Goal: Task Accomplishment & Management: Complete application form

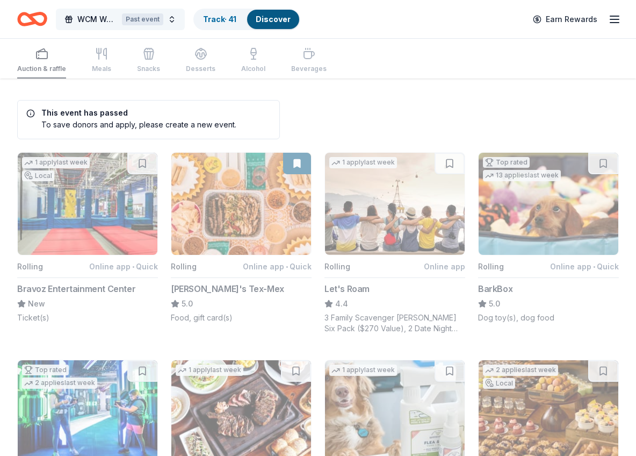
click at [177, 19] on button "WCM Weekly Free Community Bingo Jacksonville Florida Past event" at bounding box center [120, 19] width 129 height 21
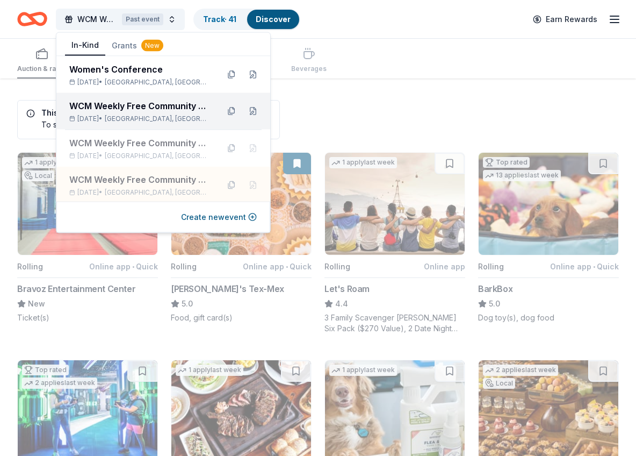
click at [197, 104] on div "WCM Weekly Free Community Bingo [GEOGRAPHIC_DATA] [US_STATE]" at bounding box center [139, 105] width 141 height 13
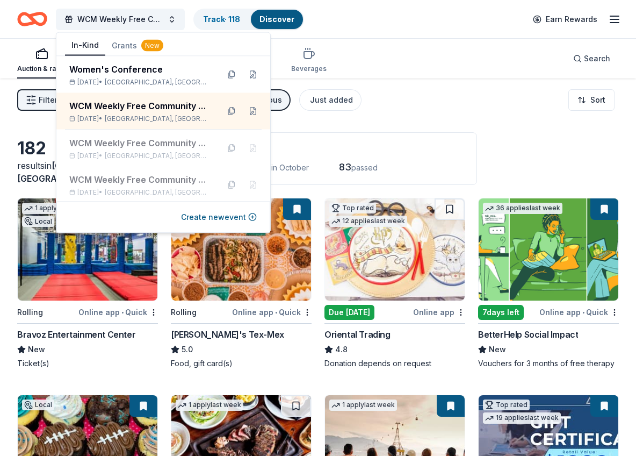
click at [459, 46] on div "Auction & raffle Meals Snacks Desserts Alcohol Beverages Search" at bounding box center [318, 59] width 602 height 40
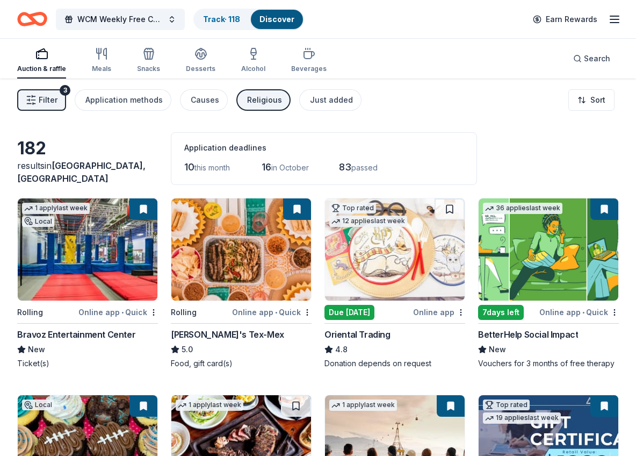
click at [276, 103] on button "Religious" at bounding box center [263, 99] width 54 height 21
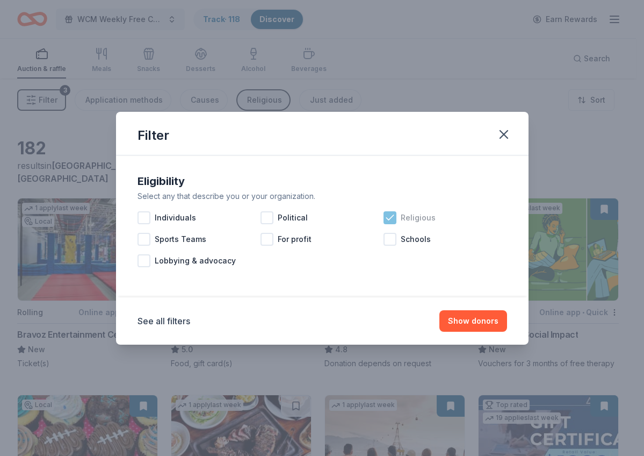
click at [394, 221] on icon at bounding box center [390, 217] width 11 height 11
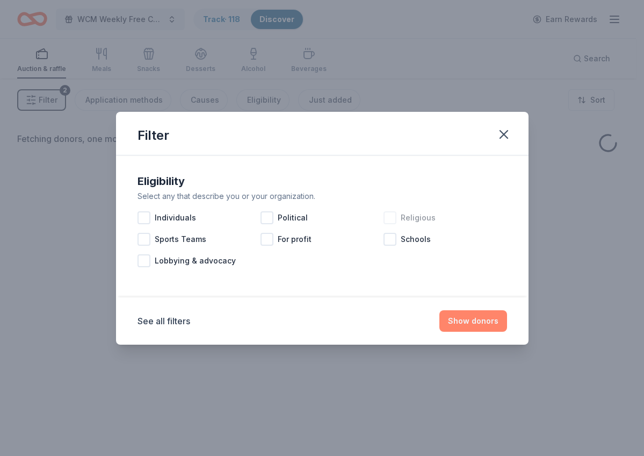
click at [478, 322] on button "Show donors" at bounding box center [473, 320] width 68 height 21
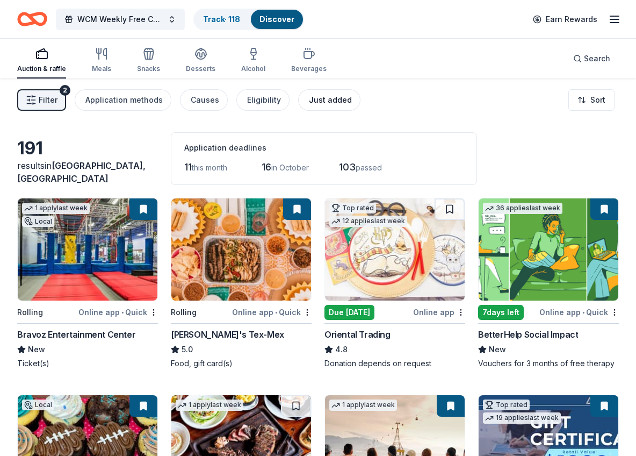
click at [326, 104] on div "Just added" at bounding box center [330, 99] width 43 height 13
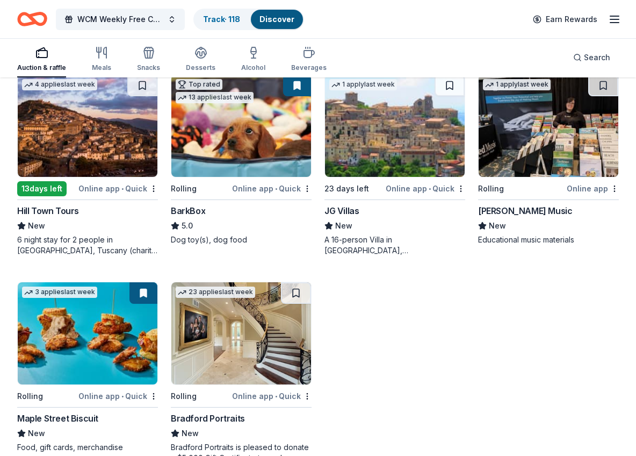
scroll to position [360, 0]
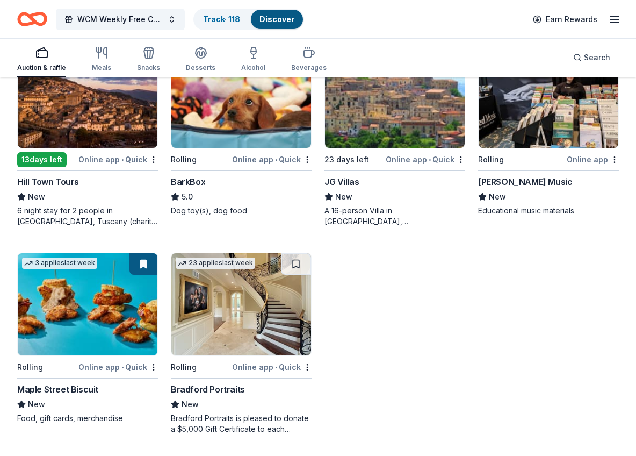
click at [206, 388] on div "Bradford Portraits" at bounding box center [208, 388] width 74 height 13
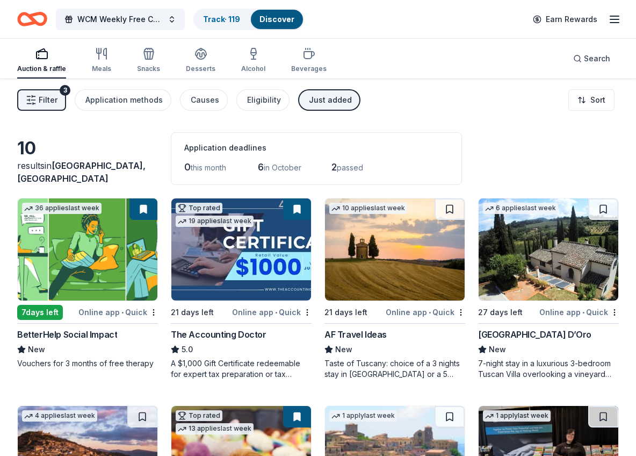
click at [333, 97] on div "Just added" at bounding box center [330, 99] width 43 height 13
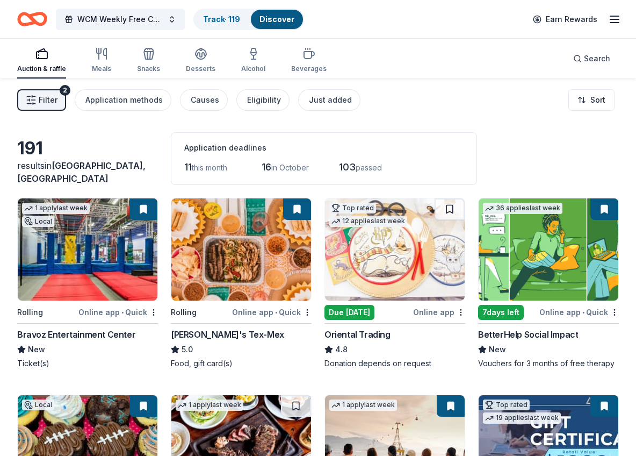
click at [191, 168] on span "11" at bounding box center [188, 166] width 8 height 11
click at [189, 169] on span "11" at bounding box center [188, 166] width 8 height 11
click at [186, 170] on span "11" at bounding box center [188, 166] width 8 height 11
click at [99, 63] on div "Meals" at bounding box center [101, 60] width 19 height 26
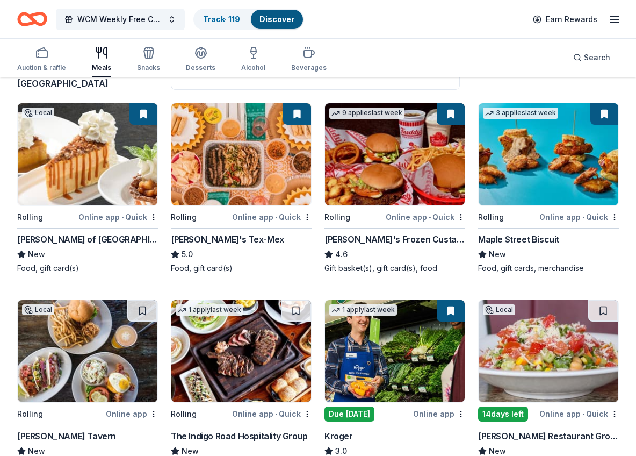
scroll to position [113, 0]
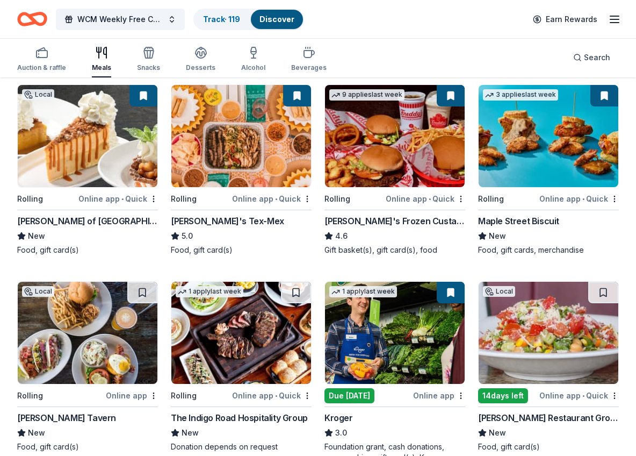
click at [449, 101] on button at bounding box center [451, 95] width 28 height 21
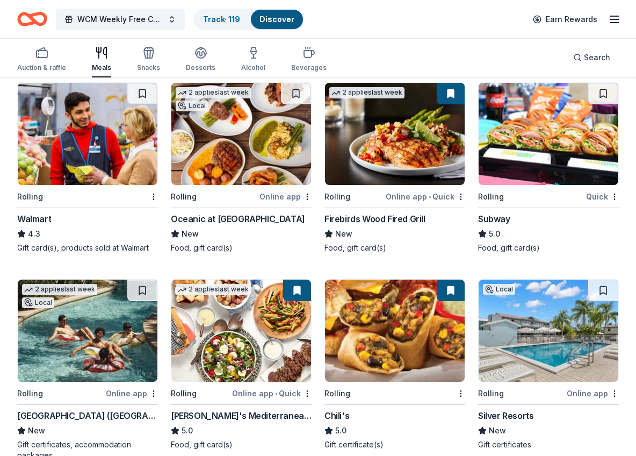
scroll to position [738, 0]
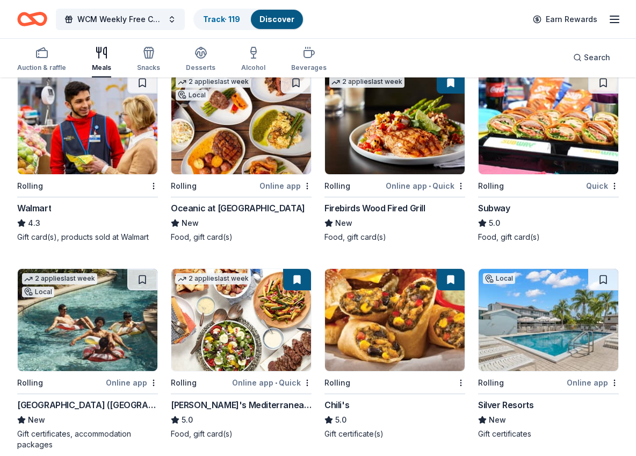
click at [44, 209] on div "Walmart" at bounding box center [34, 207] width 34 height 13
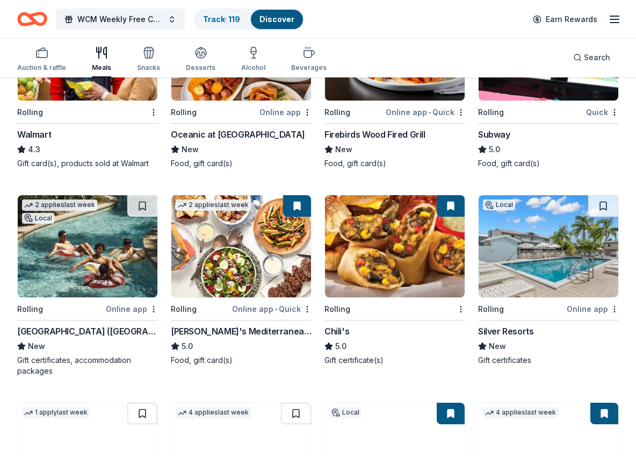
scroll to position [631, 0]
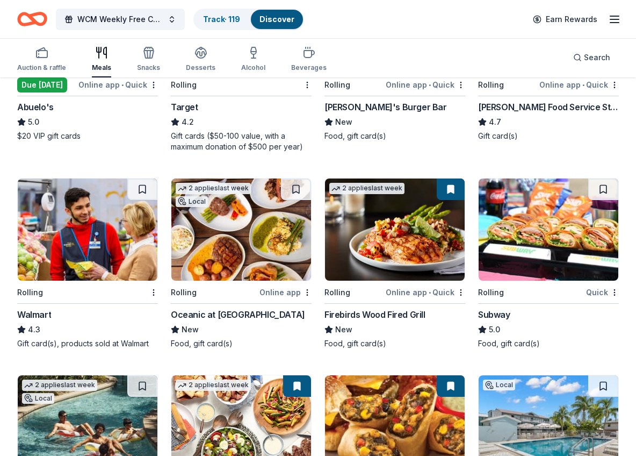
click at [504, 317] on div "Subway" at bounding box center [494, 314] width 32 height 13
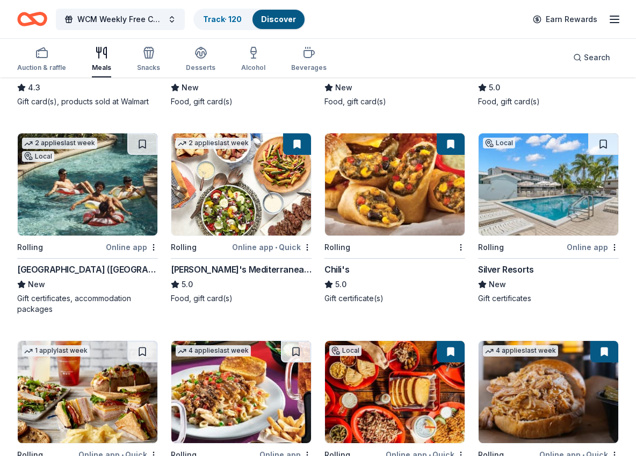
scroll to position [893, 0]
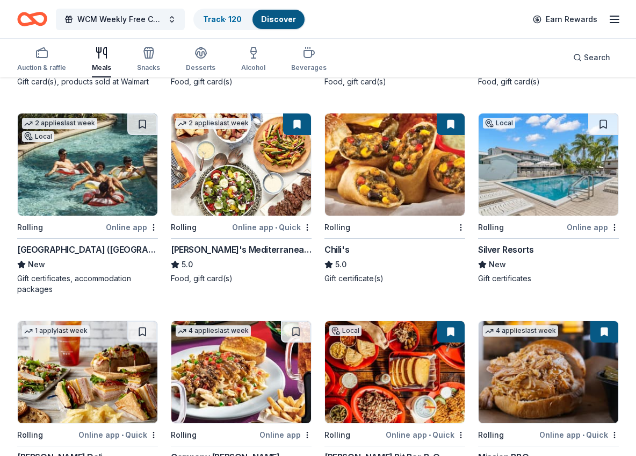
click at [342, 249] on div "Chili's" at bounding box center [336, 249] width 25 height 13
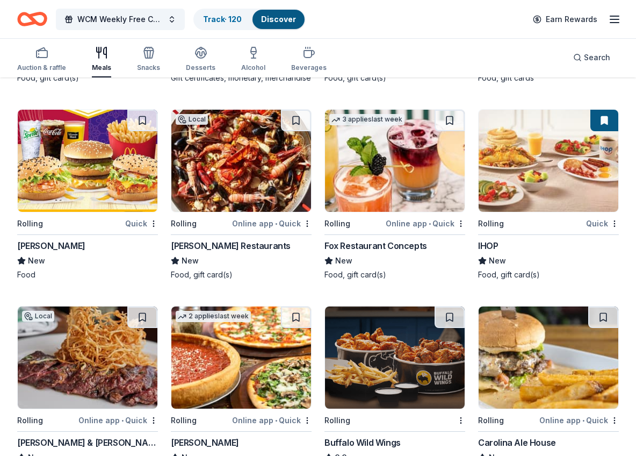
scroll to position [1303, 0]
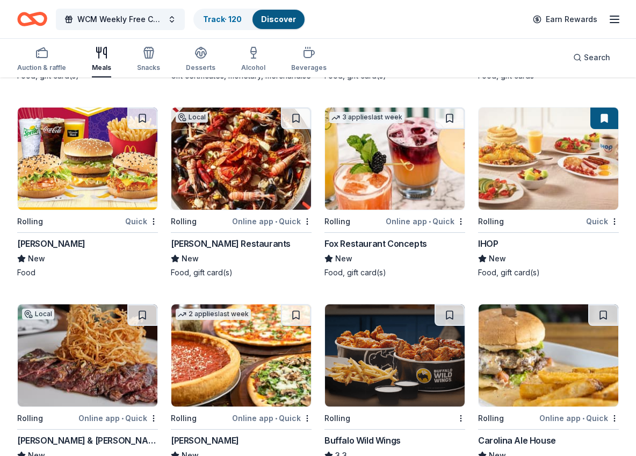
click at [484, 250] on div "IHOP" at bounding box center [488, 243] width 20 height 13
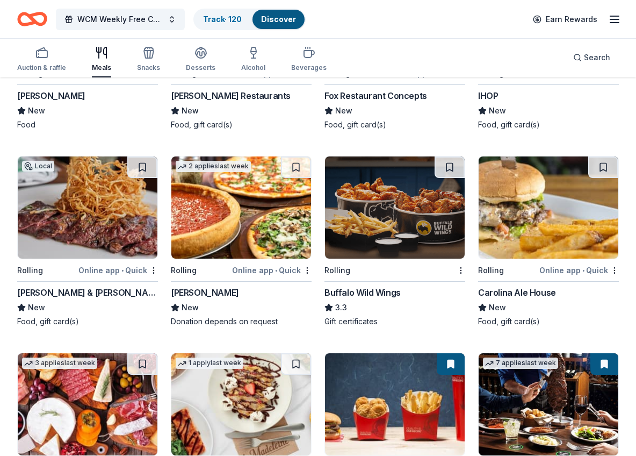
scroll to position [1507, 0]
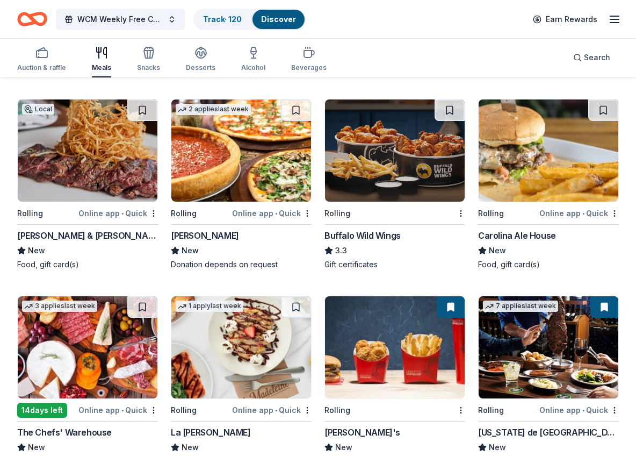
click at [357, 242] on div "Buffalo Wild Wings" at bounding box center [362, 235] width 76 height 13
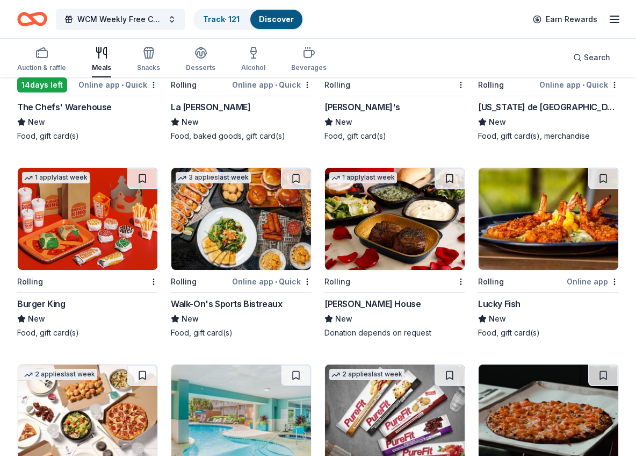
scroll to position [1867, 0]
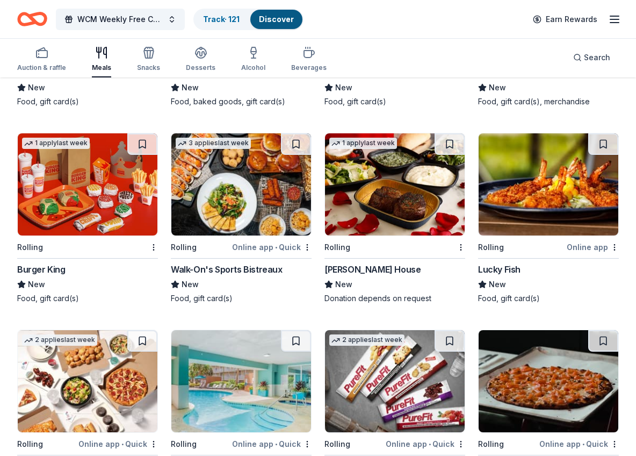
click at [404, 276] on div "Ruth's Chris Steak House" at bounding box center [372, 269] width 96 height 13
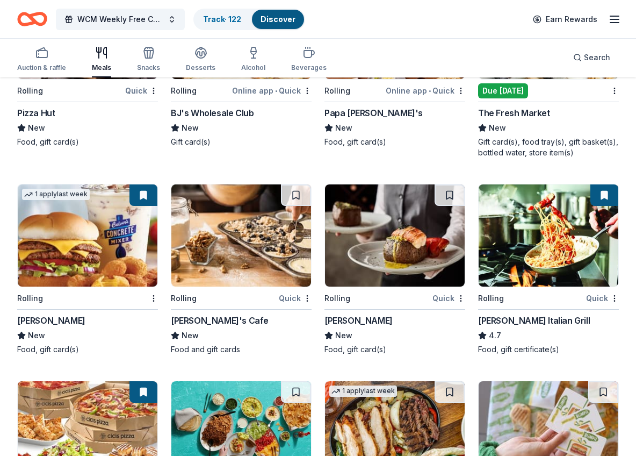
scroll to position [2425, 0]
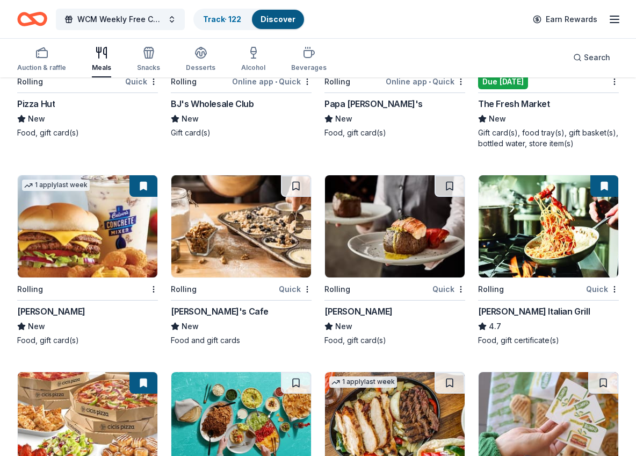
click at [32, 317] on div "Culver's" at bounding box center [51, 311] width 68 height 13
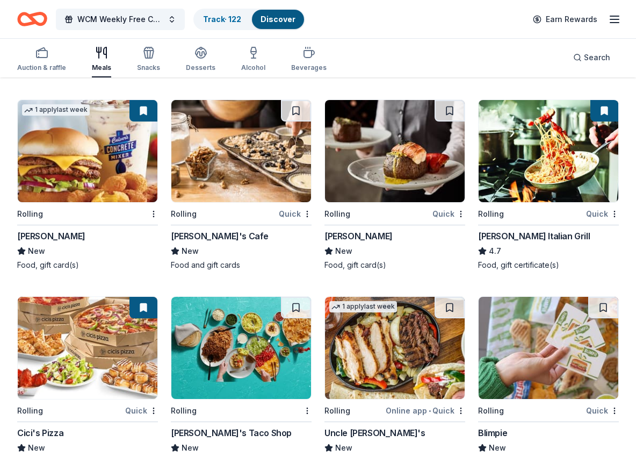
scroll to position [2512, 0]
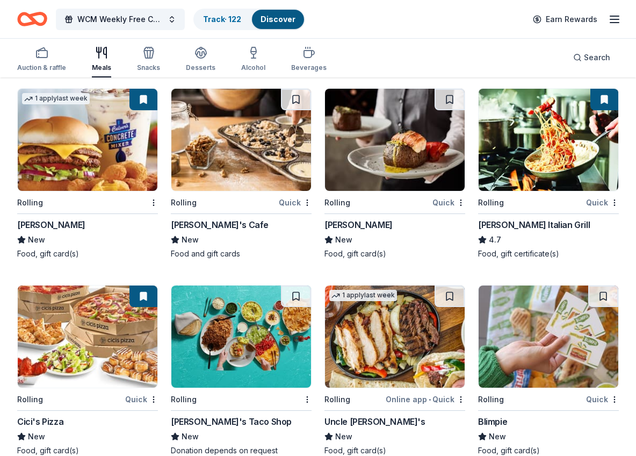
click at [512, 231] on div "Carrabba's Italian Grill" at bounding box center [534, 224] width 112 height 13
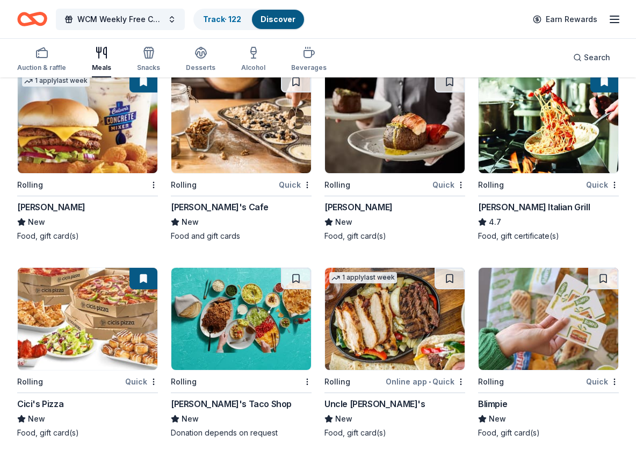
scroll to position [2532, 0]
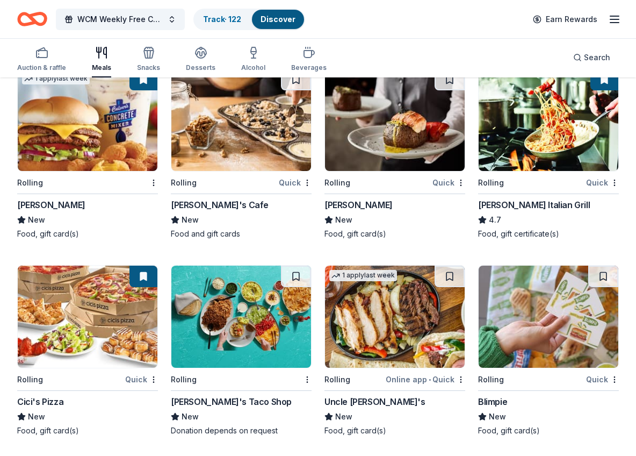
click at [216, 211] on div "Mimi's Cafe" at bounding box center [220, 204] width 98 height 13
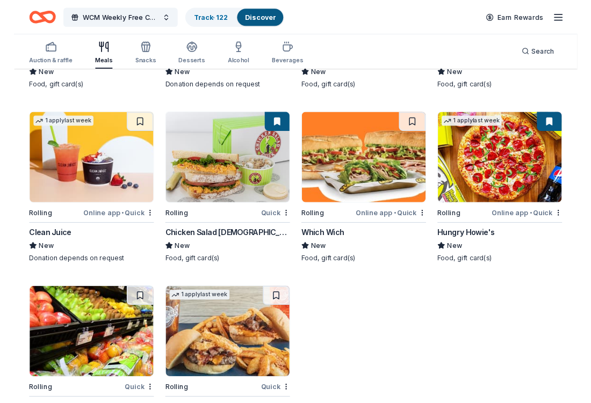
scroll to position [2870, 0]
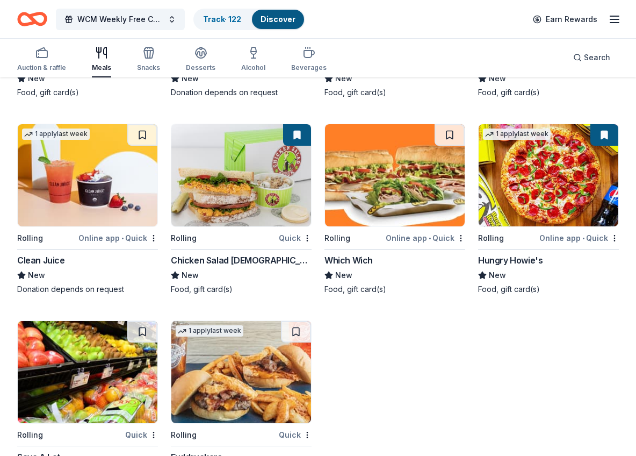
click at [43, 266] on div "Clean Juice" at bounding box center [41, 260] width 48 height 13
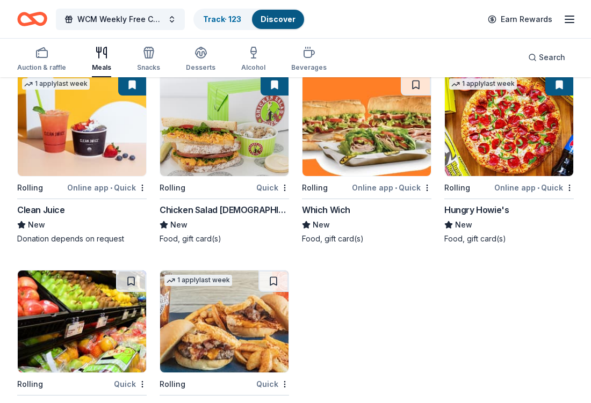
scroll to position [2959, 0]
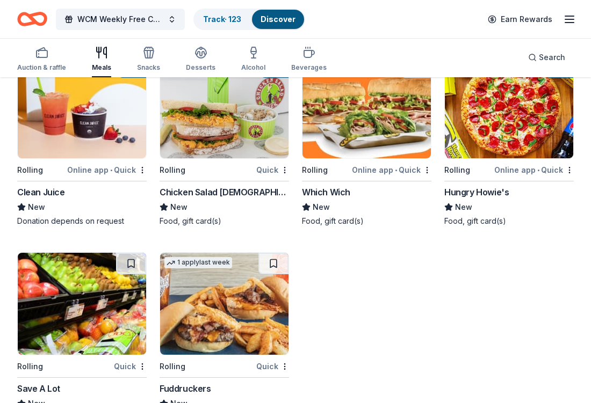
click at [215, 194] on div "Chicken Salad Chick" at bounding box center [224, 192] width 129 height 13
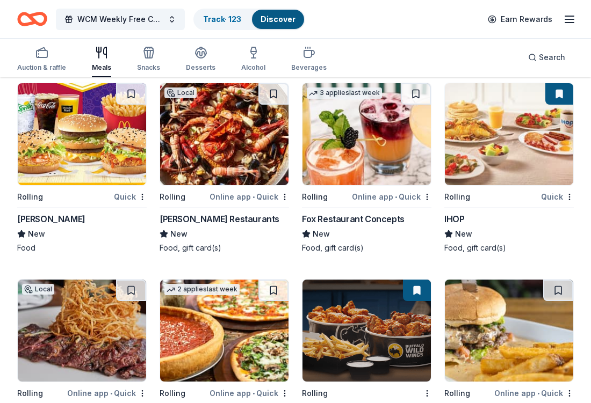
scroll to position [1132, 0]
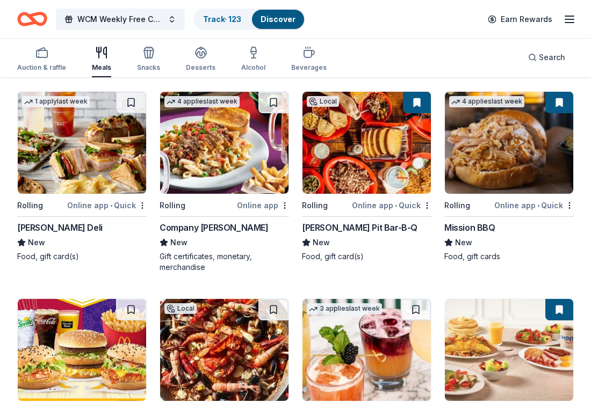
click at [212, 226] on div "Company Brinker" at bounding box center [214, 227] width 109 height 13
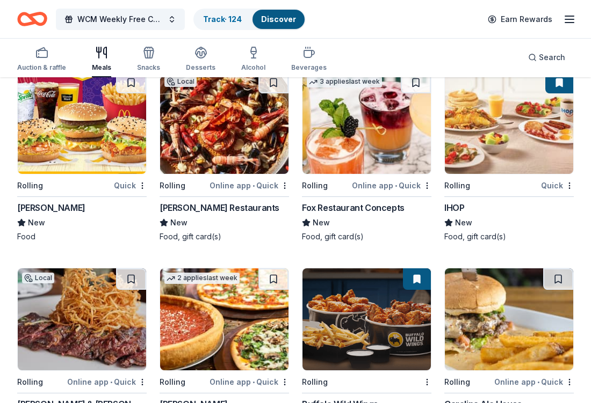
scroll to position [1399, 0]
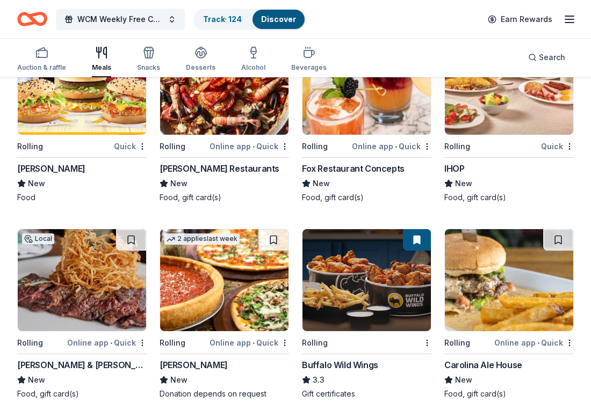
click at [59, 167] on div "McDonald's" at bounding box center [51, 168] width 68 height 13
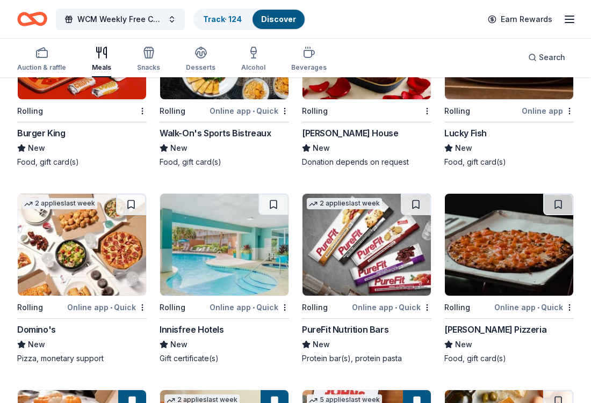
scroll to position [2073, 0]
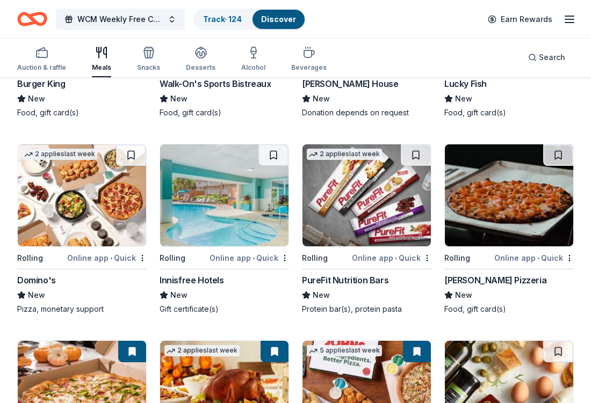
click at [355, 285] on div "PureFit Nutrition Bars" at bounding box center [345, 280] width 86 height 13
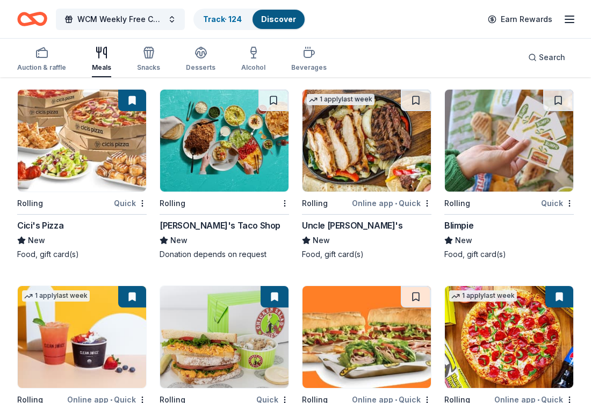
scroll to position [2731, 0]
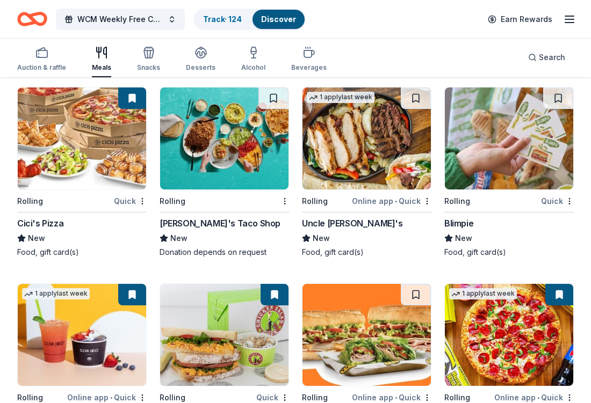
click at [51, 221] on div "Cici's Pizza" at bounding box center [40, 223] width 46 height 13
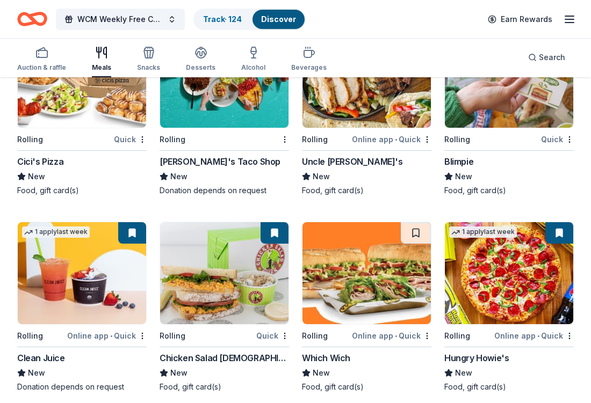
scroll to position [2795, 0]
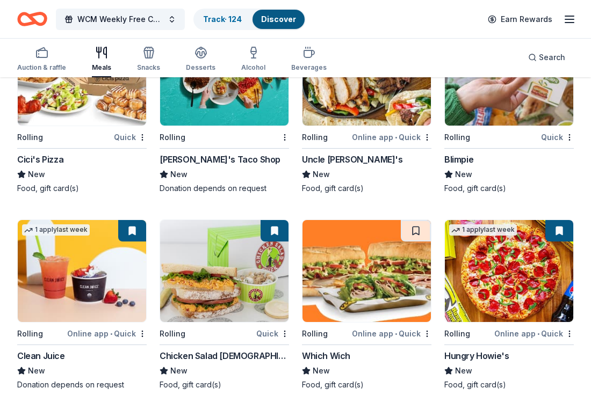
click at [321, 158] on div "Uncle Julio's" at bounding box center [352, 159] width 101 height 13
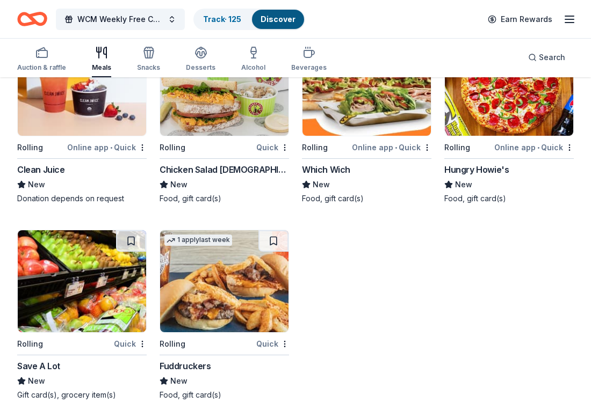
scroll to position [3000, 0]
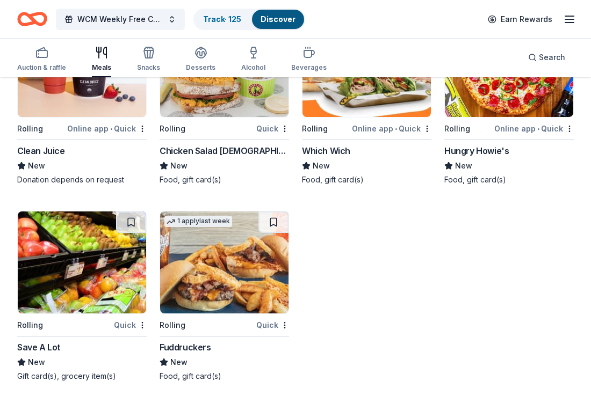
click at [190, 346] on div "Fuddruckers" at bounding box center [186, 347] width 52 height 13
click at [142, 57] on icon "button" at bounding box center [148, 52] width 13 height 13
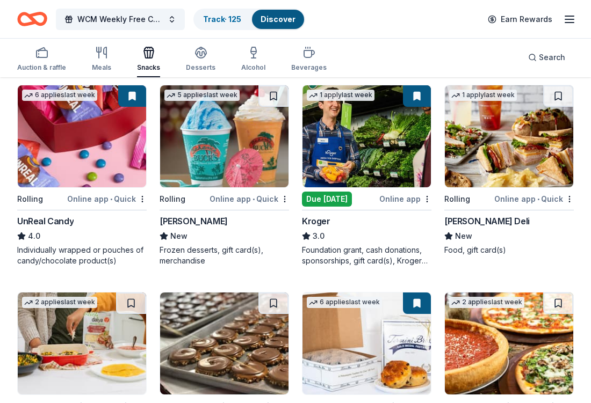
scroll to position [519, 0]
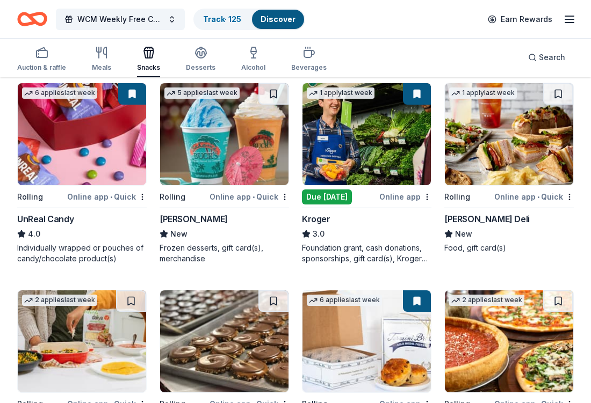
click at [502, 218] on div "[PERSON_NAME] Deli" at bounding box center [486, 219] width 85 height 13
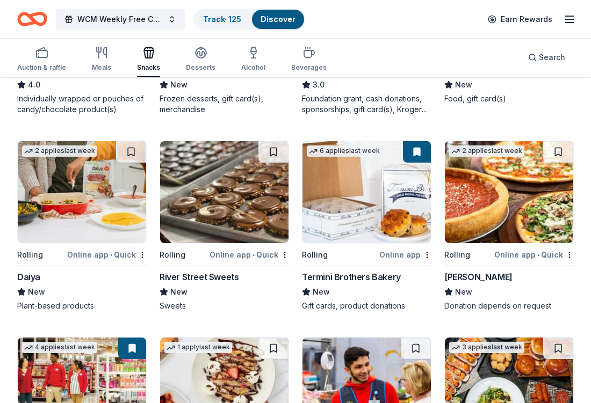
scroll to position [700, 0]
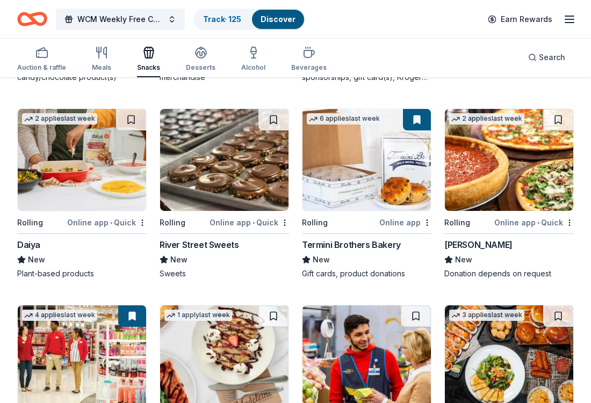
click at [217, 246] on div "River Street Sweets" at bounding box center [199, 245] width 79 height 13
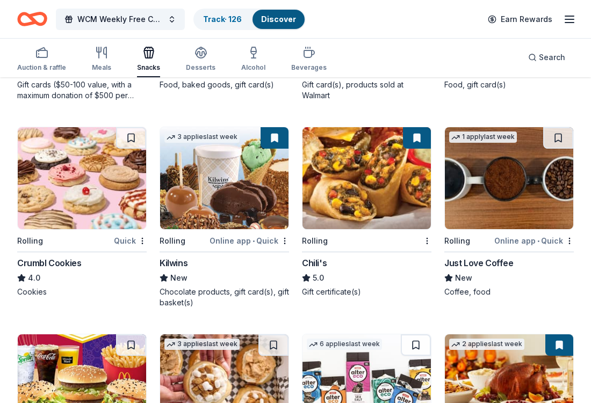
scroll to position [1123, 0]
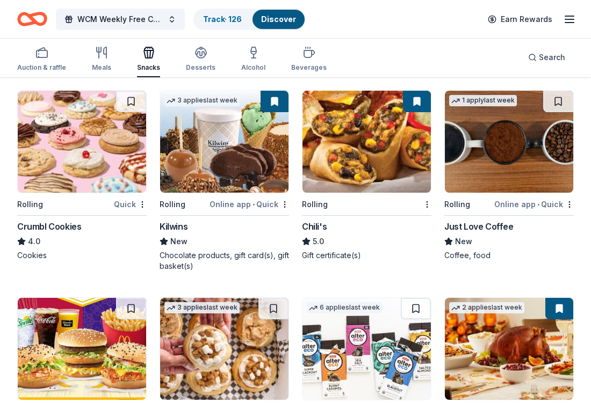
click at [62, 229] on div "Crumbl Cookies" at bounding box center [49, 226] width 64 height 13
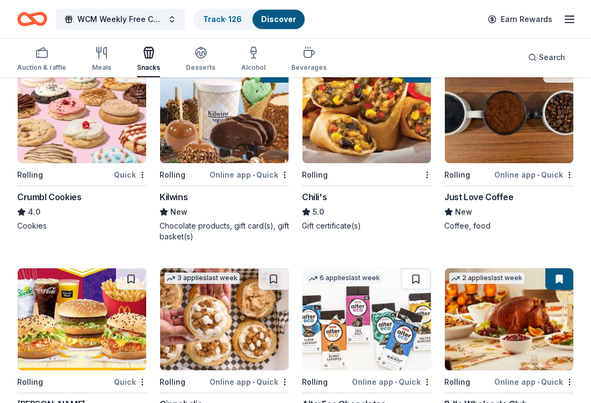
scroll to position [1154, 0]
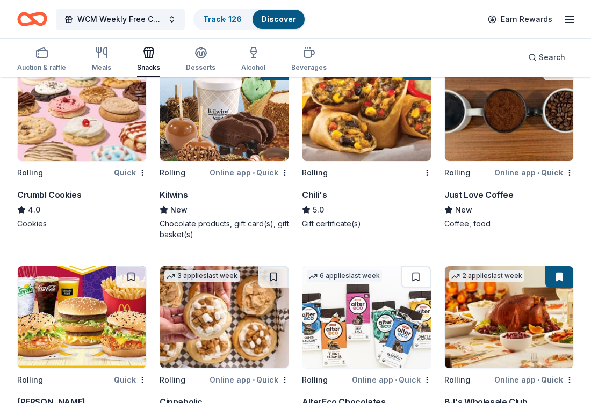
click at [494, 192] on div "Just Love Coffee" at bounding box center [478, 195] width 69 height 13
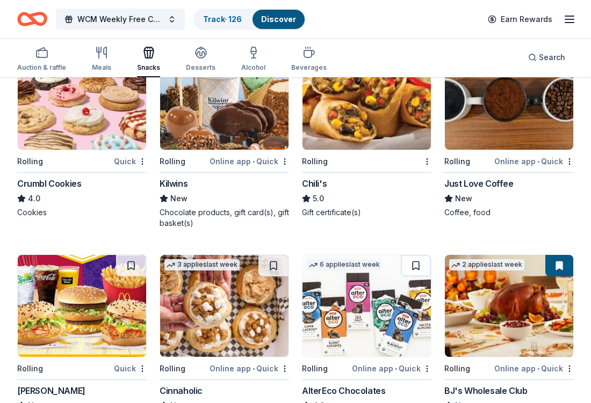
scroll to position [1233, 0]
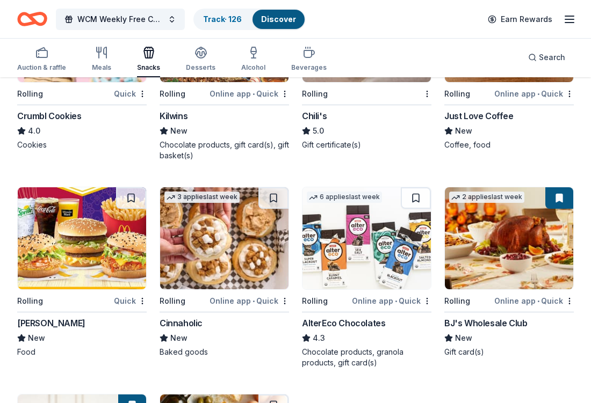
click at [351, 325] on div "AlterEco Chocolates" at bounding box center [343, 323] width 83 height 13
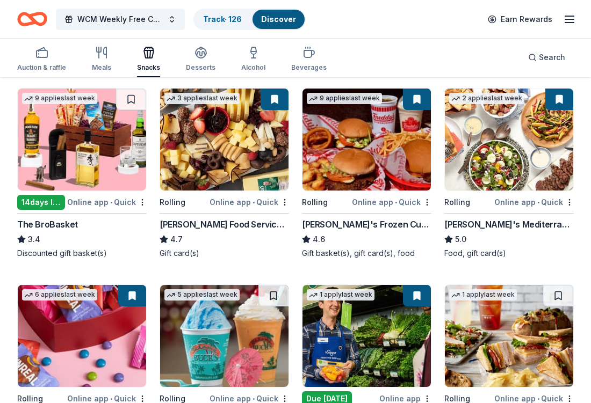
scroll to position [0, 0]
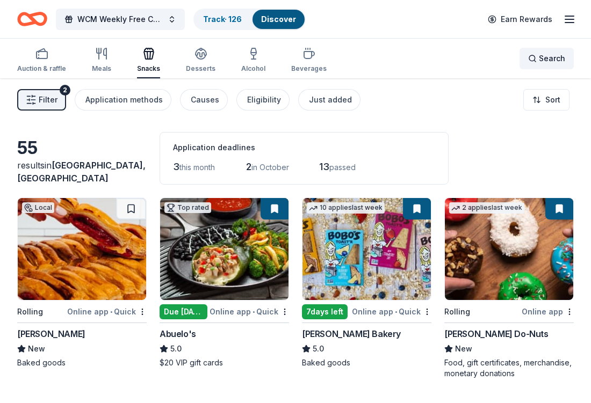
click at [539, 58] on div "Search" at bounding box center [546, 58] width 37 height 13
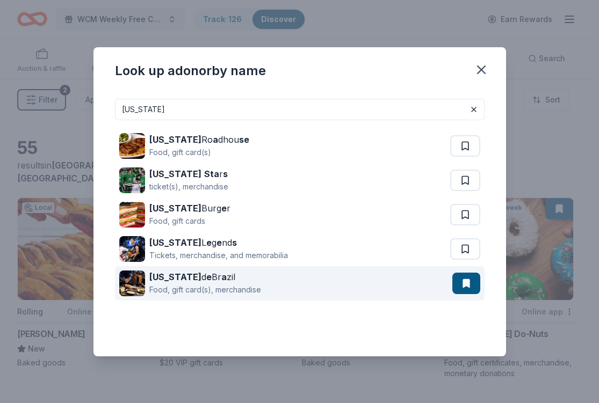
type input "TEXAS"
click at [461, 291] on button at bounding box center [466, 283] width 28 height 21
click at [299, 290] on div "Texas d e Br a zil Food, gift card(s), merchandise" at bounding box center [285, 283] width 333 height 34
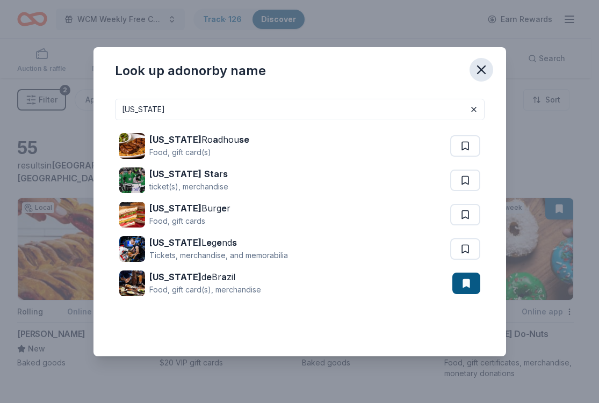
click at [484, 67] on icon "button" at bounding box center [482, 70] width 8 height 8
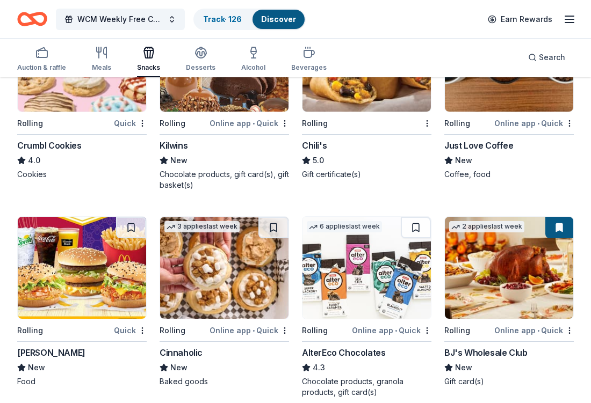
scroll to position [1287, 0]
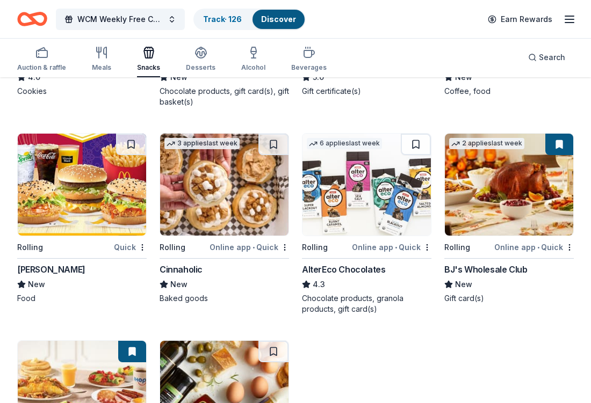
click at [342, 268] on div "AlterEco Chocolates" at bounding box center [343, 269] width 83 height 13
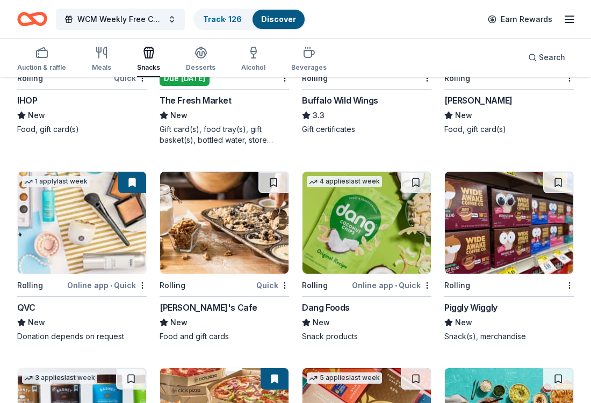
scroll to position [1718, 0]
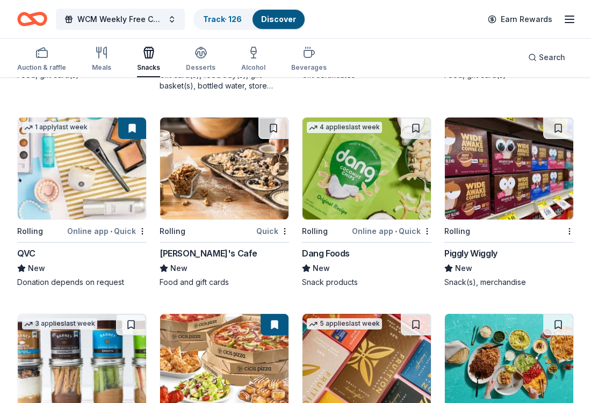
click at [30, 250] on div "QVC" at bounding box center [26, 253] width 18 height 13
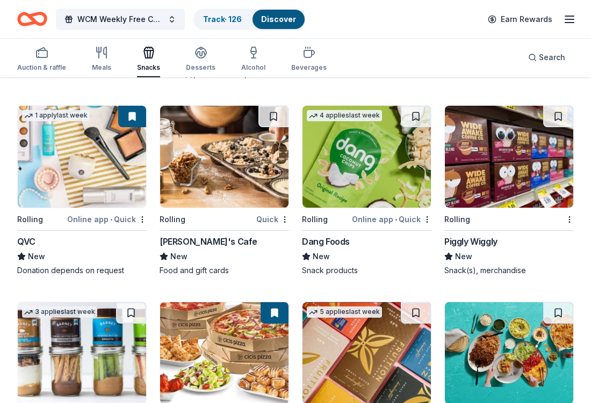
scroll to position [1733, 0]
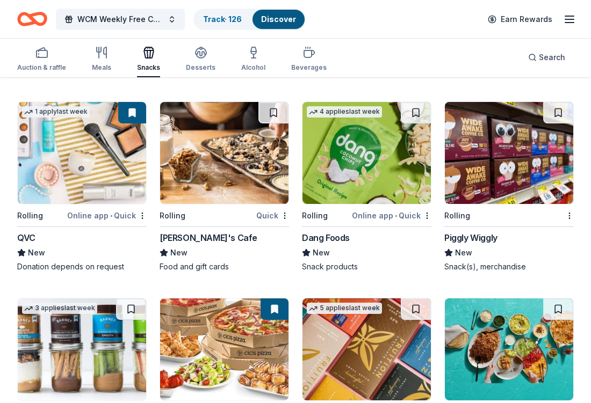
click at [324, 237] on div "Dang Foods" at bounding box center [326, 238] width 48 height 13
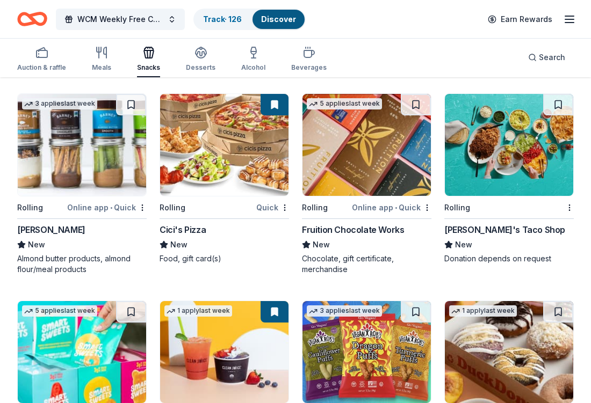
scroll to position [1954, 0]
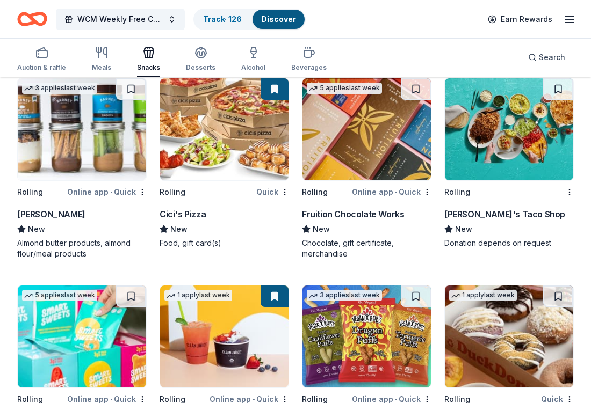
click at [55, 214] on div "Barney Butter" at bounding box center [51, 214] width 68 height 13
click at [374, 216] on div "Fruition Chocolate Works" at bounding box center [353, 214] width 102 height 13
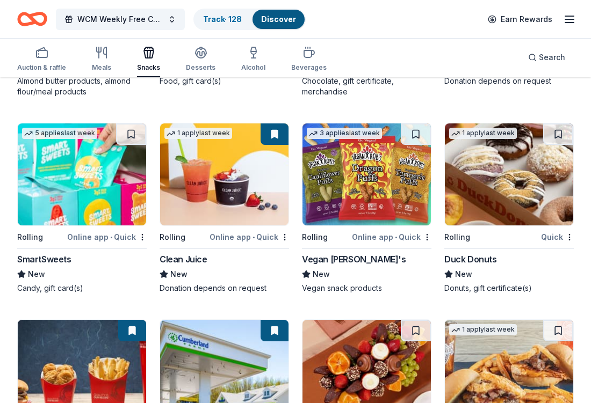
scroll to position [2191, 0]
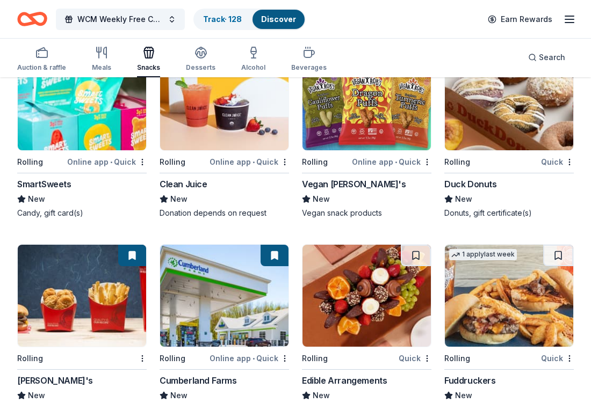
click at [45, 184] on div "SmartSweets" at bounding box center [44, 184] width 54 height 13
click at [328, 188] on div "Vegan Rob's" at bounding box center [354, 184] width 104 height 13
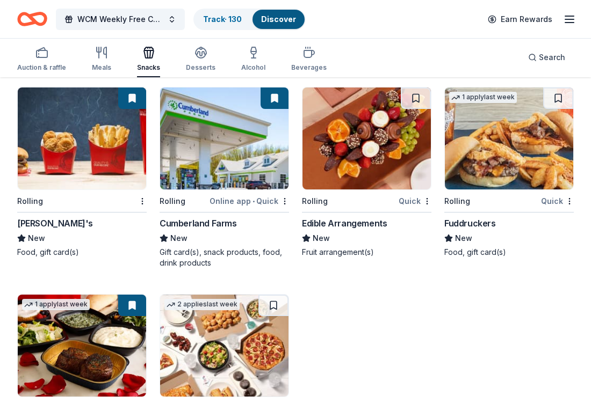
scroll to position [2359, 0]
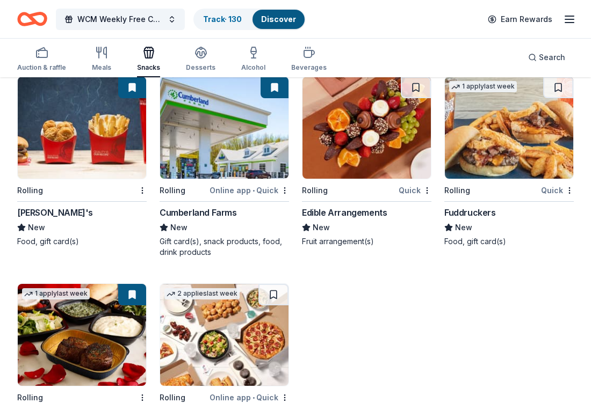
click at [341, 214] on div "Edible Arrangements" at bounding box center [344, 212] width 85 height 13
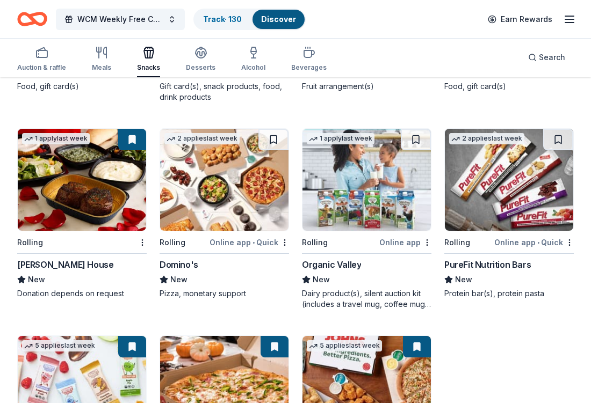
scroll to position [2533, 0]
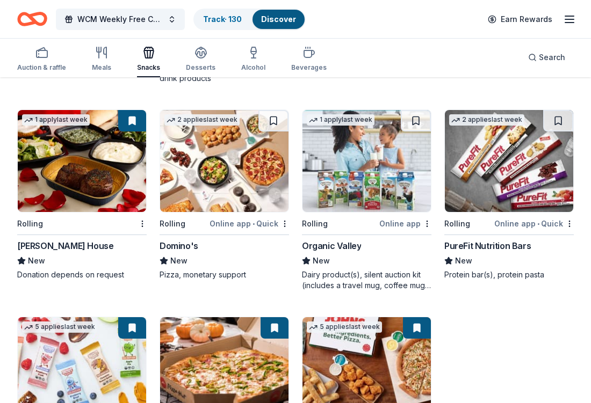
click at [349, 245] on div "Organic Valley" at bounding box center [331, 246] width 59 height 13
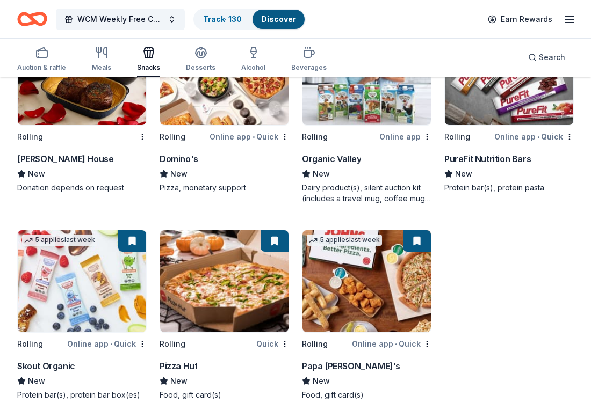
scroll to position [2639, 0]
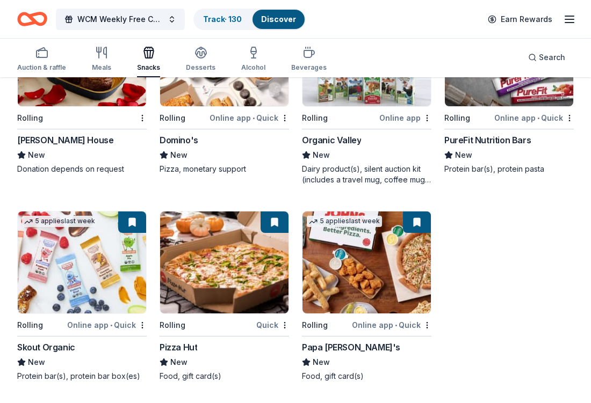
click at [67, 348] on div "Skout Organic" at bounding box center [46, 347] width 58 height 13
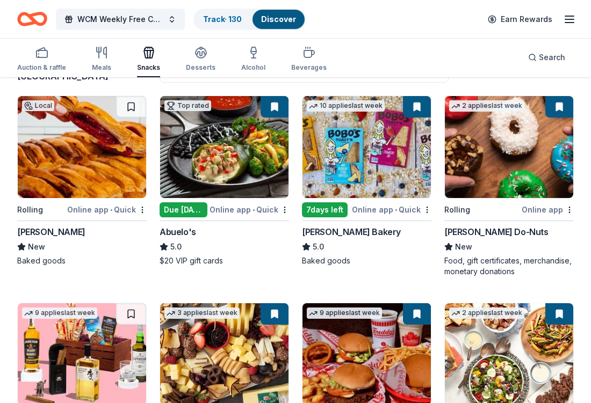
scroll to position [0, 0]
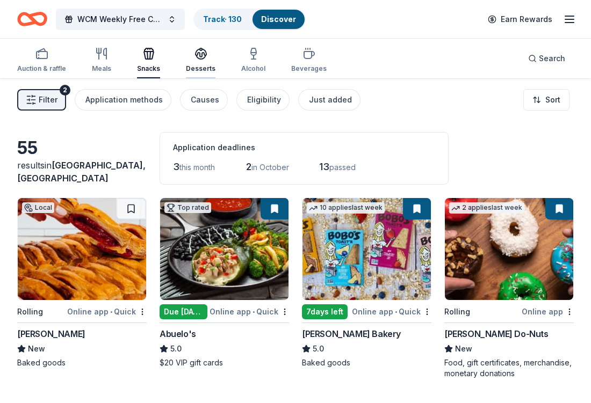
click at [199, 55] on icon "button" at bounding box center [200, 53] width 13 height 13
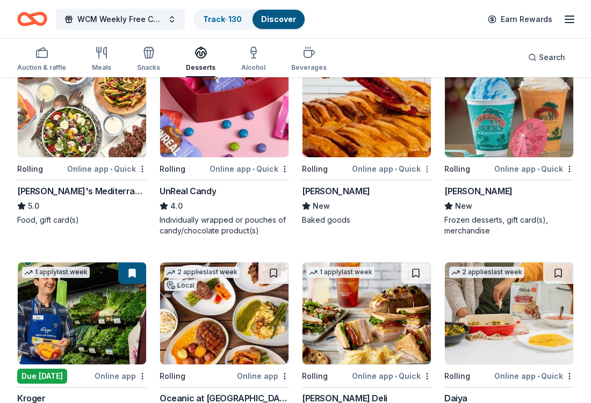
scroll to position [414, 0]
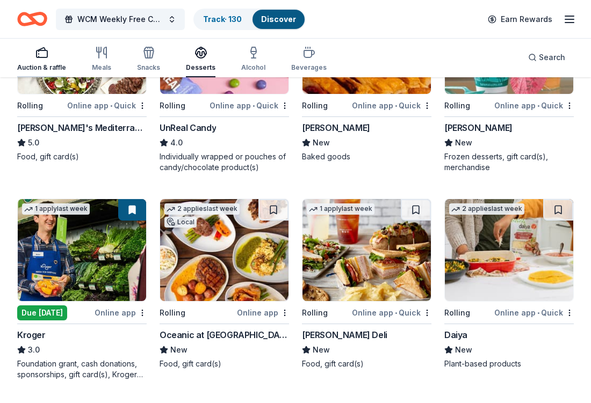
click at [42, 57] on rect "button" at bounding box center [42, 53] width 11 height 7
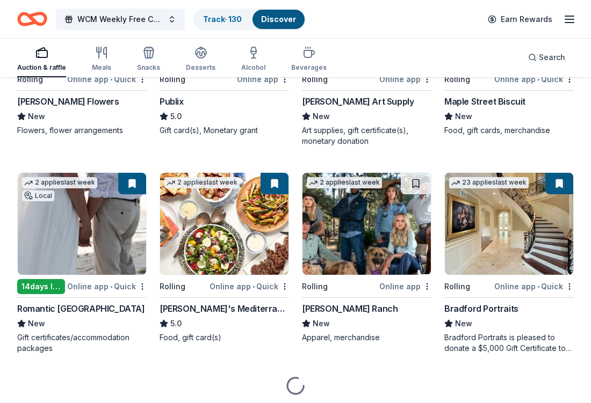
scroll to position [1924, 0]
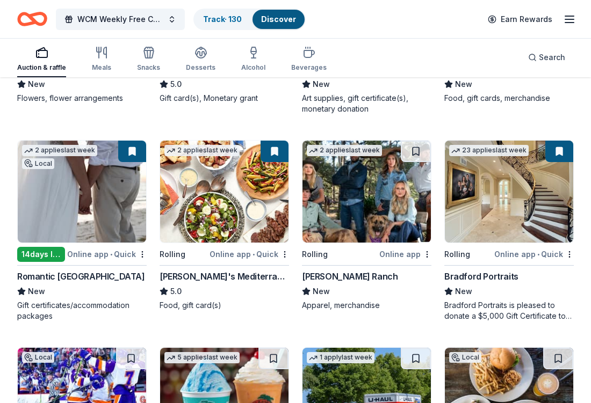
click at [93, 275] on div "Romantic Honeymoon Island" at bounding box center [81, 276] width 128 height 13
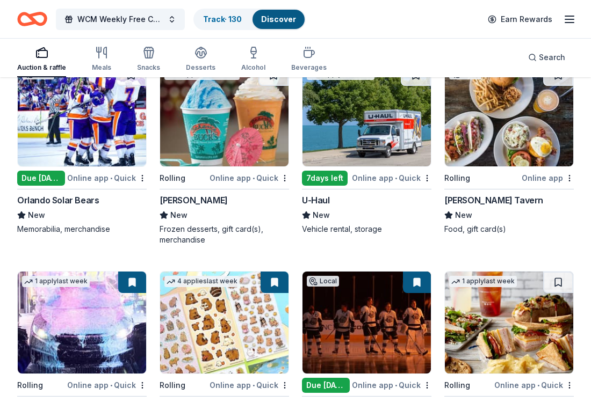
scroll to position [2209, 0]
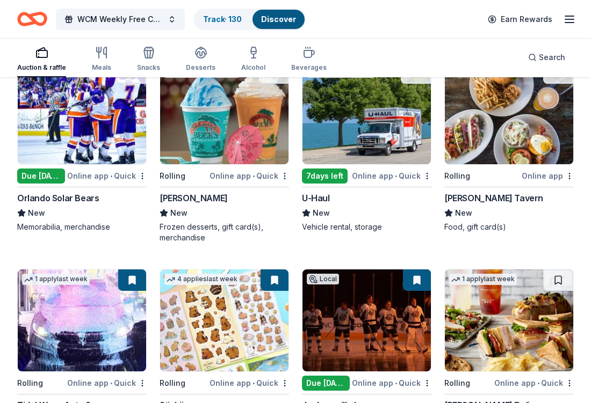
click at [82, 201] on div "Orlando Solar Bears" at bounding box center [58, 198] width 82 height 13
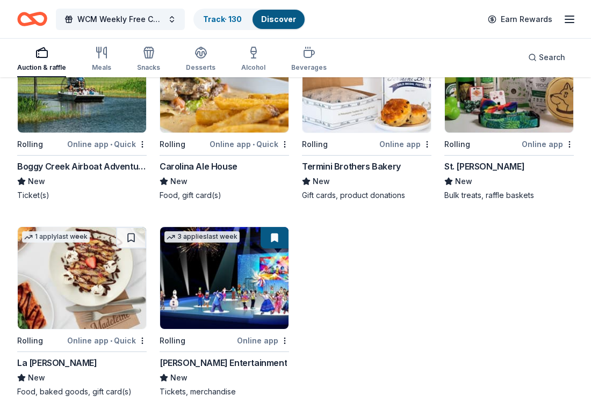
scroll to position [3542, 0]
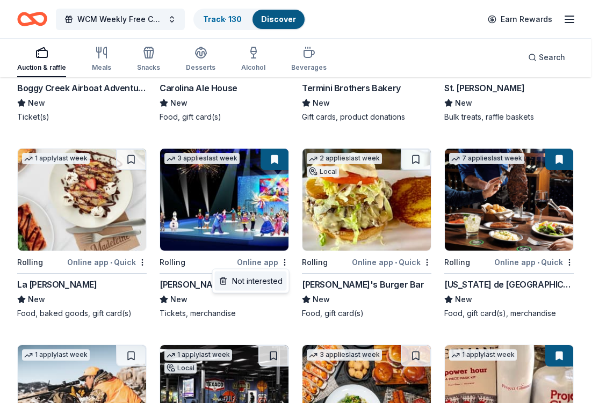
click at [272, 288] on div "Not interested" at bounding box center [251, 281] width 72 height 19
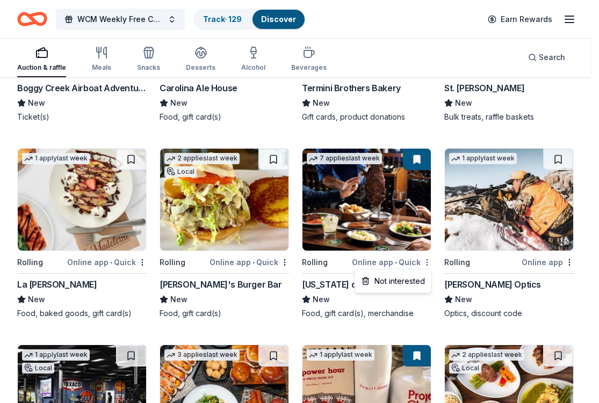
click at [425, 289] on div "Not interested" at bounding box center [393, 281] width 72 height 19
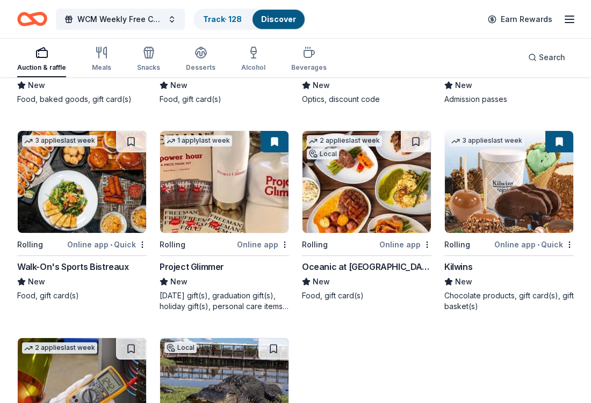
scroll to position [3709, 0]
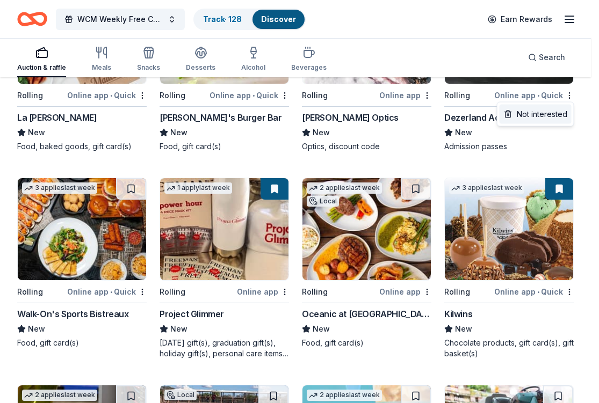
click at [563, 117] on div "Not interested" at bounding box center [536, 114] width 72 height 19
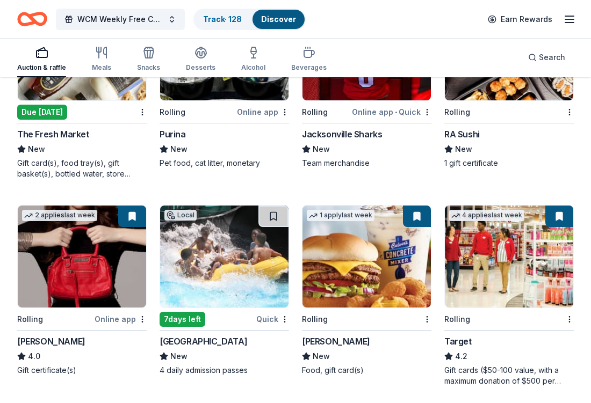
scroll to position [4845, 0]
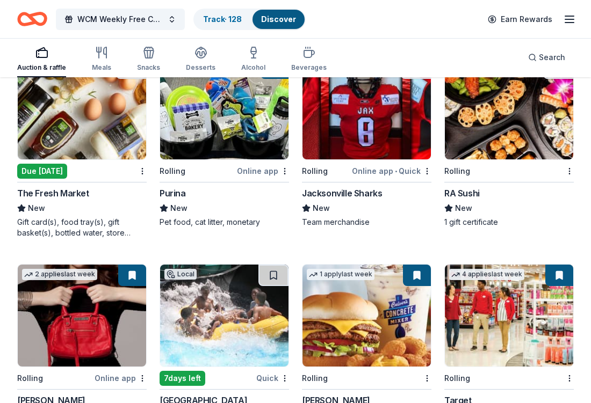
click at [63, 194] on div "The Fresh Market" at bounding box center [53, 193] width 72 height 13
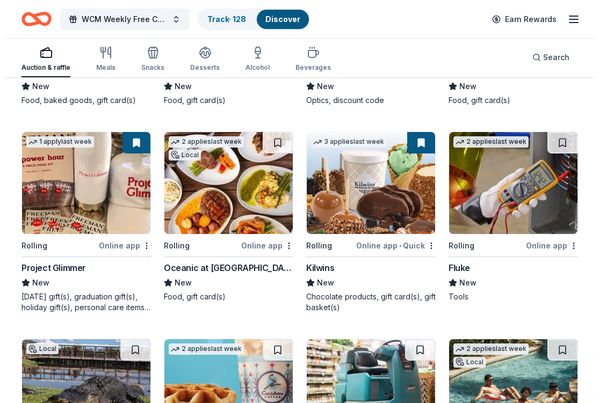
scroll to position [0, 0]
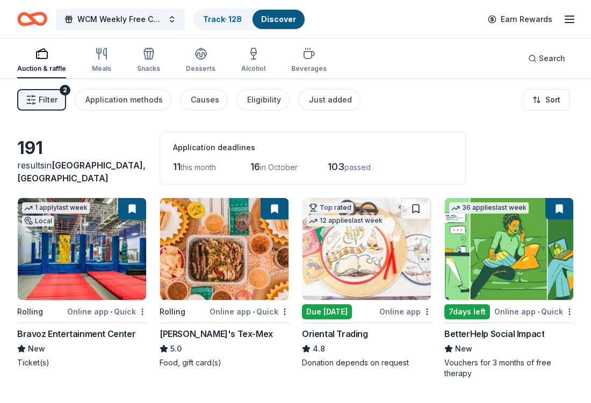
click at [40, 101] on span "Filter" at bounding box center [48, 99] width 19 height 13
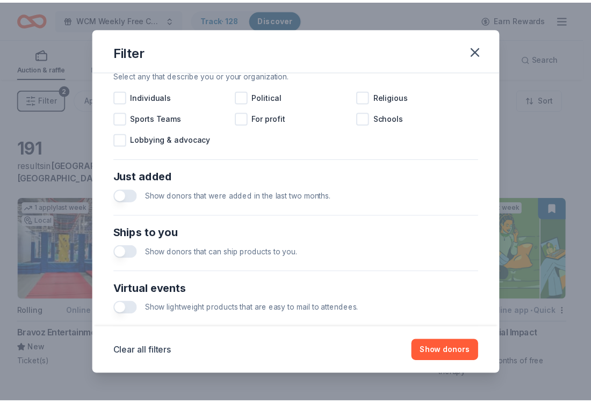
scroll to position [451, 0]
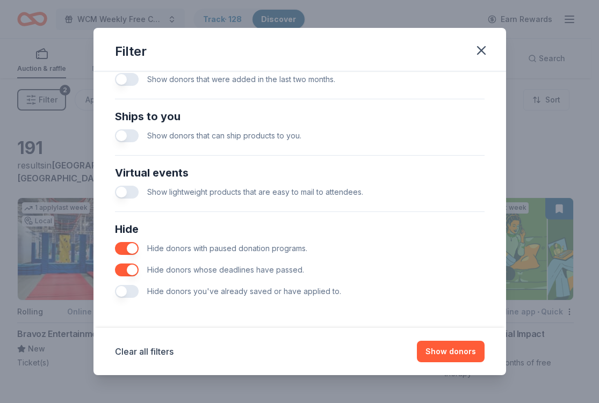
click at [119, 294] on button "button" at bounding box center [127, 291] width 24 height 13
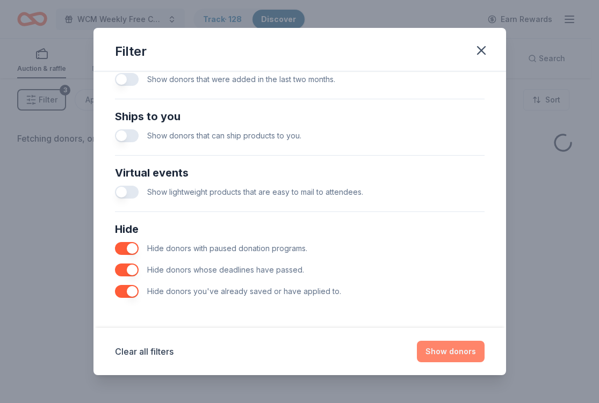
click at [456, 360] on button "Show donors" at bounding box center [451, 351] width 68 height 21
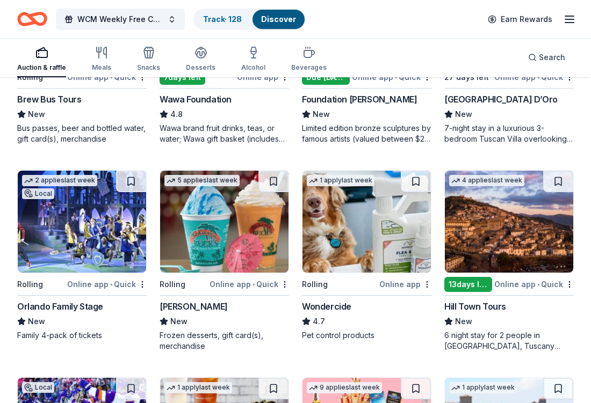
scroll to position [478, 0]
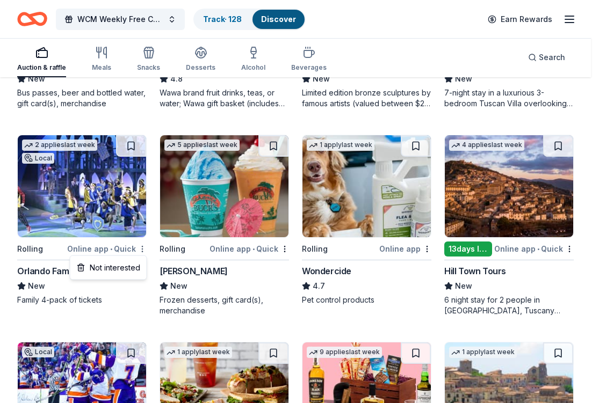
click at [135, 269] on div "Not interested" at bounding box center [109, 267] width 72 height 19
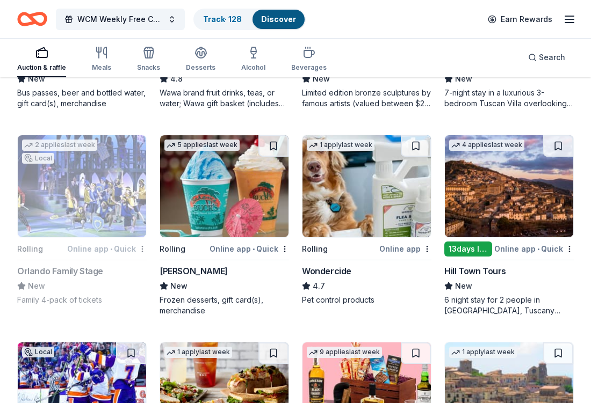
click at [207, 272] on div "Bahama Buck's" at bounding box center [194, 271] width 68 height 13
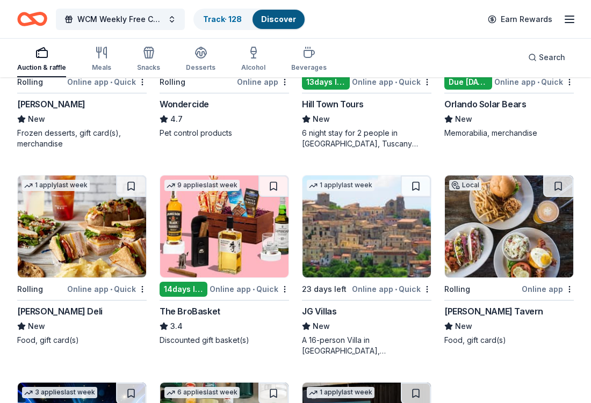
scroll to position [729, 0]
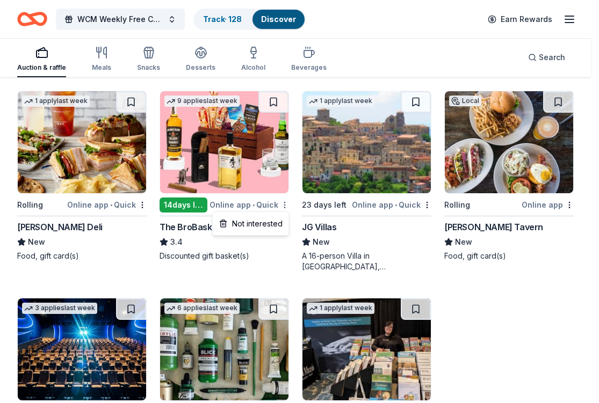
click at [279, 221] on div "Not interested" at bounding box center [251, 223] width 72 height 19
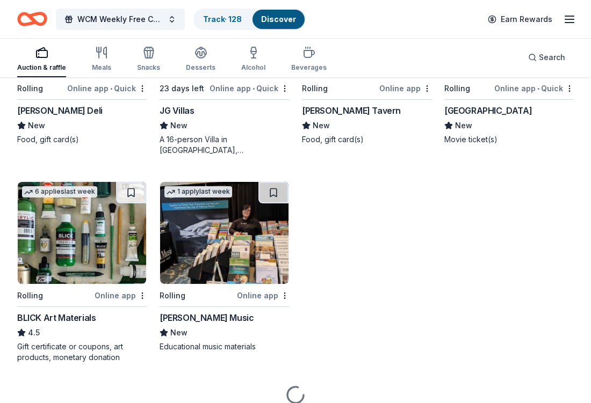
scroll to position [891, 0]
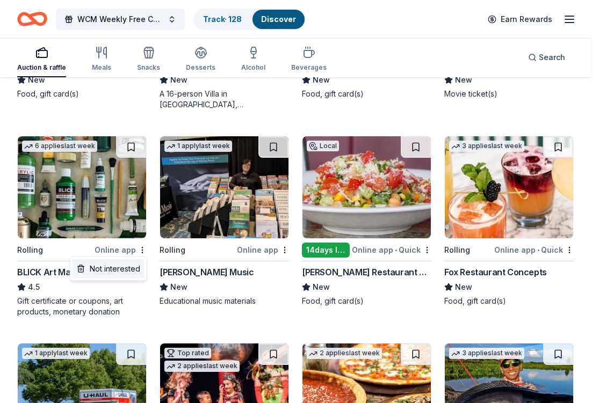
click at [136, 271] on div "Not interested" at bounding box center [109, 268] width 72 height 19
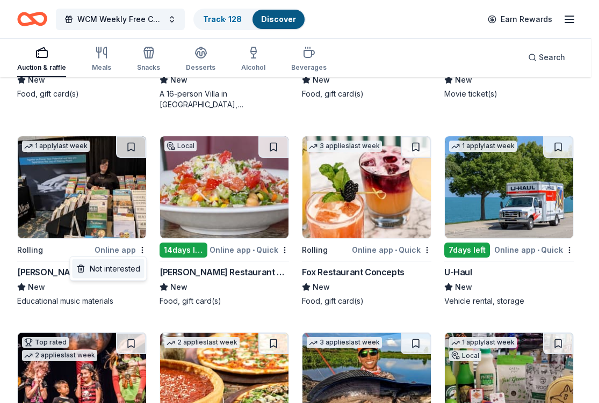
click at [129, 270] on div "Not interested" at bounding box center [109, 268] width 72 height 19
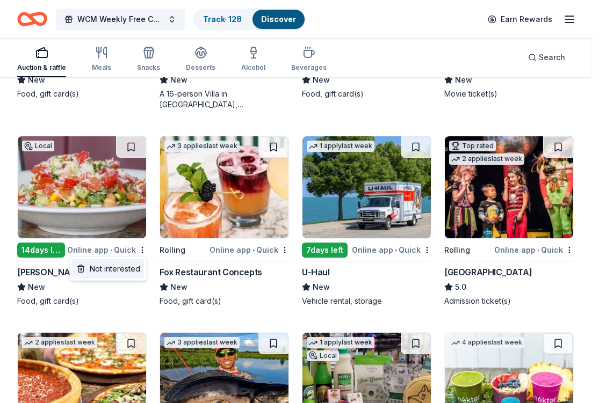
click at [138, 276] on div "Not interested" at bounding box center [109, 268] width 72 height 19
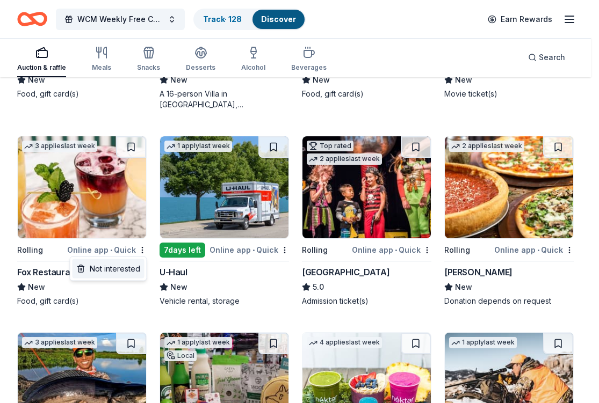
click at [132, 278] on div "Not interested" at bounding box center [109, 268] width 72 height 19
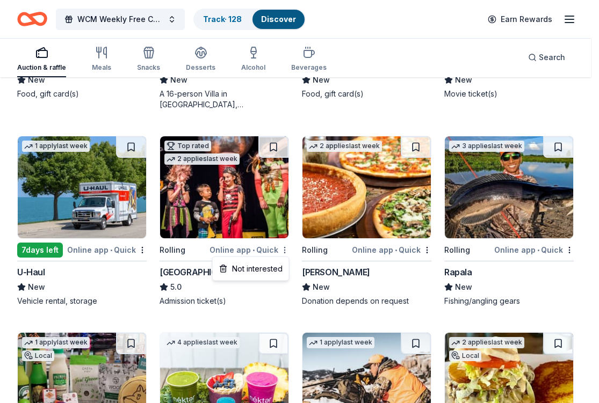
click at [278, 271] on div "Not interested" at bounding box center [251, 268] width 72 height 19
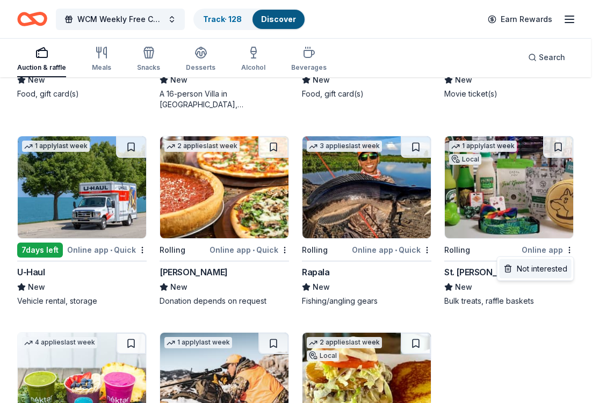
click at [562, 270] on div "Not interested" at bounding box center [536, 268] width 72 height 19
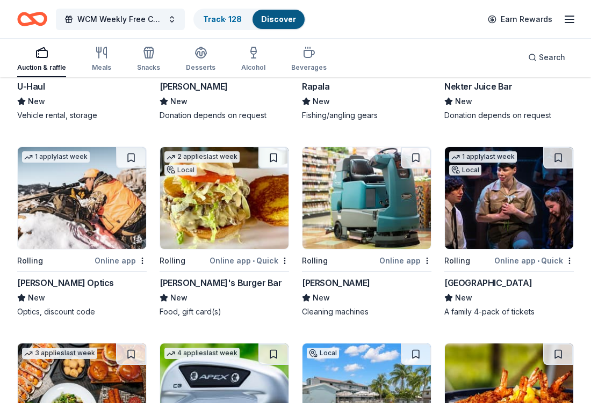
scroll to position [1085, 0]
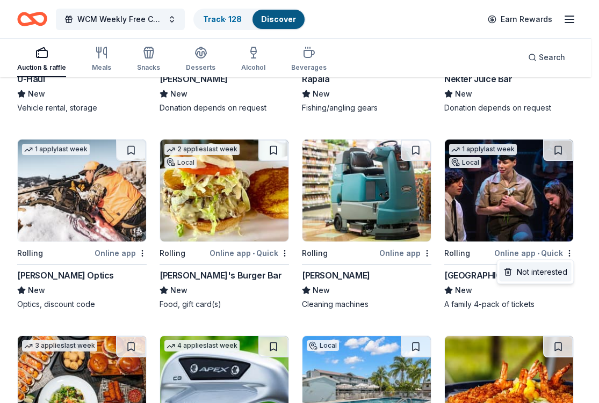
click at [561, 276] on div "Not interested" at bounding box center [536, 272] width 72 height 19
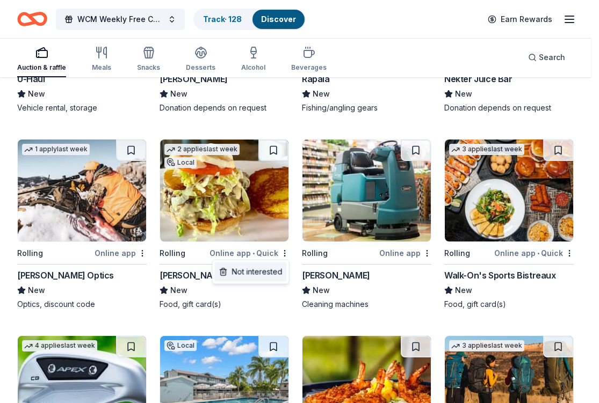
click at [282, 275] on div "Not interested" at bounding box center [251, 272] width 72 height 19
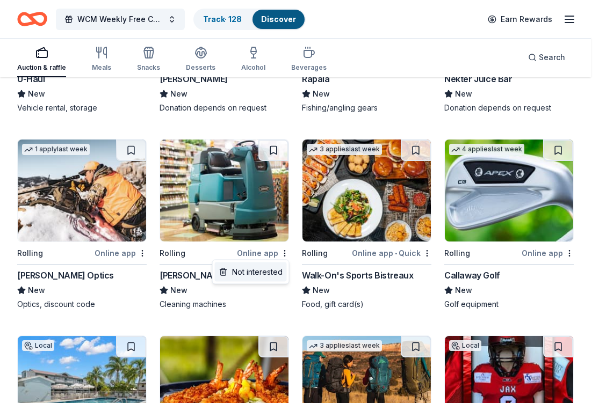
click at [283, 268] on div "Not interested" at bounding box center [251, 272] width 72 height 19
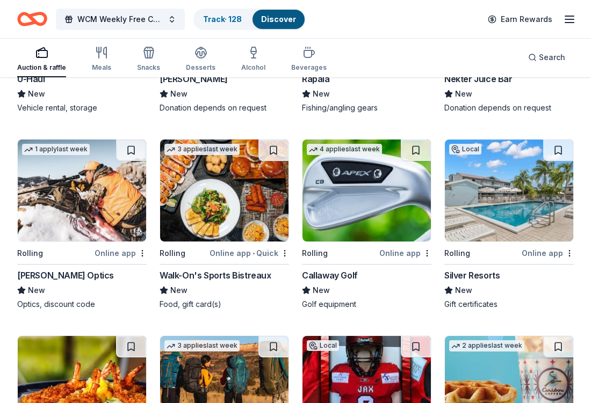
click at [487, 278] on div "Silver Resorts" at bounding box center [471, 275] width 55 height 13
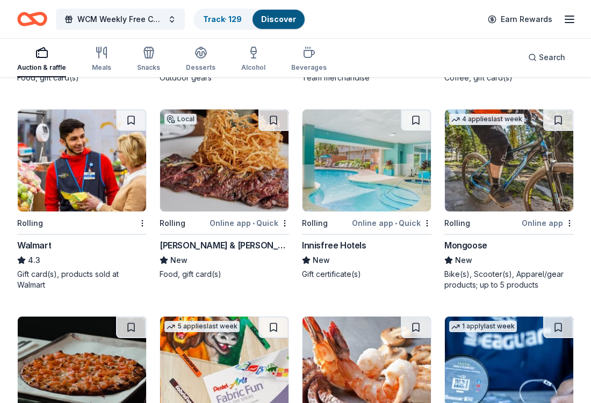
scroll to position [1510, 0]
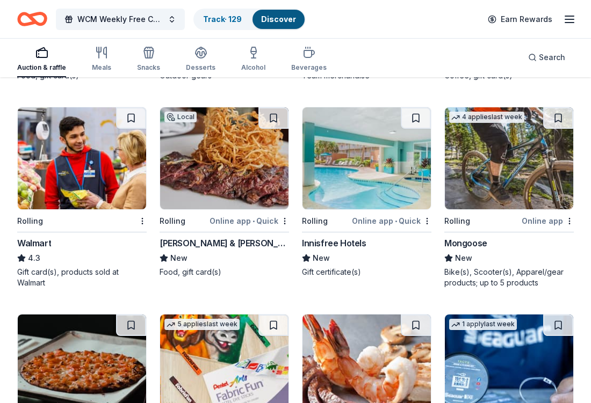
click at [342, 242] on div "Innisfree Hotels" at bounding box center [334, 243] width 64 height 13
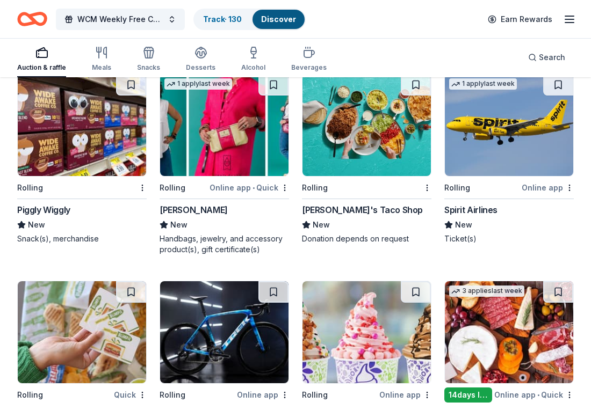
scroll to position [2191, 0]
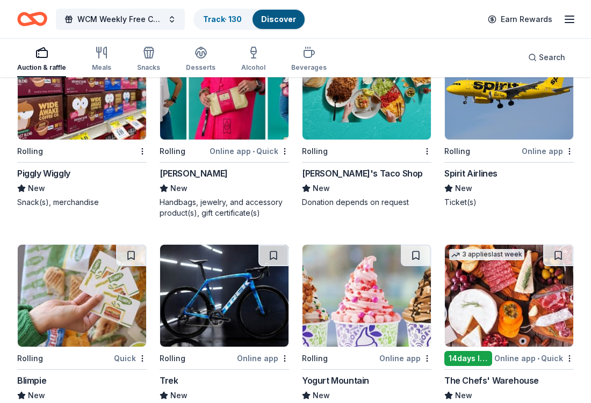
click at [187, 172] on div "Alexis Drake" at bounding box center [194, 173] width 68 height 13
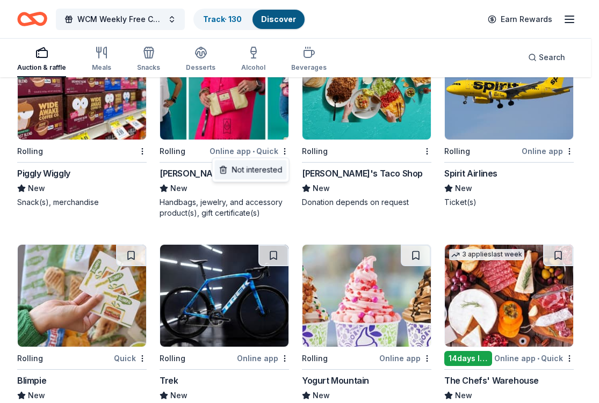
drag, startPoint x: 278, startPoint y: 175, endPoint x: 287, endPoint y: 156, distance: 20.9
click at [279, 175] on div "Not interested" at bounding box center [251, 170] width 72 height 19
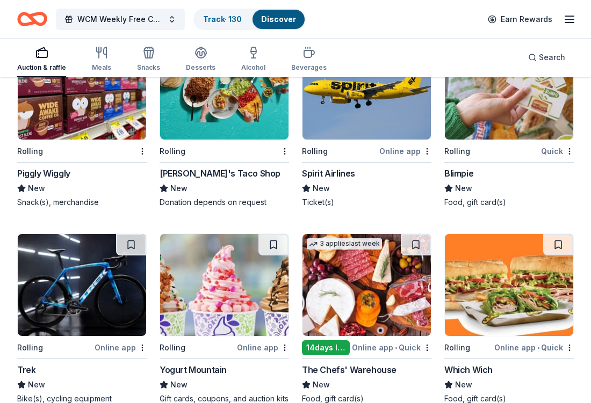
scroll to position [2289, 0]
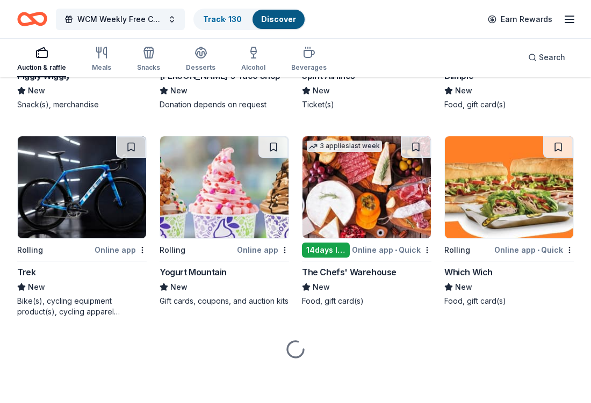
click at [183, 271] on div "Yogurt Mountain" at bounding box center [193, 272] width 67 height 13
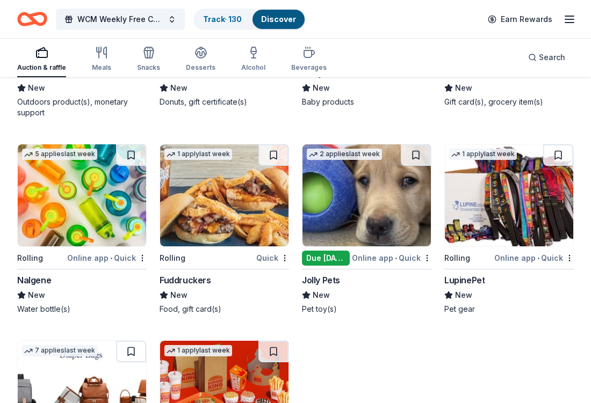
scroll to position [2765, 0]
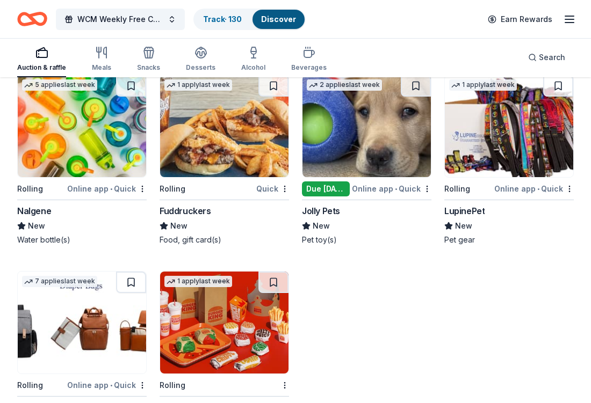
click at [46, 211] on div "Nalgene" at bounding box center [34, 211] width 34 height 13
click at [328, 209] on div "Jolly Pets" at bounding box center [321, 211] width 38 height 13
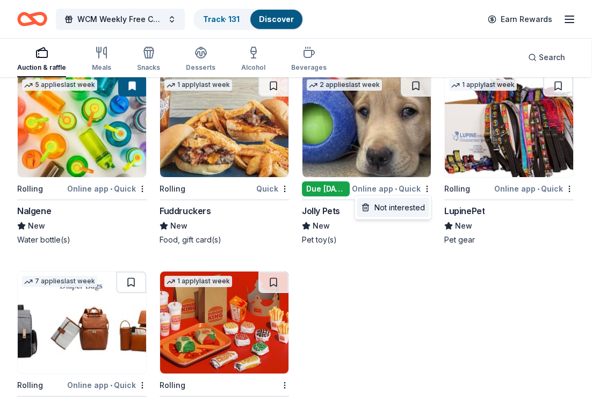
click at [411, 211] on div "Not interested" at bounding box center [393, 207] width 72 height 19
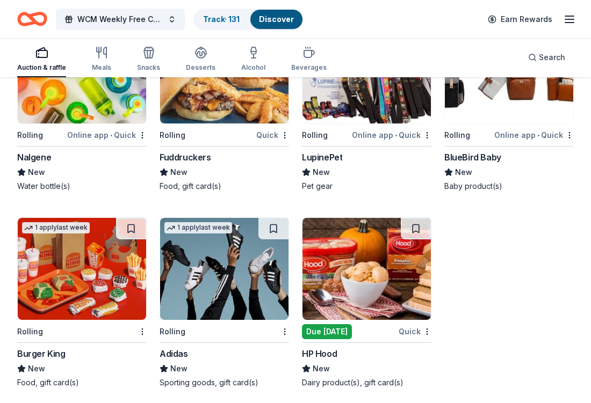
scroll to position [2799, 0]
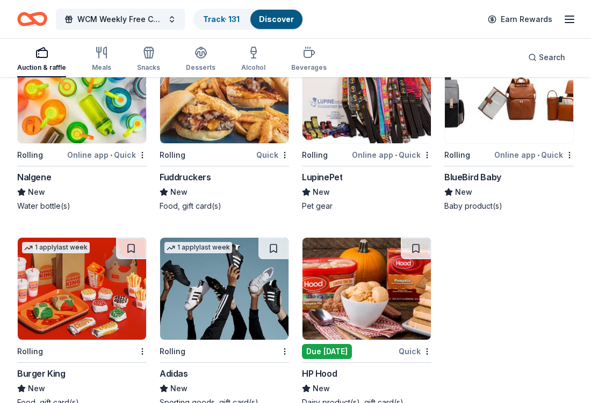
click at [322, 176] on div "LupinePet" at bounding box center [322, 177] width 40 height 13
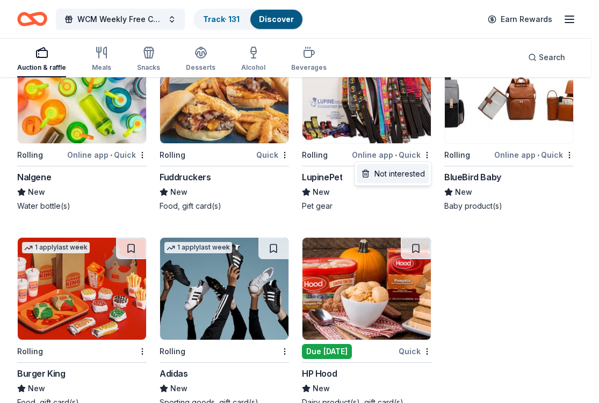
click at [428, 177] on div "Not interested" at bounding box center [393, 173] width 72 height 19
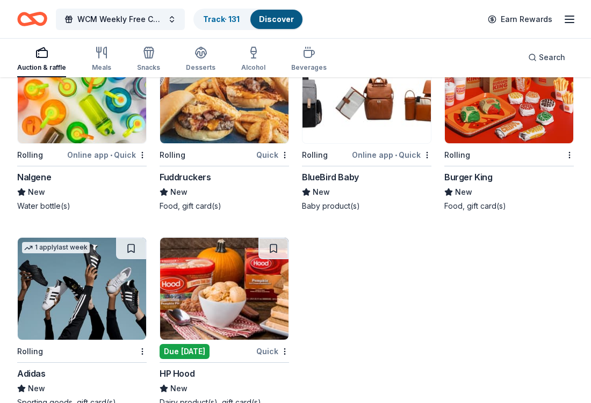
click at [338, 179] on div "BlueBird Baby" at bounding box center [330, 177] width 57 height 13
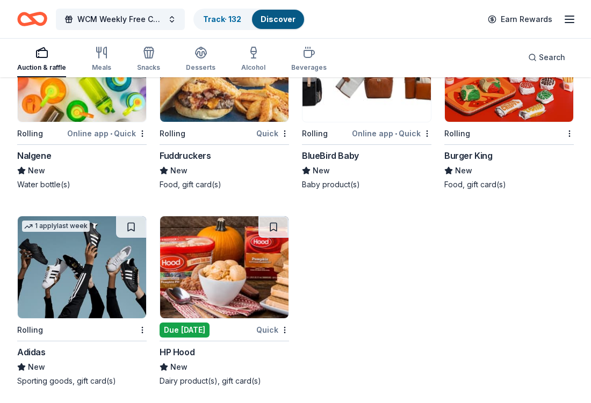
scroll to position [2825, 0]
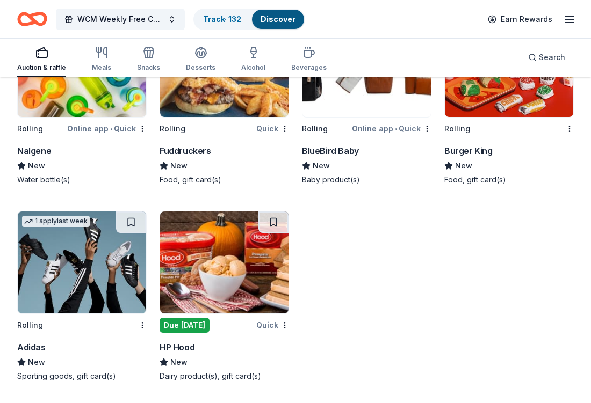
click at [27, 346] on div "Adidas" at bounding box center [31, 347] width 28 height 13
click at [41, 354] on div "Adidas New Sporting goods, gift card(s)" at bounding box center [81, 361] width 129 height 41
click at [180, 350] on div "HP Hood" at bounding box center [177, 347] width 35 height 13
click at [308, 61] on div "Beverages" at bounding box center [308, 59] width 35 height 26
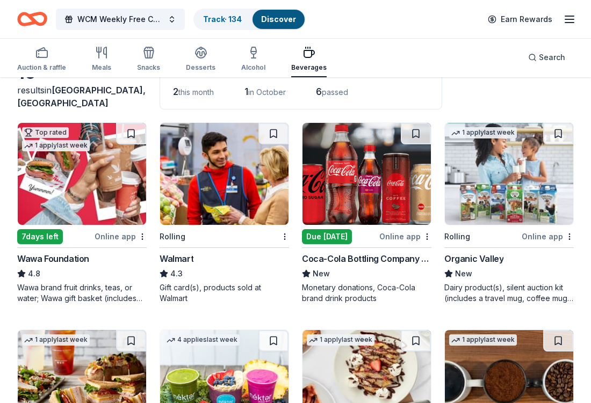
scroll to position [90, 0]
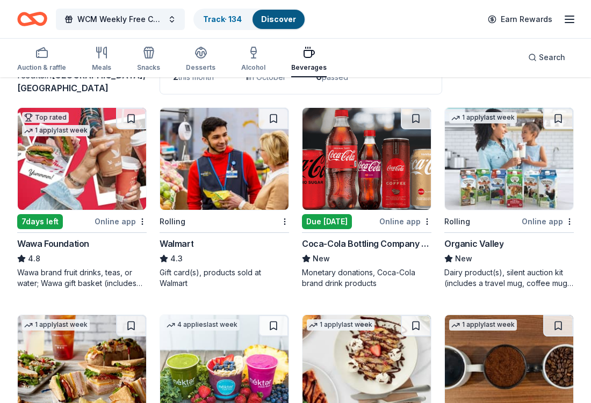
click at [350, 244] on div "Coca-Cola Bottling Company UNITED" at bounding box center [366, 243] width 129 height 13
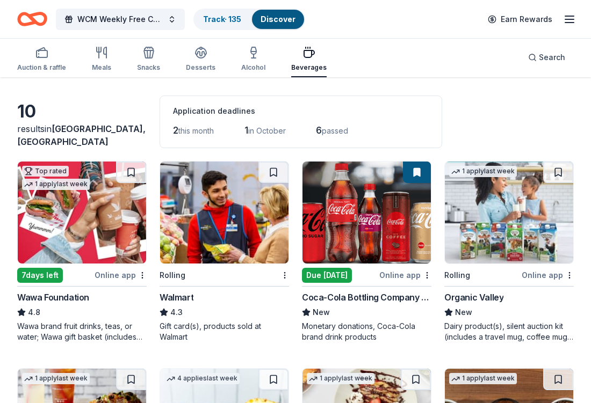
scroll to position [0, 0]
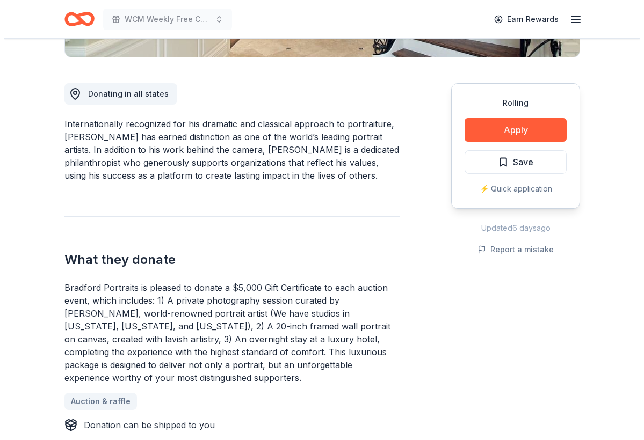
scroll to position [267, 0]
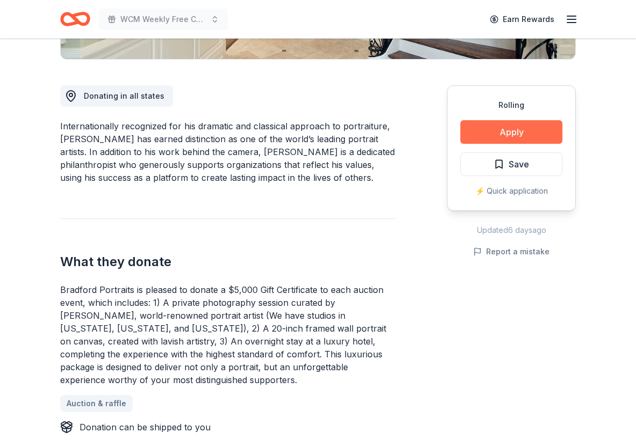
click at [514, 132] on button "Apply" at bounding box center [511, 132] width 102 height 24
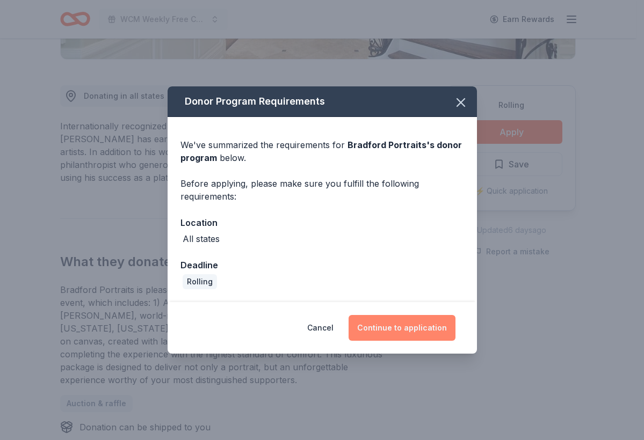
click at [412, 331] on button "Continue to application" at bounding box center [402, 328] width 107 height 26
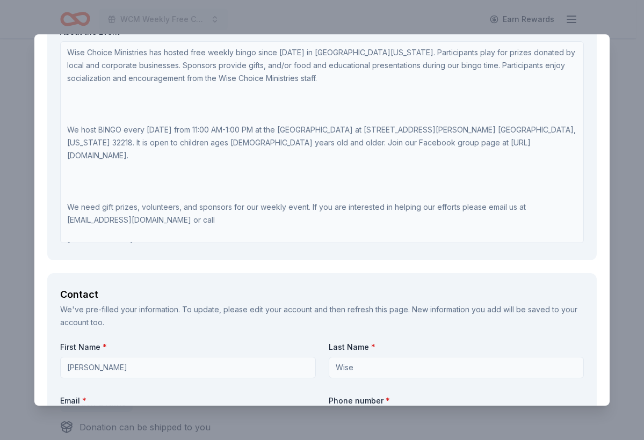
scroll to position [0, 0]
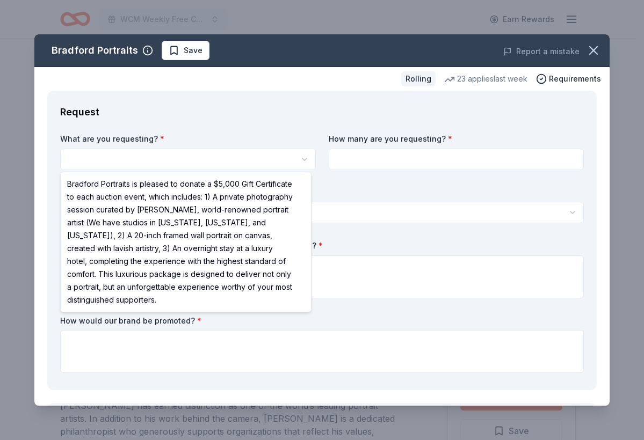
click at [197, 161] on html "WCM Weekly Free Community Bingo Jacksonville Florida Earn Rewards Rolling Share…" at bounding box center [322, 220] width 644 height 440
select select "Bradford Portraits is pleased to donate a $5,000 Gift Certificate to each aucti…"
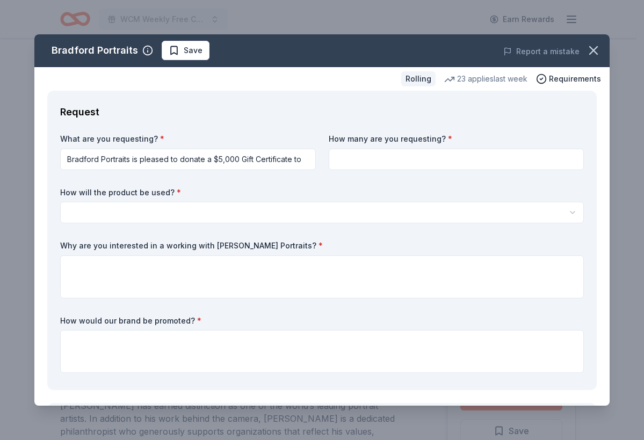
click at [464, 163] on input at bounding box center [457, 159] width 256 height 21
type input "1"
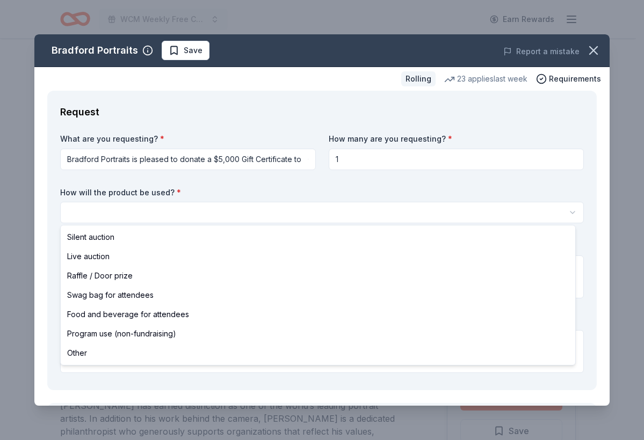
click at [319, 214] on html "WCM Weekly Free Community Bingo Jacksonville Florida Earn Rewards Rolling Share…" at bounding box center [322, 220] width 644 height 440
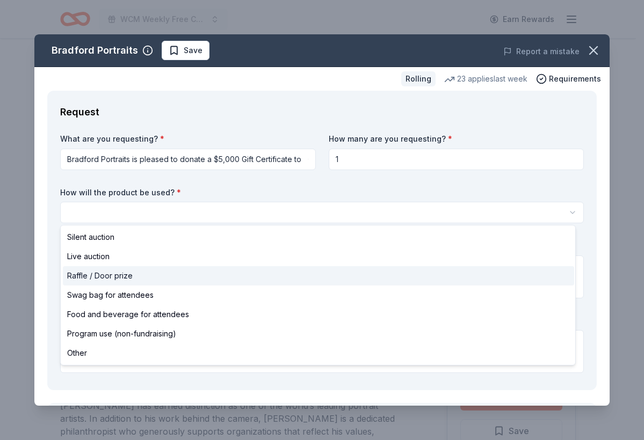
select select "raffleDoorPrize"
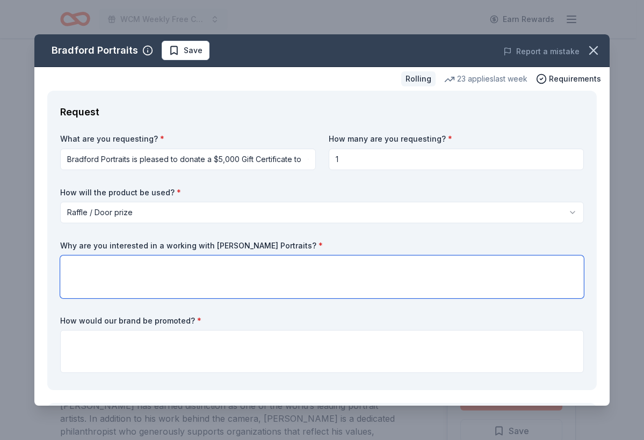
click at [297, 272] on textarea at bounding box center [322, 277] width 524 height 43
type textarea "n"
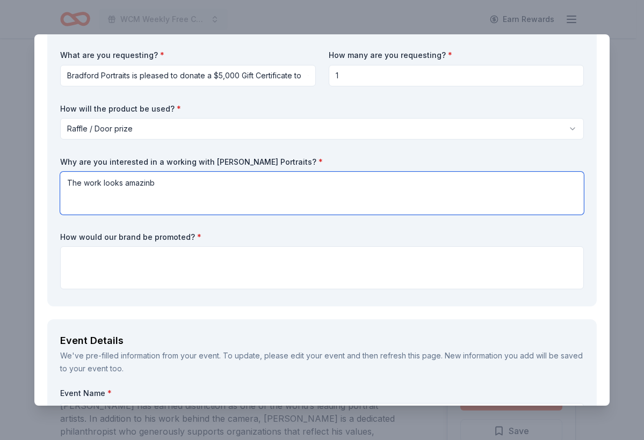
scroll to position [86, 0]
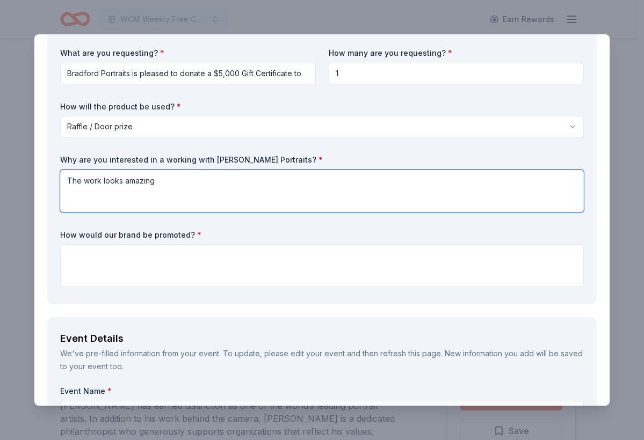
type textarea "The work looks amazing"
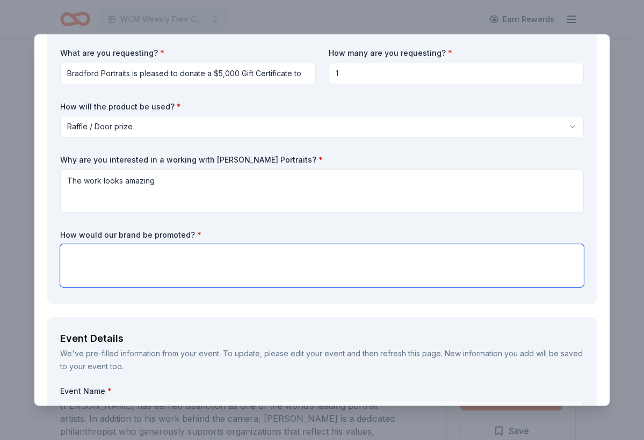
click at [243, 273] on textarea at bounding box center [322, 265] width 524 height 43
type textarea "o"
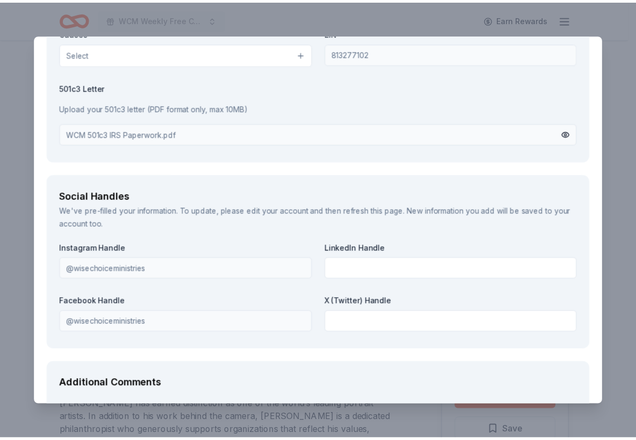
scroll to position [1560, 0]
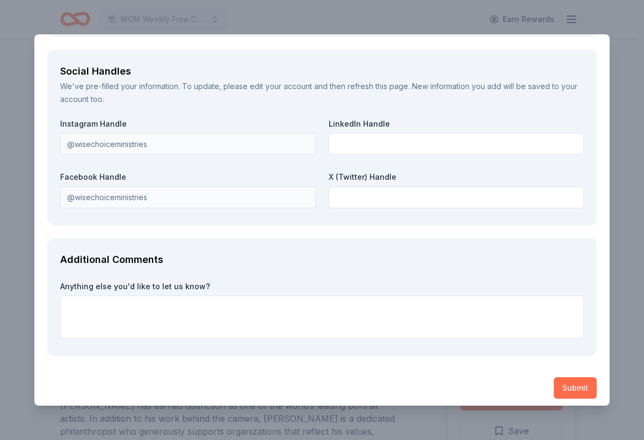
type textarea "Our social media and website. You can also speak at our event"
click at [580, 384] on button "Submit" at bounding box center [575, 388] width 43 height 21
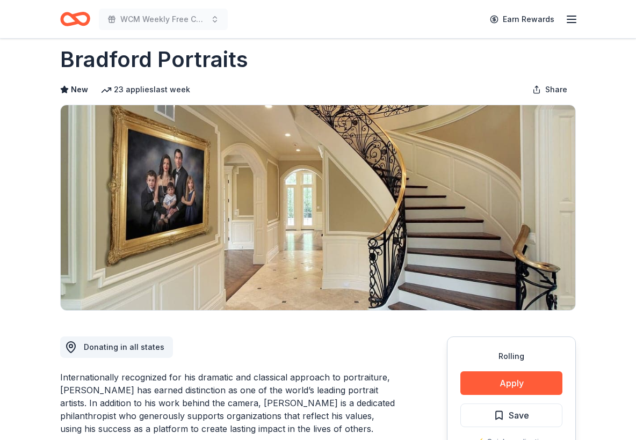
scroll to position [60, 0]
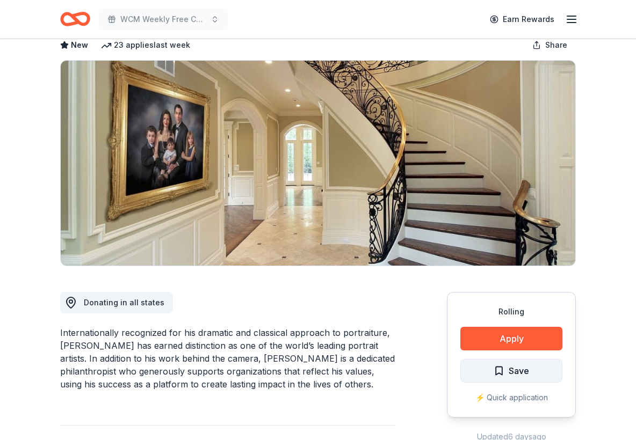
click at [523, 370] on span "Save" at bounding box center [519, 371] width 20 height 14
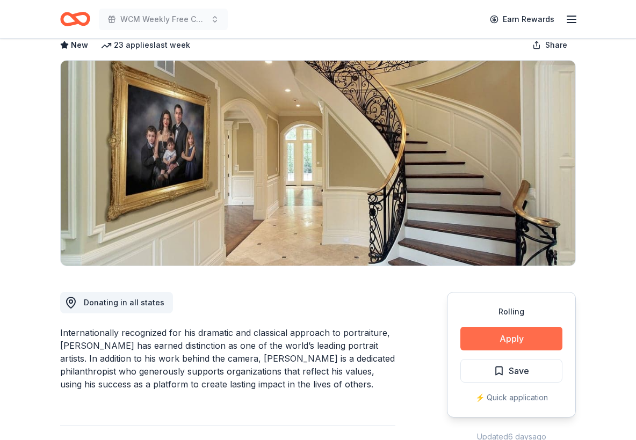
click at [521, 346] on button "Apply" at bounding box center [511, 339] width 102 height 24
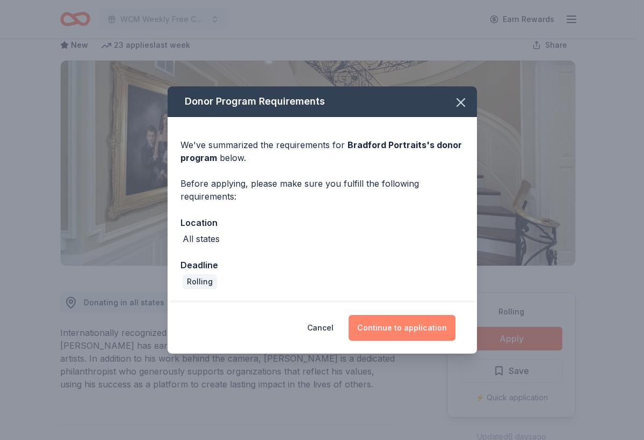
click at [398, 333] on button "Continue to application" at bounding box center [402, 328] width 107 height 26
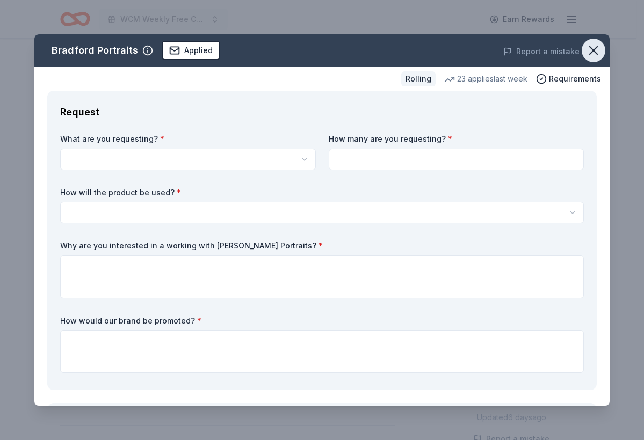
click at [586, 45] on icon "button" at bounding box center [593, 50] width 15 height 15
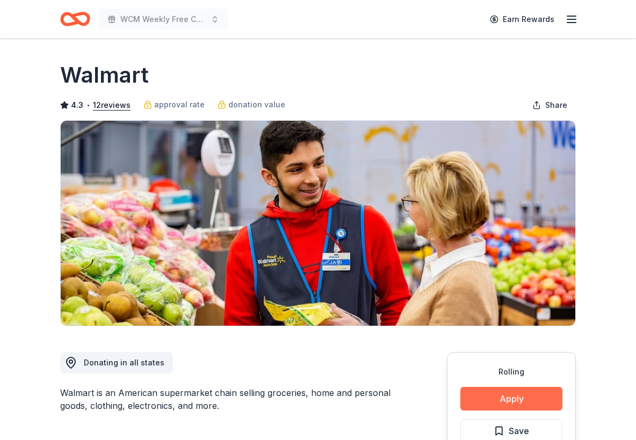
click at [493, 398] on button "Apply" at bounding box center [511, 399] width 102 height 24
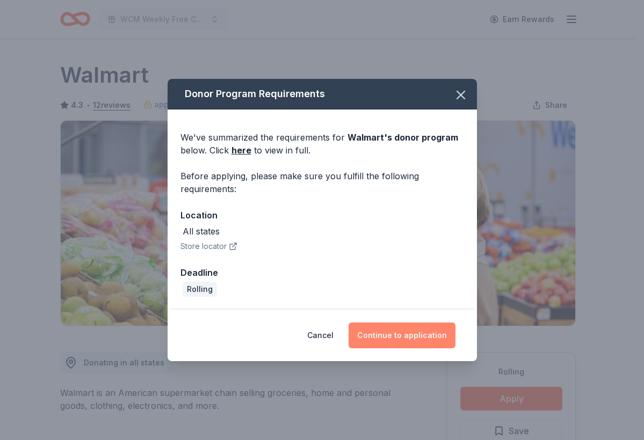
click at [401, 336] on button "Continue to application" at bounding box center [402, 336] width 107 height 26
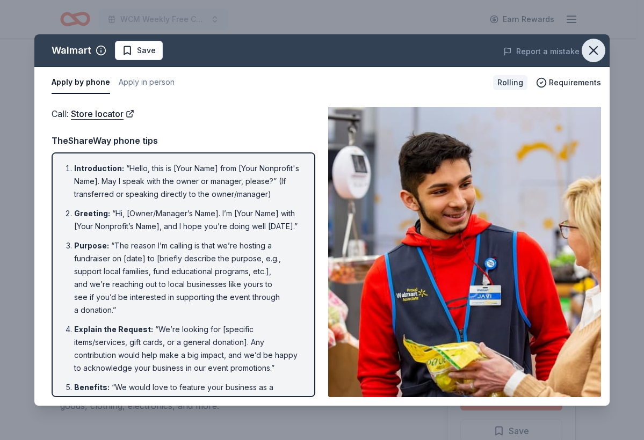
click at [589, 50] on icon "button" at bounding box center [593, 50] width 15 height 15
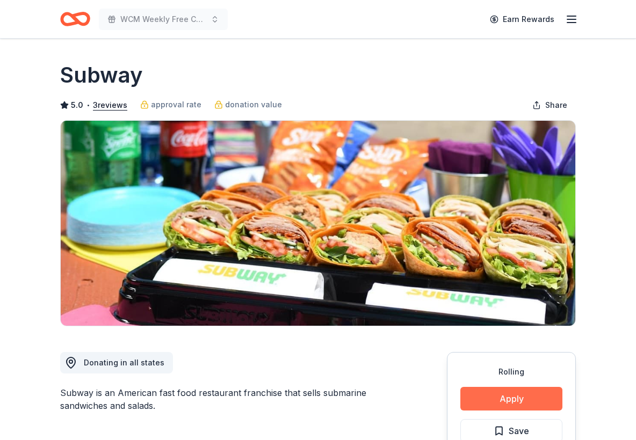
click at [528, 397] on button "Apply" at bounding box center [511, 399] width 102 height 24
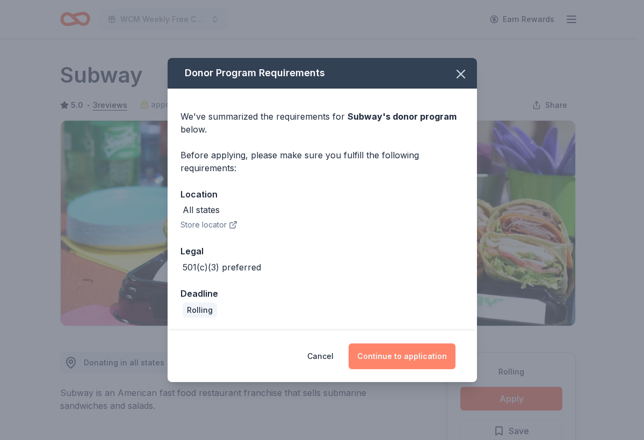
click at [407, 363] on button "Continue to application" at bounding box center [402, 357] width 107 height 26
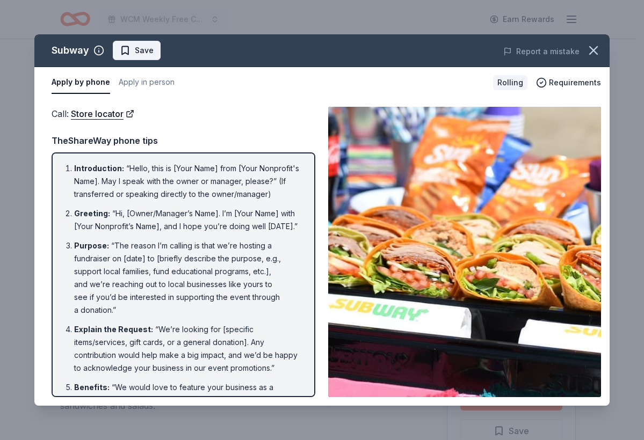
click at [149, 49] on span "Save" at bounding box center [144, 50] width 19 height 13
click at [149, 49] on html "WCM Weekly Free Community Bingo Jacksonville Florida Earn Rewards Rolling Share…" at bounding box center [322, 220] width 644 height 440
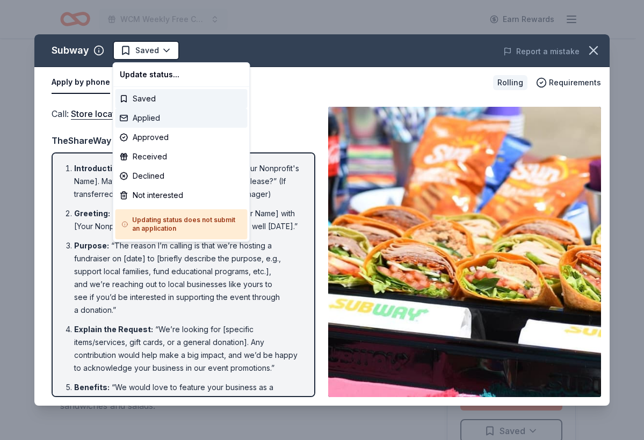
click at [147, 126] on div "Applied" at bounding box center [181, 118] width 132 height 19
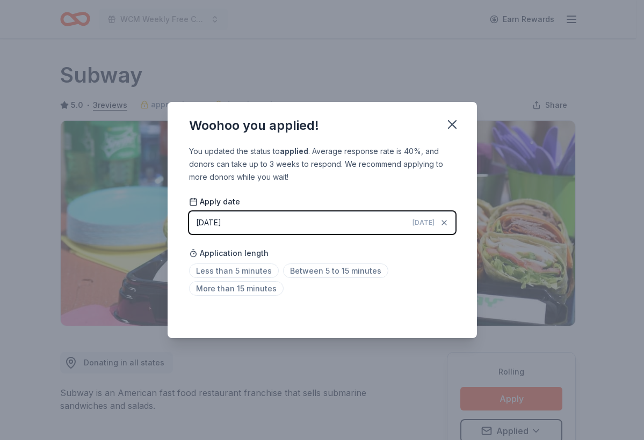
drag, startPoint x: 452, startPoint y: 122, endPoint x: 419, endPoint y: 85, distance: 49.5
click at [452, 121] on icon "button" at bounding box center [452, 124] width 15 height 15
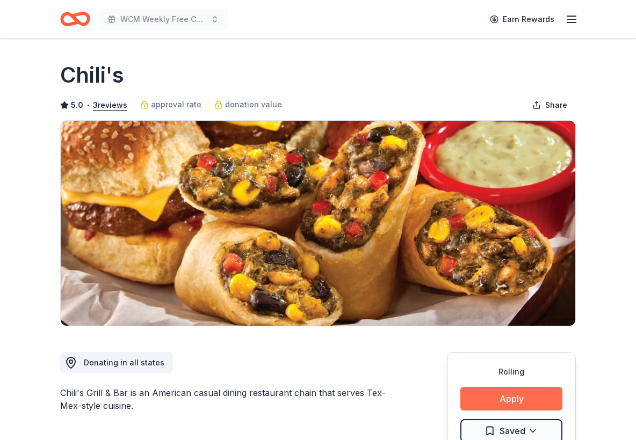
click at [494, 395] on button "Apply" at bounding box center [511, 399] width 102 height 24
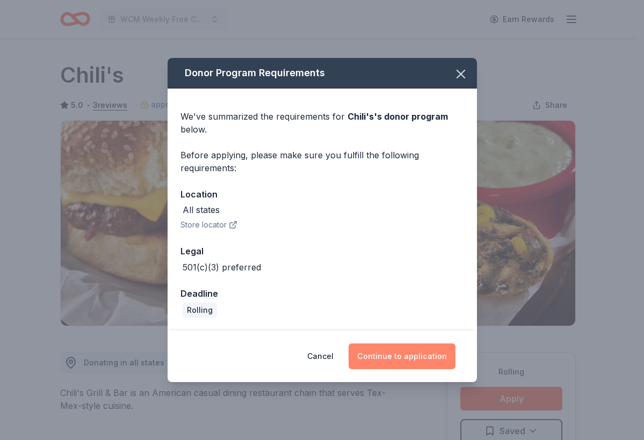
click at [420, 356] on button "Continue to application" at bounding box center [402, 357] width 107 height 26
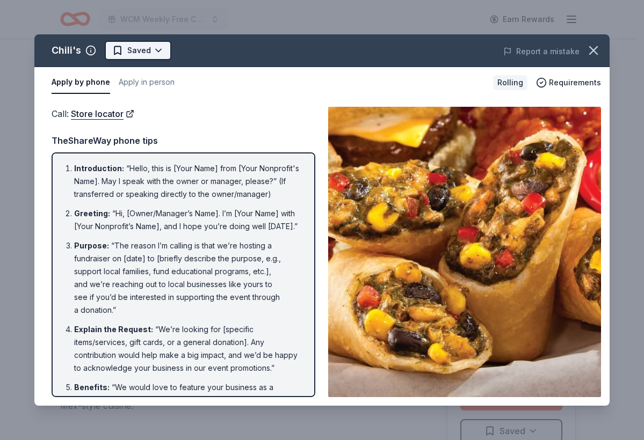
click at [144, 54] on html "WCM Weekly Free Community Bingo [GEOGRAPHIC_DATA] [US_STATE] Earn Rewards Rolli…" at bounding box center [322, 220] width 644 height 440
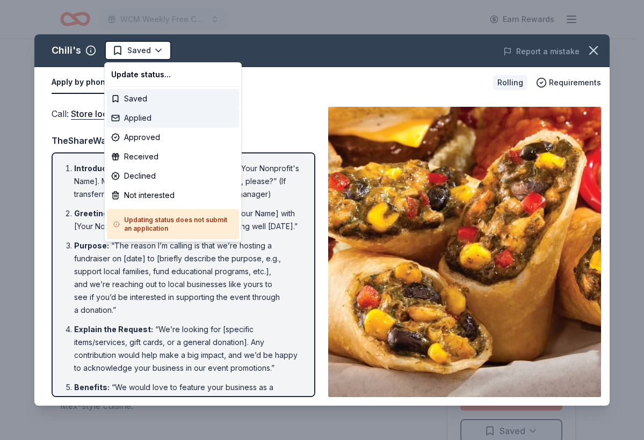
click at [156, 126] on div "Applied" at bounding box center [173, 118] width 132 height 19
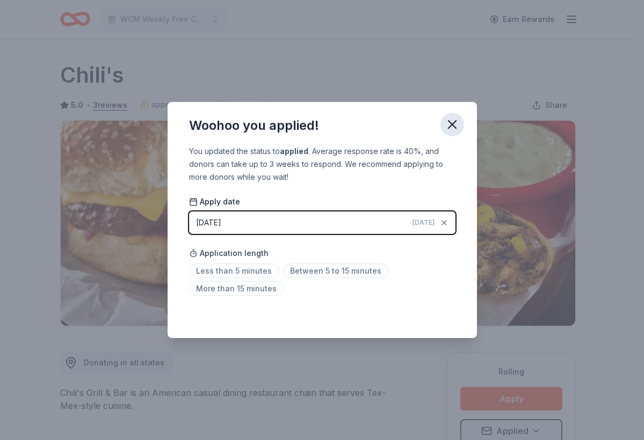
click at [447, 120] on icon "button" at bounding box center [452, 124] width 15 height 15
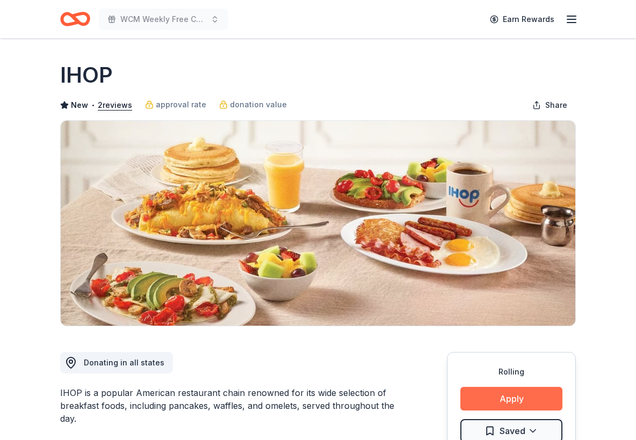
click at [485, 403] on button "Apply" at bounding box center [511, 399] width 102 height 24
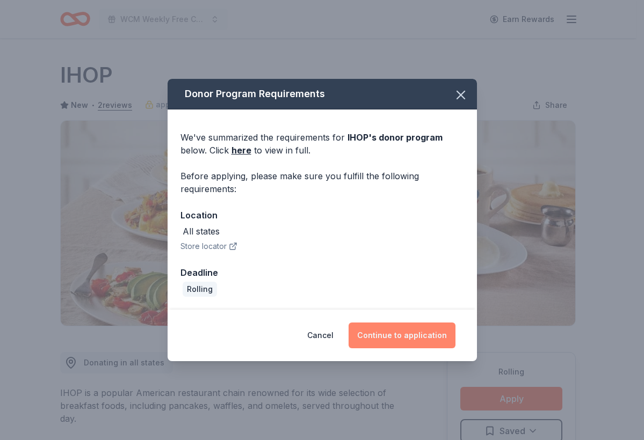
click at [423, 348] on button "Continue to application" at bounding box center [402, 336] width 107 height 26
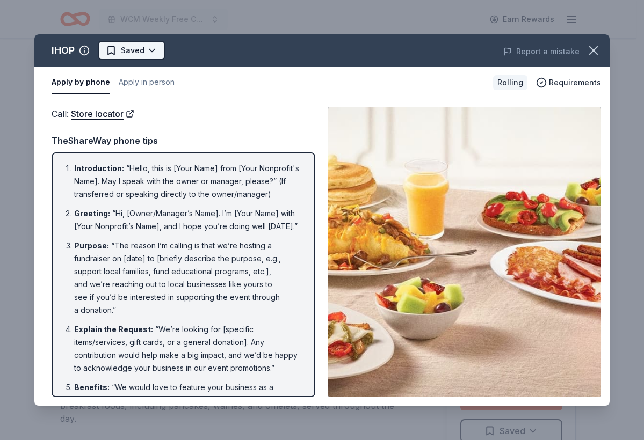
click at [151, 56] on html "WCM Weekly Free Community Bingo Jacksonville Florida Earn Rewards Rolling Share…" at bounding box center [322, 220] width 644 height 440
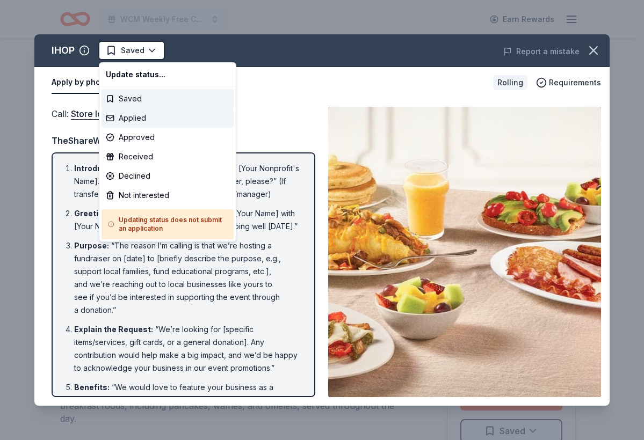
click at [151, 122] on div "Applied" at bounding box center [168, 118] width 132 height 19
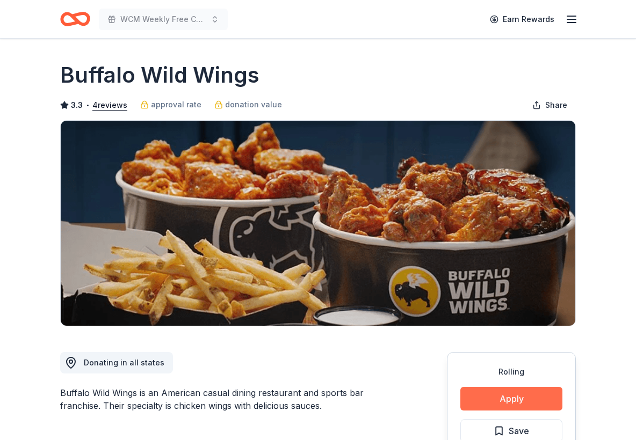
click at [525, 401] on button "Apply" at bounding box center [511, 399] width 102 height 24
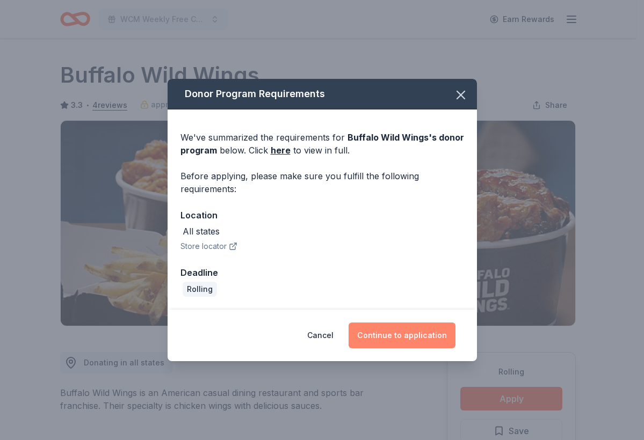
click at [385, 341] on button "Continue to application" at bounding box center [402, 336] width 107 height 26
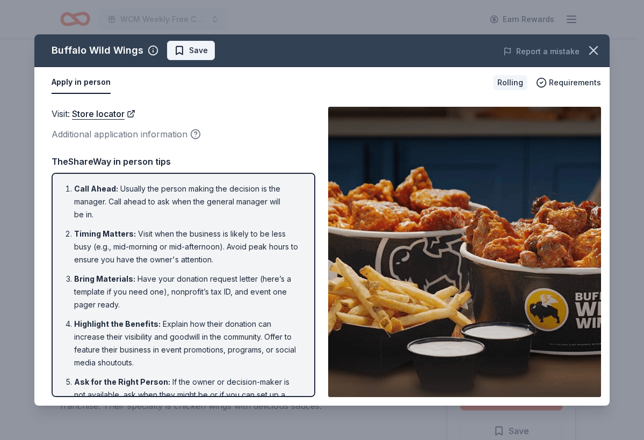
click at [203, 50] on span "Save" at bounding box center [198, 50] width 19 height 13
click at [204, 51] on html "WCM Weekly Free Community Bingo Jacksonville Florida Earn Rewards Rolling Share…" at bounding box center [322, 220] width 644 height 440
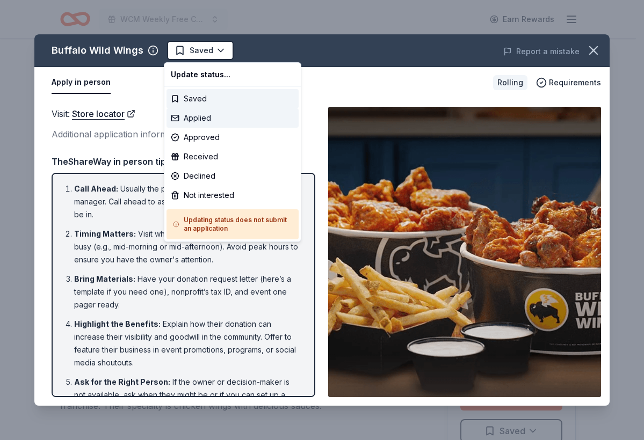
click at [197, 123] on div "Applied" at bounding box center [233, 118] width 132 height 19
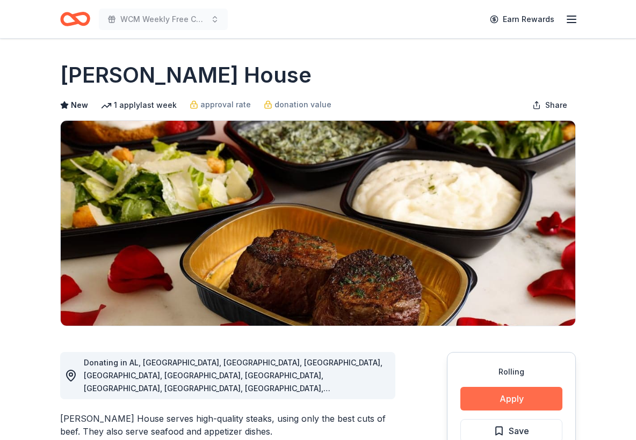
click at [488, 399] on button "Apply" at bounding box center [511, 399] width 102 height 24
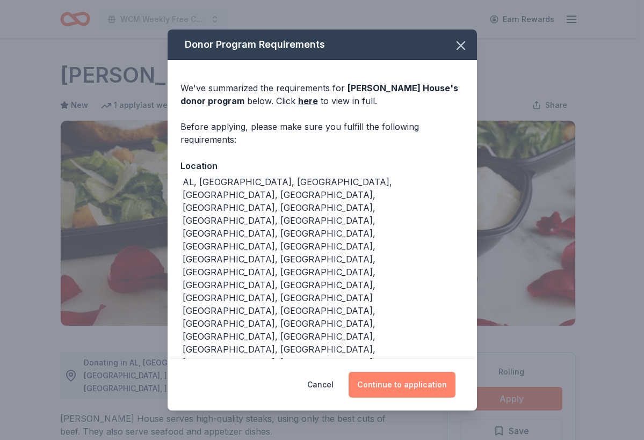
click at [381, 372] on button "Continue to application" at bounding box center [402, 385] width 107 height 26
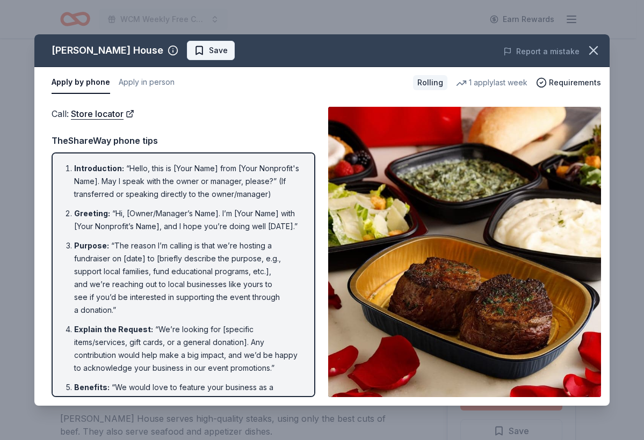
click at [221, 56] on span "Save" at bounding box center [218, 50] width 19 height 13
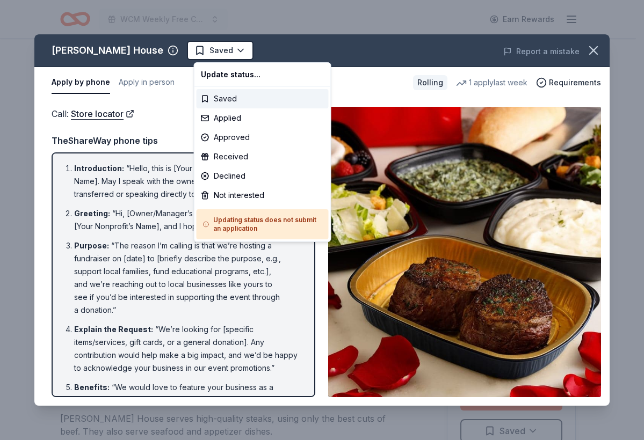
click at [221, 56] on html "WCM Weekly Free Community Bingo [GEOGRAPHIC_DATA] [US_STATE] Earn Rewards Rolli…" at bounding box center [322, 220] width 644 height 440
click at [234, 121] on div "Applied" at bounding box center [263, 118] width 132 height 19
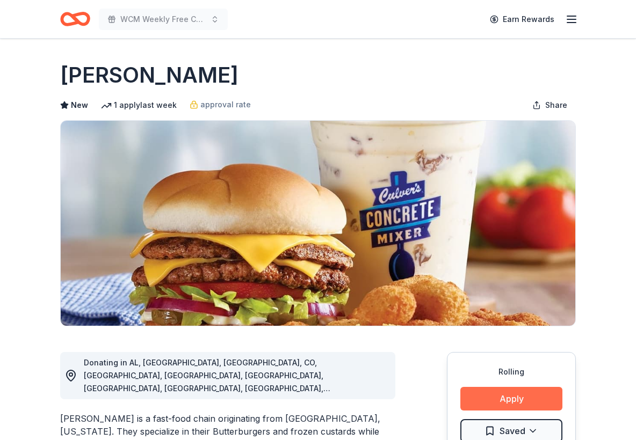
click at [537, 396] on button "Apply" at bounding box center [511, 399] width 102 height 24
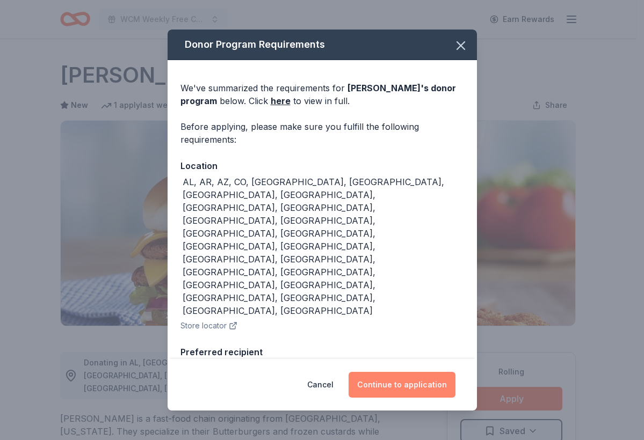
click at [424, 372] on button "Continue to application" at bounding box center [402, 385] width 107 height 26
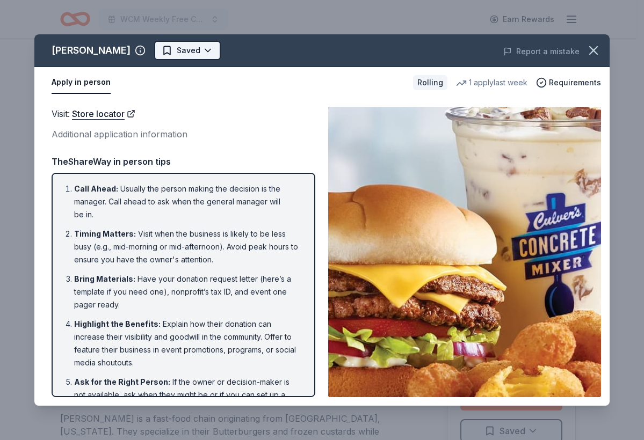
click at [176, 53] on html "WCM Weekly Free Community Bingo [GEOGRAPHIC_DATA] [US_STATE] Earn Rewards Rolli…" at bounding box center [322, 220] width 644 height 440
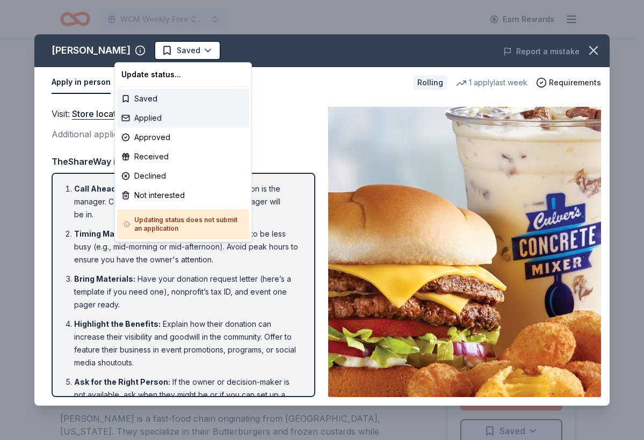
click at [168, 120] on div "Applied" at bounding box center [183, 118] width 132 height 19
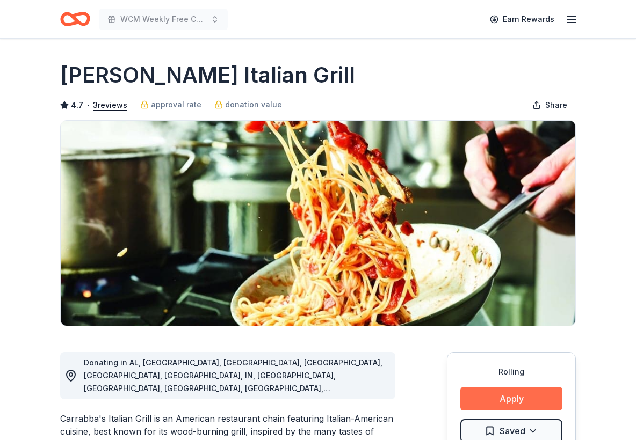
click at [512, 398] on button "Apply" at bounding box center [511, 399] width 102 height 24
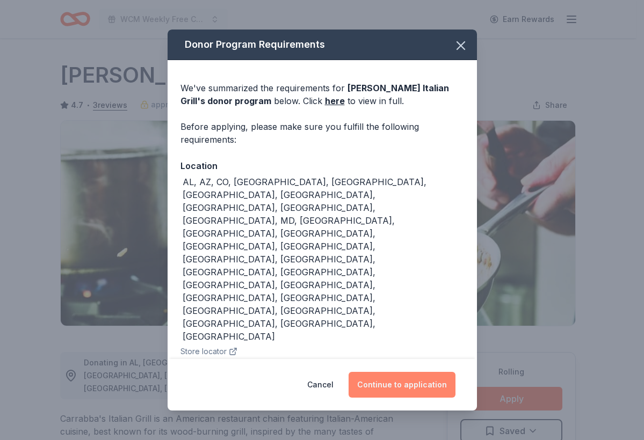
drag, startPoint x: 396, startPoint y: 341, endPoint x: 391, endPoint y: 334, distance: 8.9
click at [394, 372] on button "Continue to application" at bounding box center [402, 385] width 107 height 26
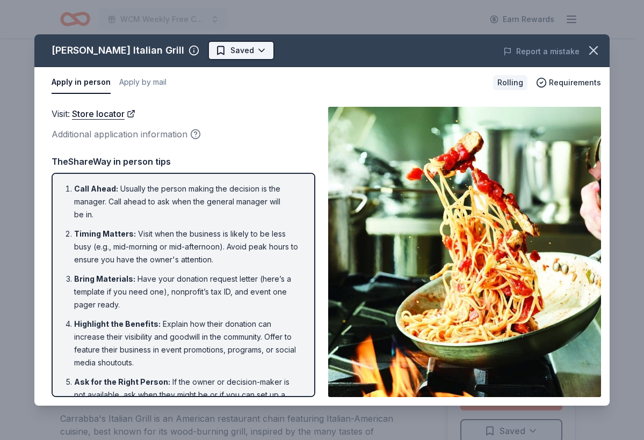
click at [203, 49] on html "WCM Weekly Free Community Bingo Jacksonville Florida Earn Rewards Rolling Share…" at bounding box center [322, 220] width 644 height 440
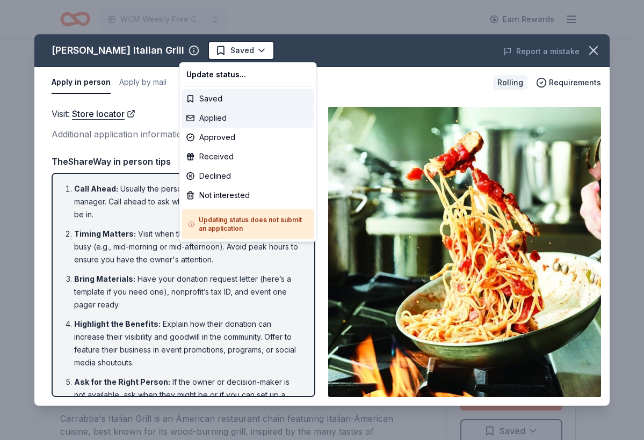
click at [211, 119] on div "Applied" at bounding box center [248, 118] width 132 height 19
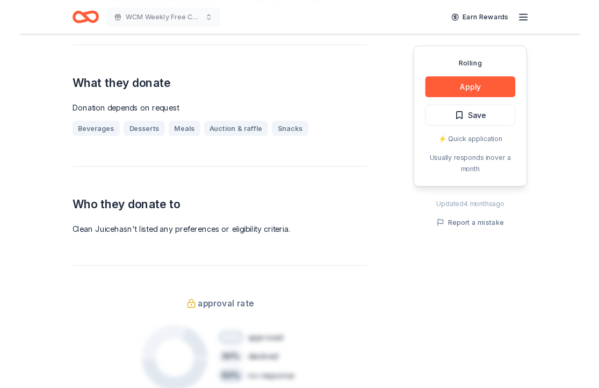
scroll to position [507, 0]
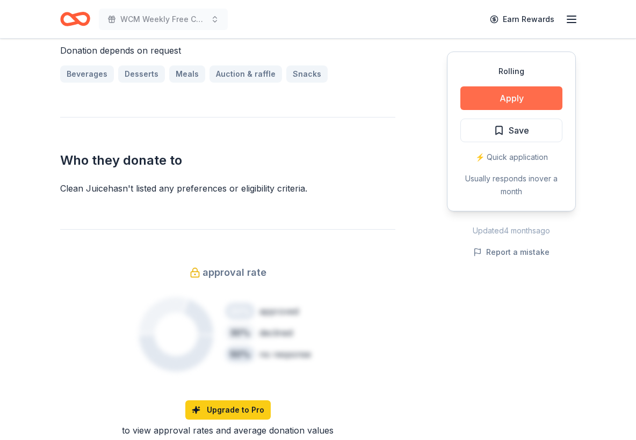
click at [488, 94] on button "Apply" at bounding box center [511, 98] width 102 height 24
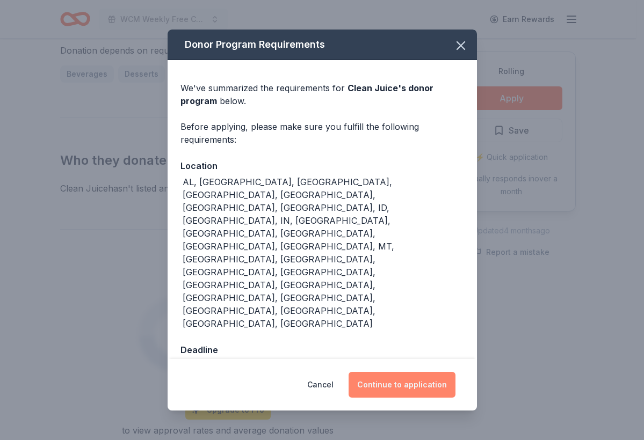
click at [367, 372] on button "Continue to application" at bounding box center [402, 385] width 107 height 26
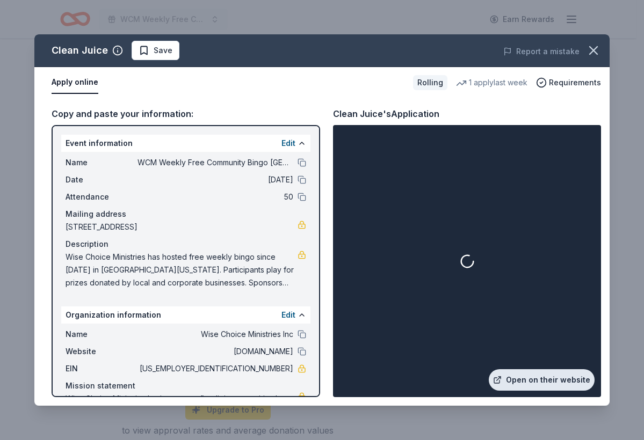
click at [551, 387] on link "Open on their website" at bounding box center [542, 380] width 106 height 21
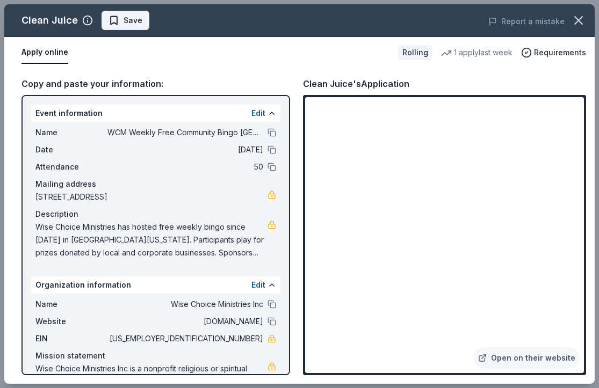
click at [143, 28] on button "Save" at bounding box center [126, 20] width 48 height 19
click at [156, 25] on body "WCM Weekly Free Community Bingo Jacksonville Florida Earn Rewards Rolling Share…" at bounding box center [295, 194] width 591 height 388
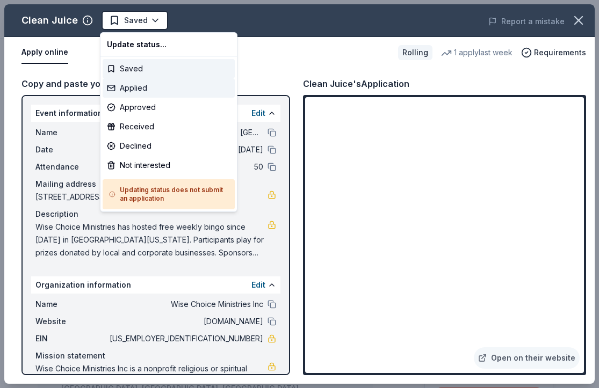
click at [156, 92] on div "Applied" at bounding box center [169, 87] width 132 height 19
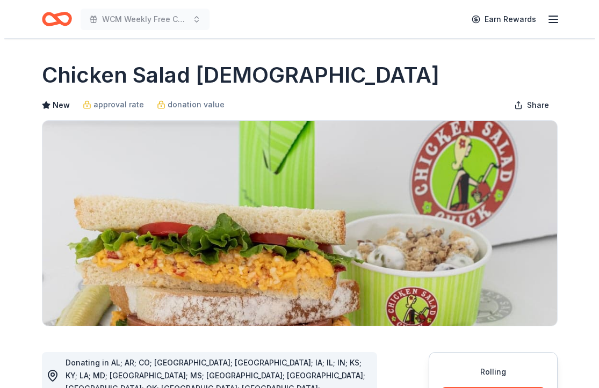
scroll to position [95, 0]
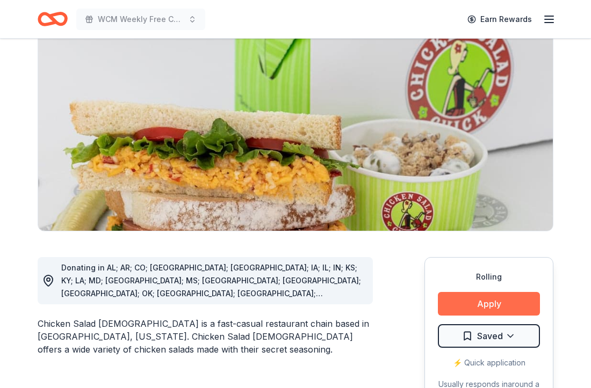
click at [489, 306] on button "Apply" at bounding box center [489, 304] width 102 height 24
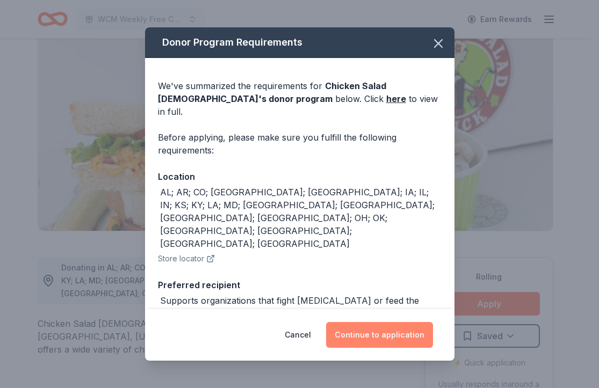
click at [384, 342] on button "Continue to application" at bounding box center [379, 335] width 107 height 26
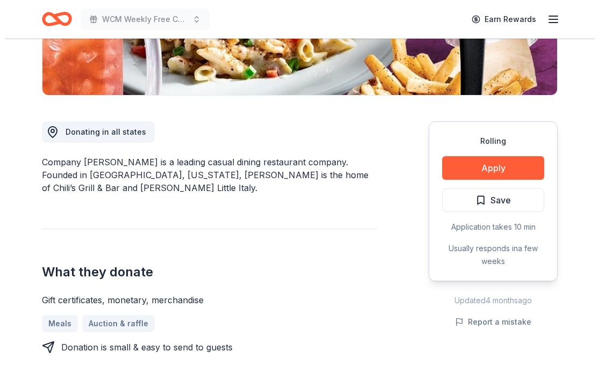
scroll to position [268, 0]
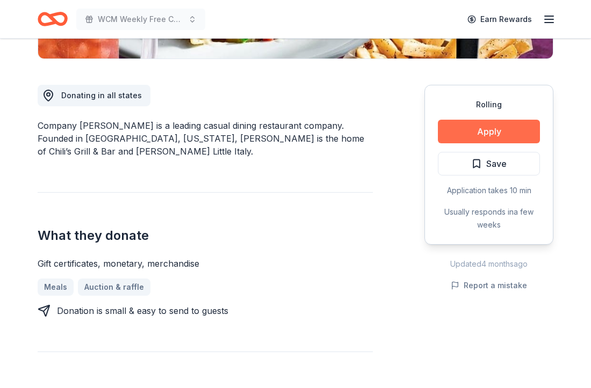
click at [501, 122] on button "Apply" at bounding box center [489, 132] width 102 height 24
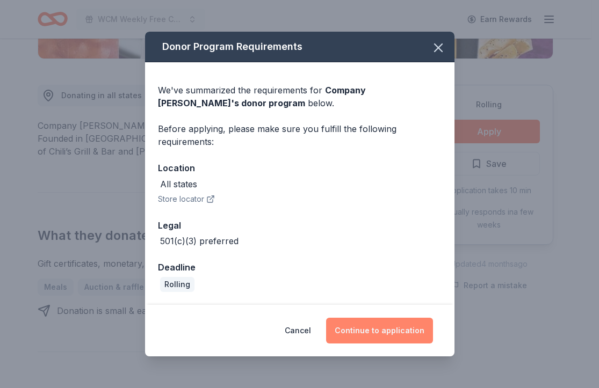
click at [379, 327] on button "Continue to application" at bounding box center [379, 331] width 107 height 26
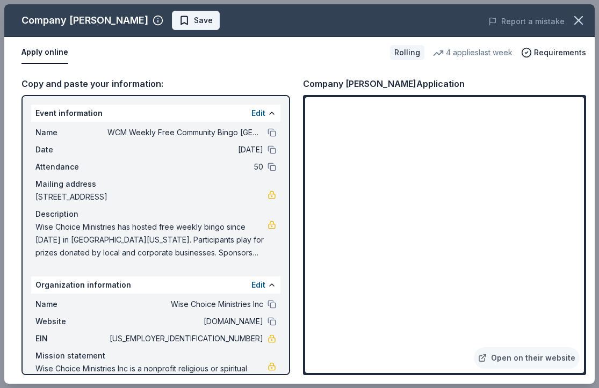
click at [179, 20] on span "Save" at bounding box center [196, 20] width 34 height 13
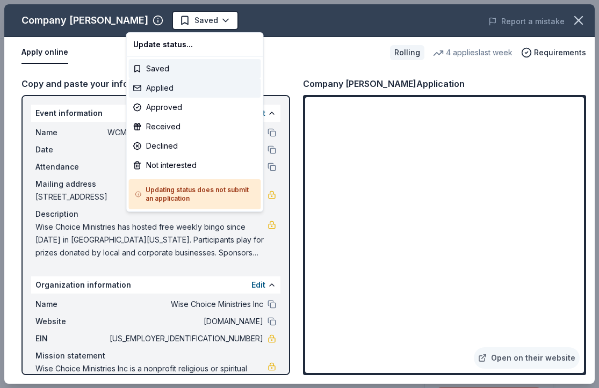
click at [147, 89] on div "Applied" at bounding box center [195, 87] width 132 height 19
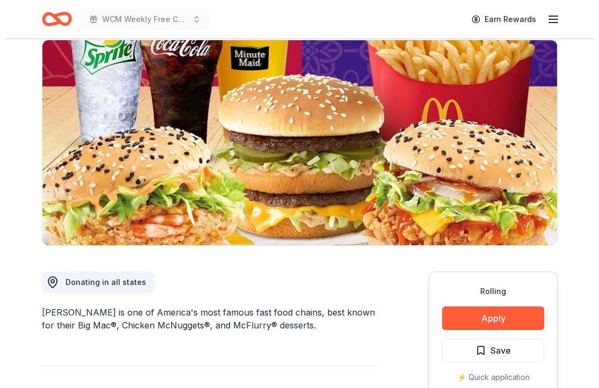
scroll to position [164, 0]
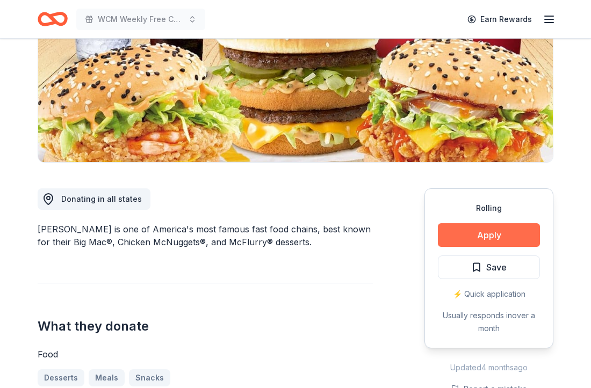
click at [471, 242] on button "Apply" at bounding box center [489, 235] width 102 height 24
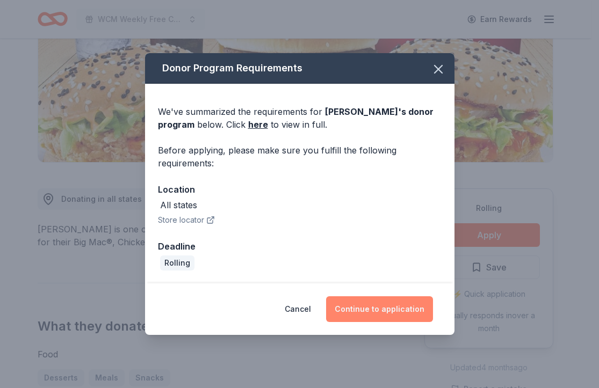
click at [418, 312] on button "Continue to application" at bounding box center [379, 310] width 107 height 26
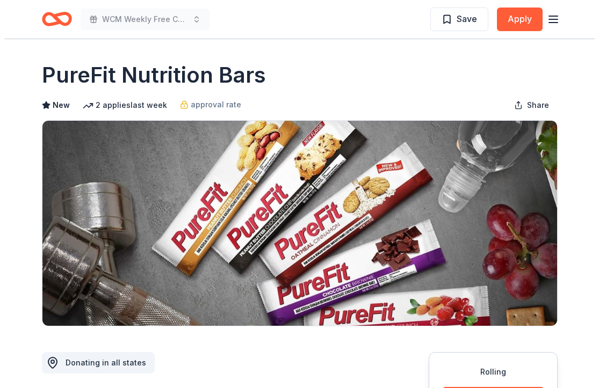
scroll to position [81, 0]
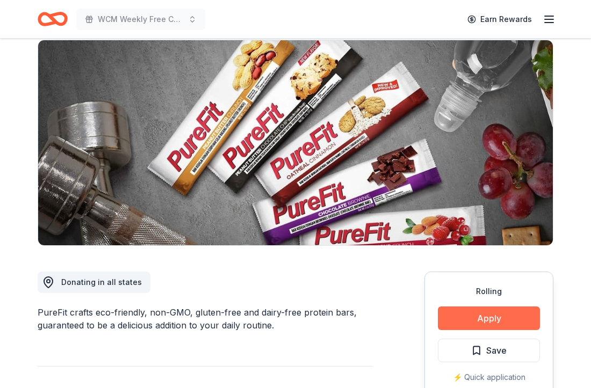
click at [444, 314] on button "Apply" at bounding box center [489, 319] width 102 height 24
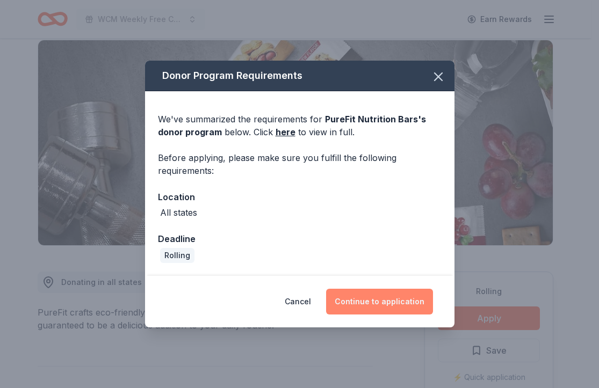
click at [383, 292] on button "Continue to application" at bounding box center [379, 302] width 107 height 26
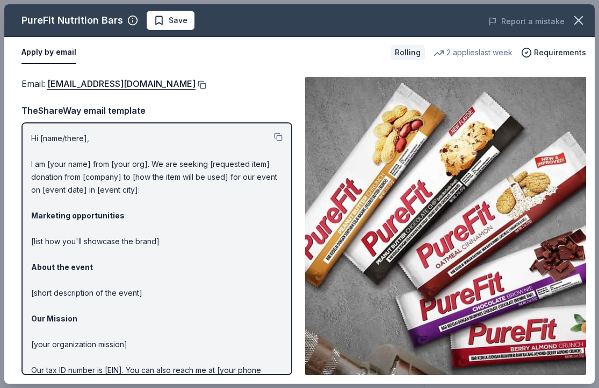
click at [196, 86] on button at bounding box center [201, 85] width 11 height 9
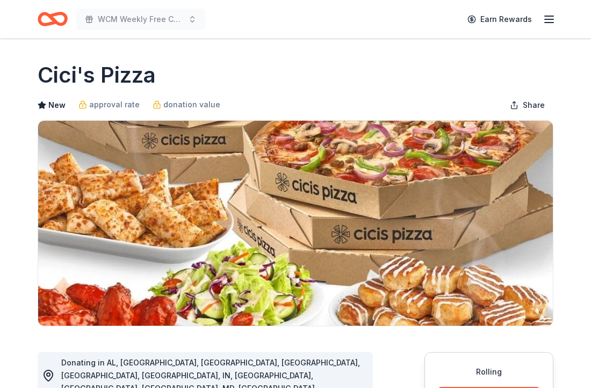
scroll to position [89, 0]
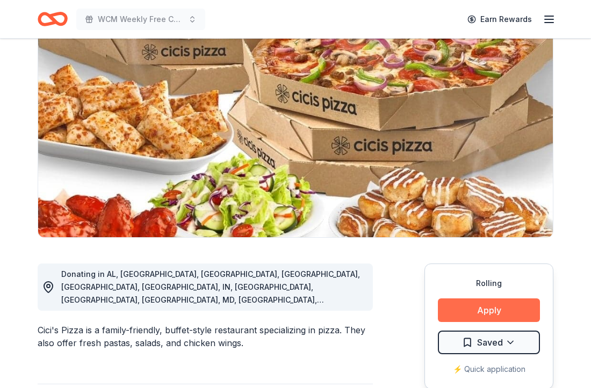
click at [473, 309] on button "Apply" at bounding box center [489, 311] width 102 height 24
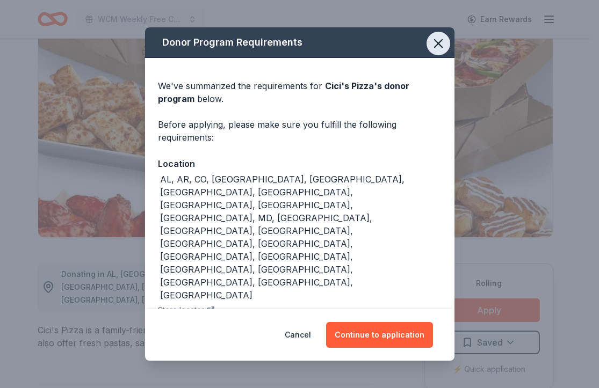
click at [437, 47] on icon "button" at bounding box center [439, 44] width 8 height 8
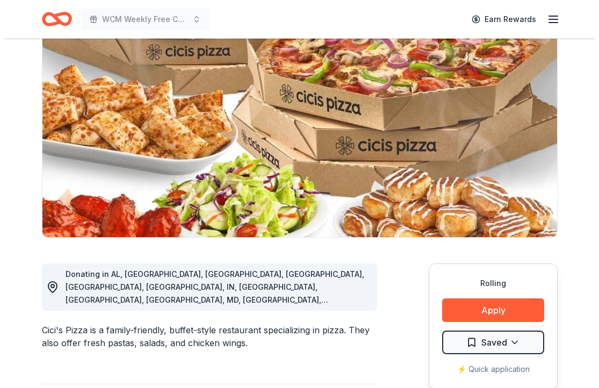
scroll to position [170, 0]
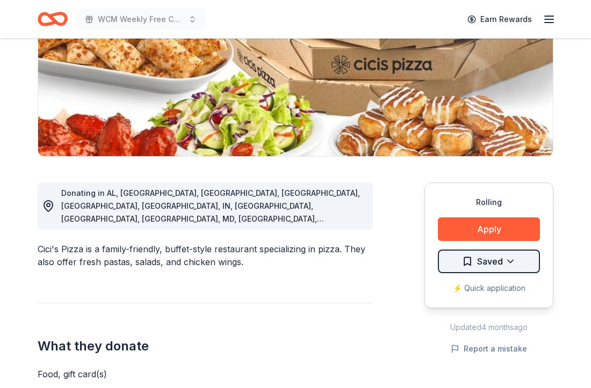
click at [520, 219] on html "WCM Weekly Free Community Bingo Jacksonville Florida Earn Rewards Rolling Share…" at bounding box center [295, 24] width 591 height 388
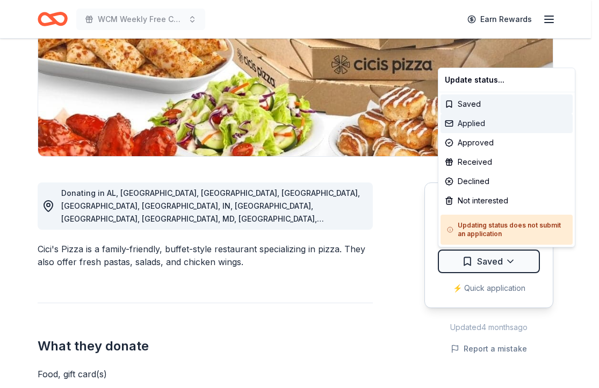
click at [474, 121] on div "Applied" at bounding box center [506, 123] width 132 height 19
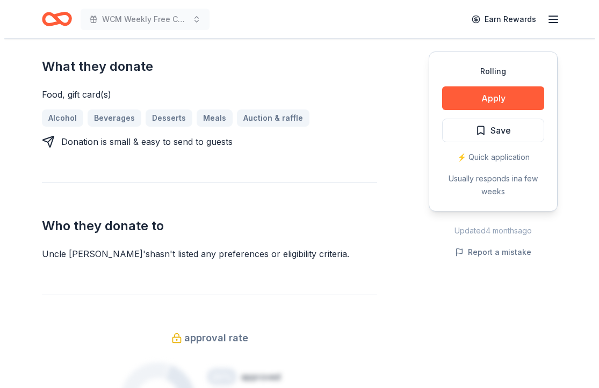
scroll to position [519, 0]
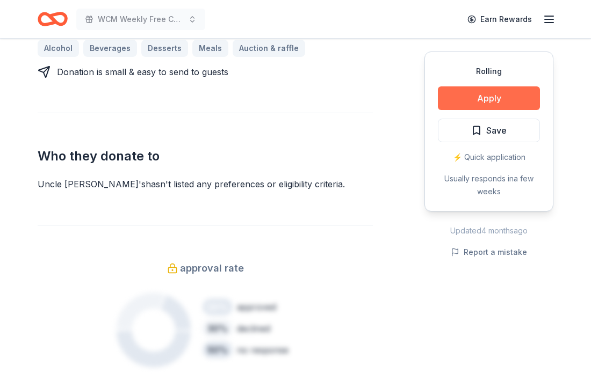
click at [469, 102] on button "Apply" at bounding box center [489, 98] width 102 height 24
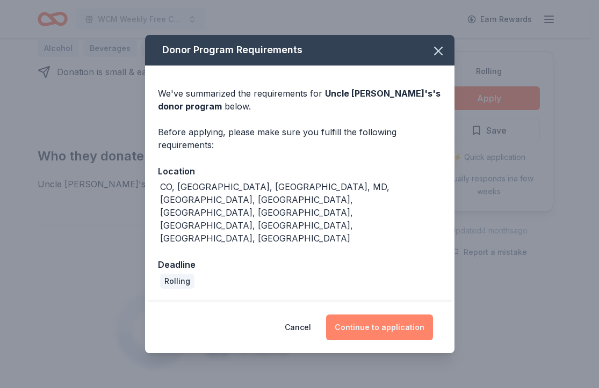
click at [350, 315] on button "Continue to application" at bounding box center [379, 328] width 107 height 26
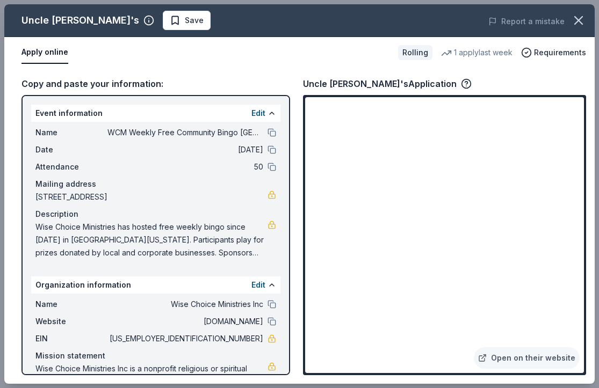
click at [163, 26] on button "Save" at bounding box center [187, 20] width 48 height 19
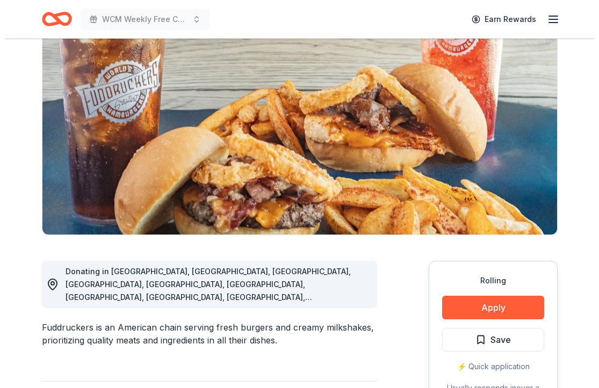
scroll to position [268, 0]
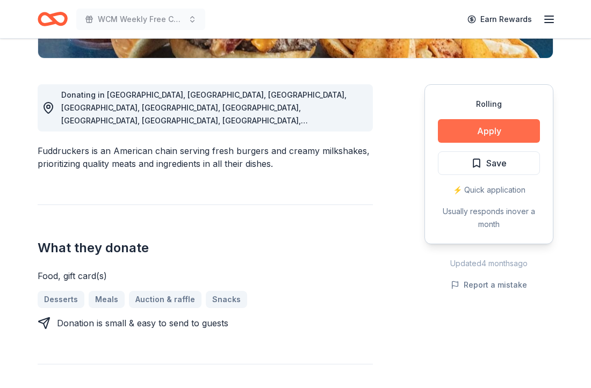
click at [479, 137] on button "Apply" at bounding box center [489, 131] width 102 height 24
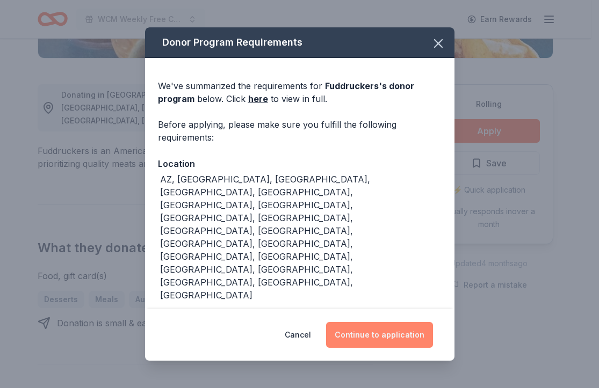
click at [371, 329] on button "Continue to application" at bounding box center [379, 335] width 107 height 26
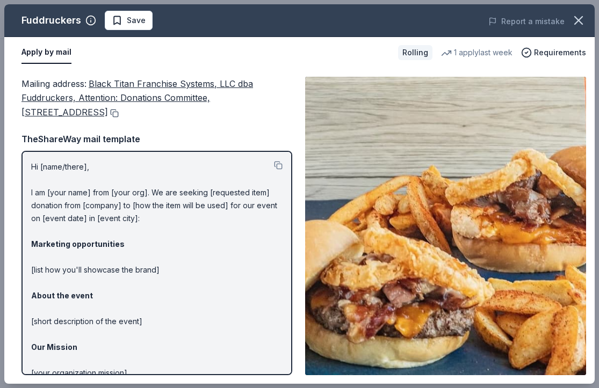
click at [119, 113] on button at bounding box center [113, 113] width 11 height 9
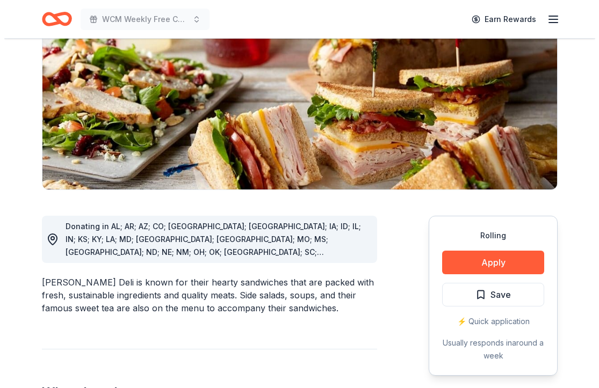
scroll to position [191, 0]
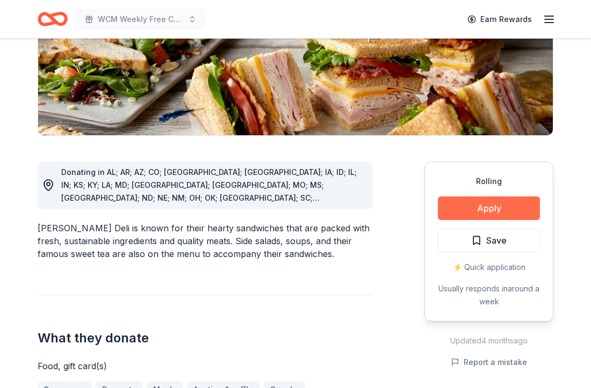
click at [493, 212] on button "Apply" at bounding box center [489, 209] width 102 height 24
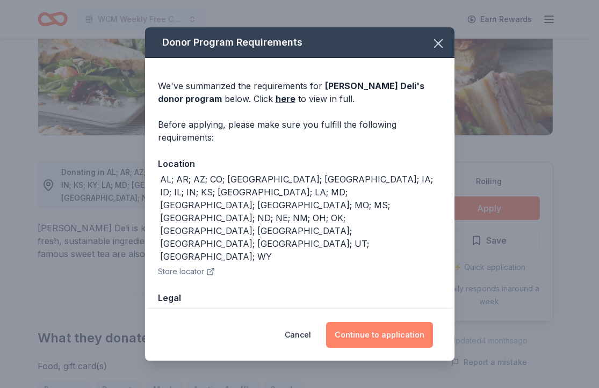
click at [398, 336] on button "Continue to application" at bounding box center [379, 335] width 107 height 26
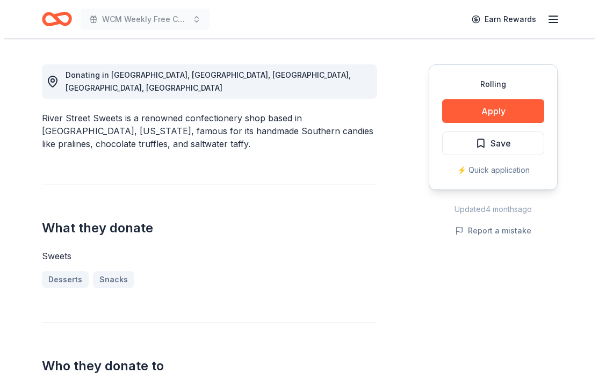
scroll to position [249, 0]
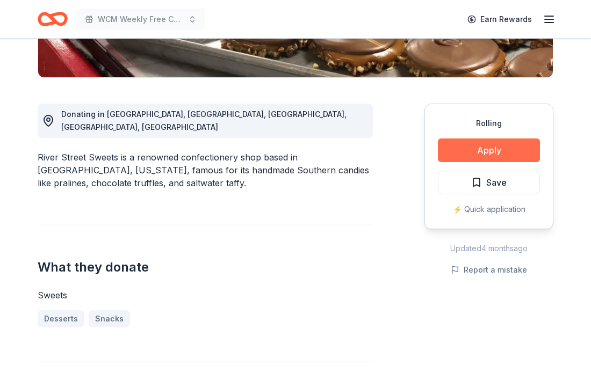
click at [453, 151] on button "Apply" at bounding box center [489, 151] width 102 height 24
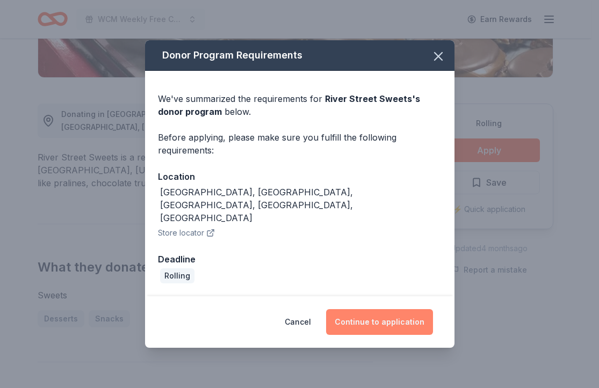
click at [385, 309] on button "Continue to application" at bounding box center [379, 322] width 107 height 26
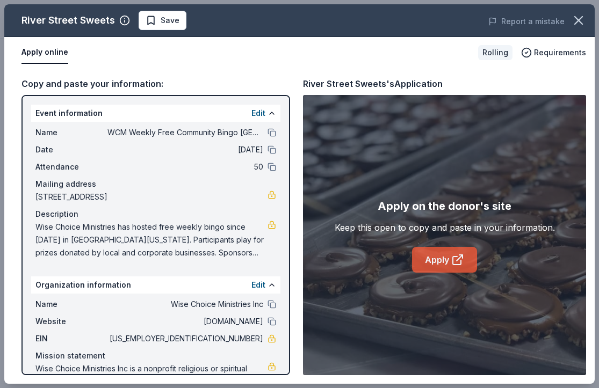
click at [444, 260] on link "Apply" at bounding box center [444, 260] width 65 height 26
click at [168, 26] on span "Save" at bounding box center [170, 20] width 19 height 13
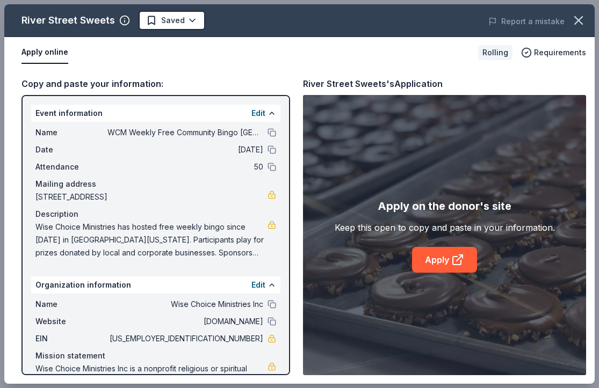
scroll to position [0, 0]
click at [169, 26] on body "WCM Weekly Free Community Bingo Jacksonville Florida Earn Rewards Rolling Share…" at bounding box center [295, 194] width 591 height 388
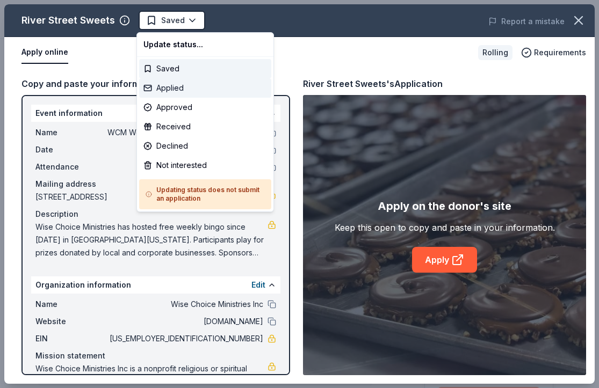
click at [162, 87] on div "Applied" at bounding box center [205, 87] width 132 height 19
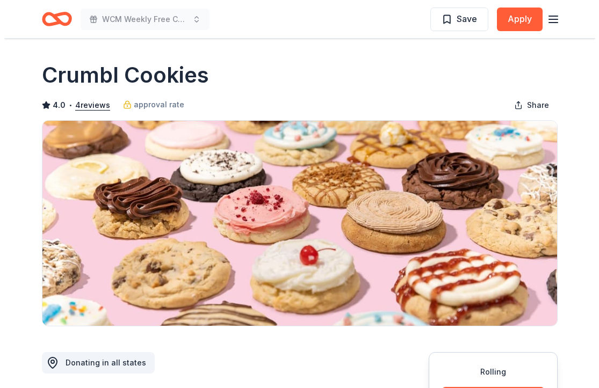
scroll to position [199, 0]
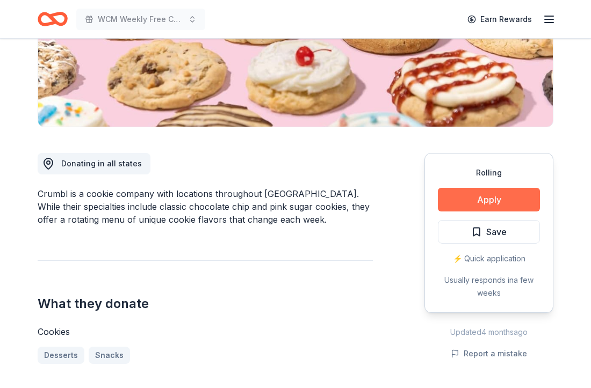
click at [476, 198] on button "Apply" at bounding box center [489, 200] width 102 height 24
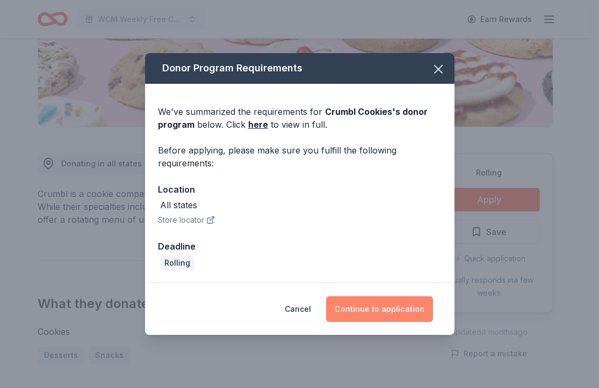
click at [385, 309] on button "Continue to application" at bounding box center [379, 310] width 107 height 26
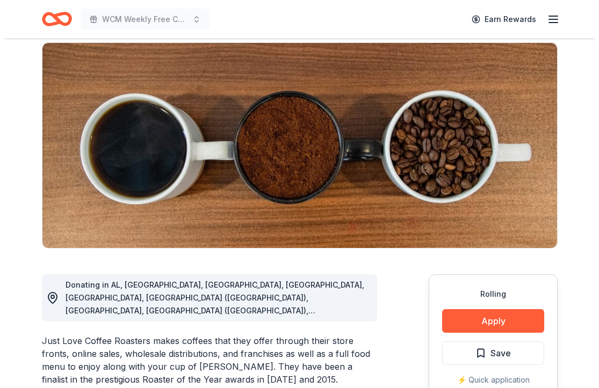
scroll to position [89, 0]
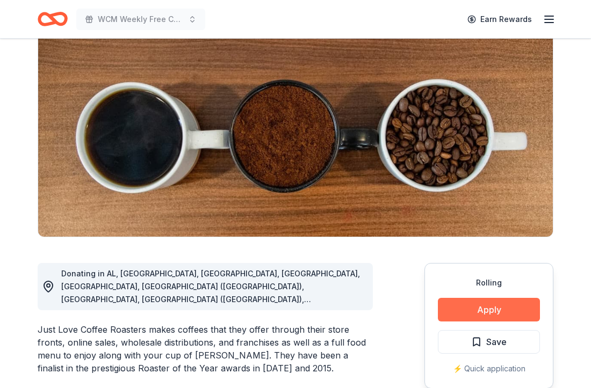
click at [464, 308] on button "Apply" at bounding box center [489, 310] width 102 height 24
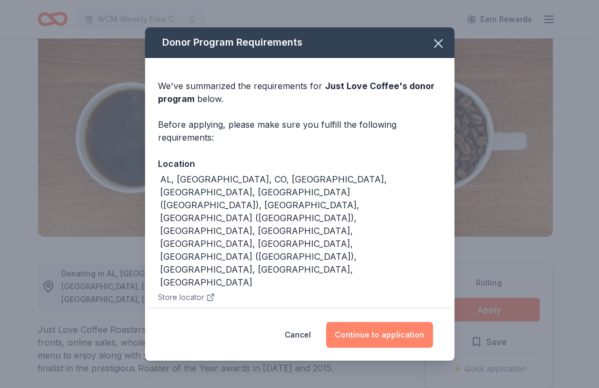
click at [391, 322] on button "Continue to application" at bounding box center [379, 335] width 107 height 26
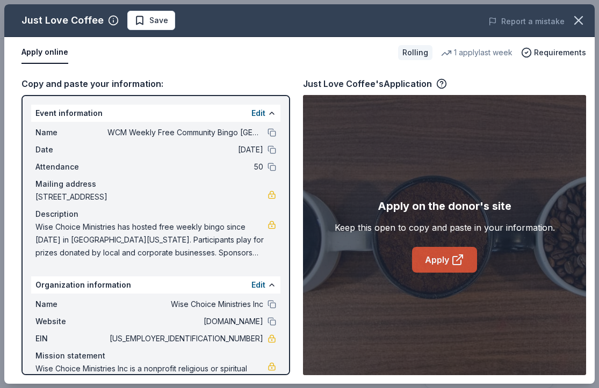
click at [456, 268] on link "Apply" at bounding box center [444, 260] width 65 height 26
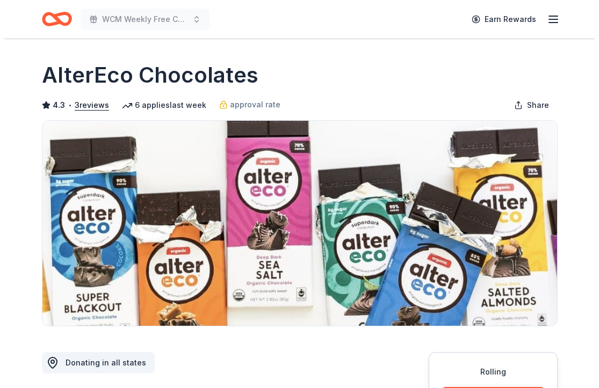
scroll to position [89, 0]
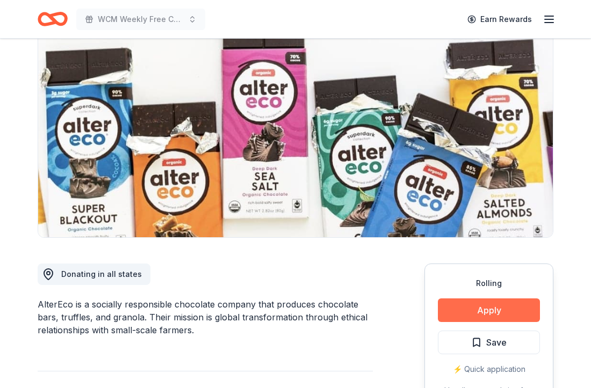
click at [446, 309] on button "Apply" at bounding box center [489, 311] width 102 height 24
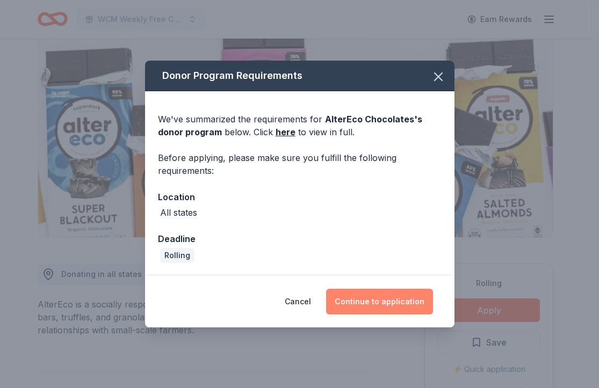
click at [366, 297] on button "Continue to application" at bounding box center [379, 302] width 107 height 26
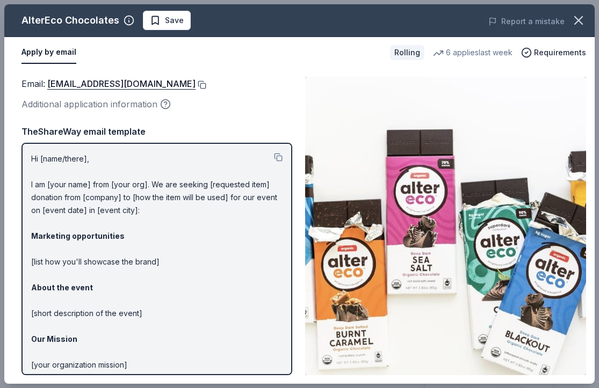
click at [196, 83] on button at bounding box center [201, 85] width 11 height 9
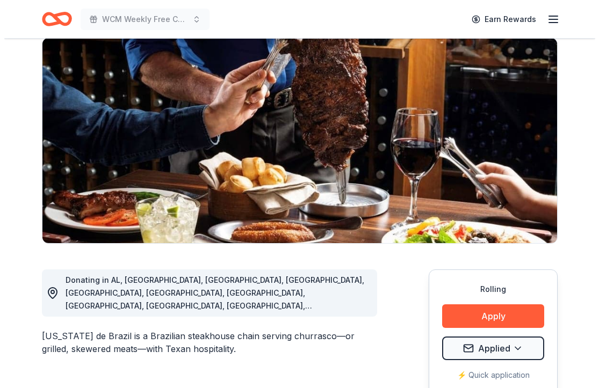
scroll to position [156, 0]
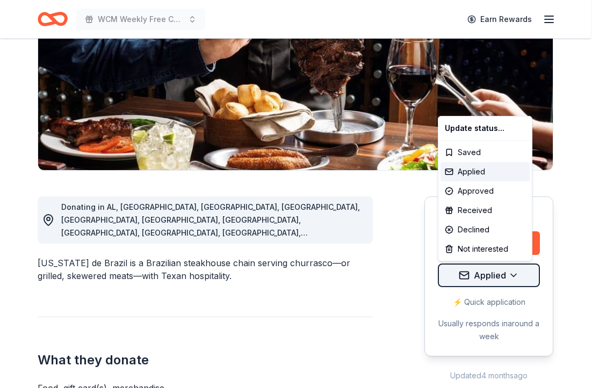
click at [489, 233] on html "WCM Weekly Free Community Bingo Jacksonville Florida Earn Rewards Rolling Share…" at bounding box center [299, 38] width 599 height 388
click at [473, 229] on div "Declined" at bounding box center [484, 229] width 89 height 19
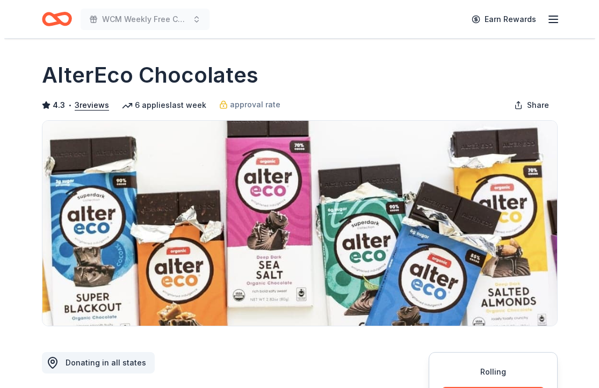
scroll to position [81, 0]
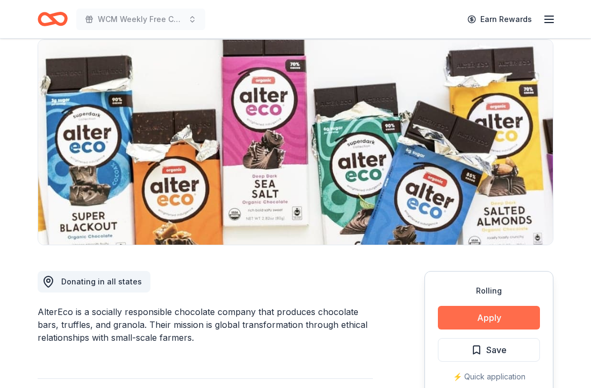
click at [457, 322] on button "Apply" at bounding box center [489, 318] width 102 height 24
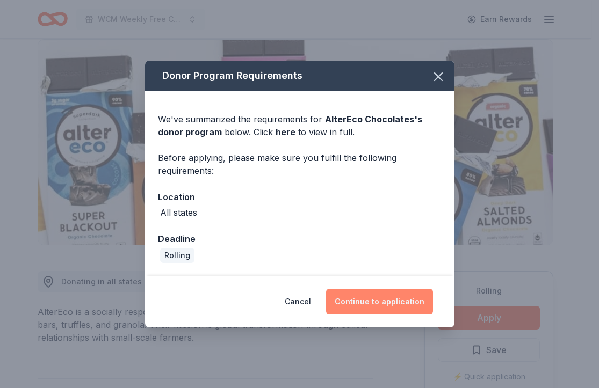
click at [338, 303] on button "Continue to application" at bounding box center [379, 302] width 107 height 26
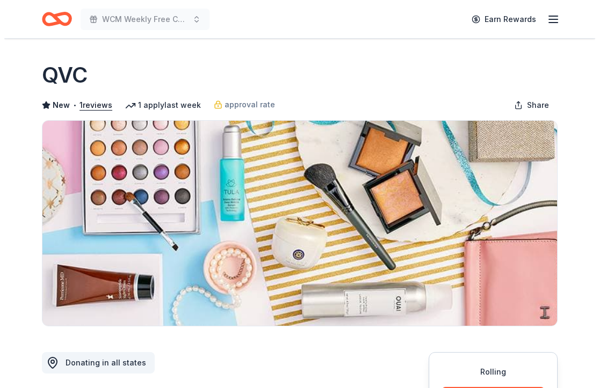
scroll to position [75, 0]
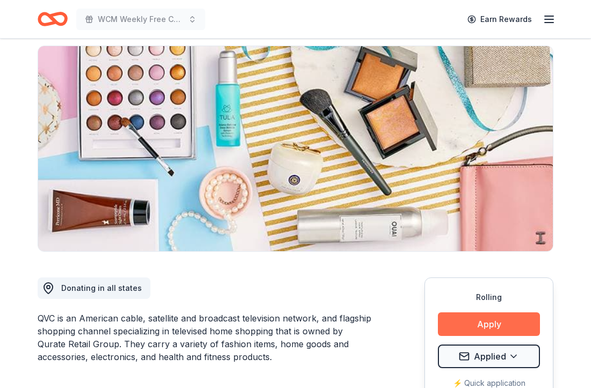
click at [496, 327] on button "Apply" at bounding box center [489, 325] width 102 height 24
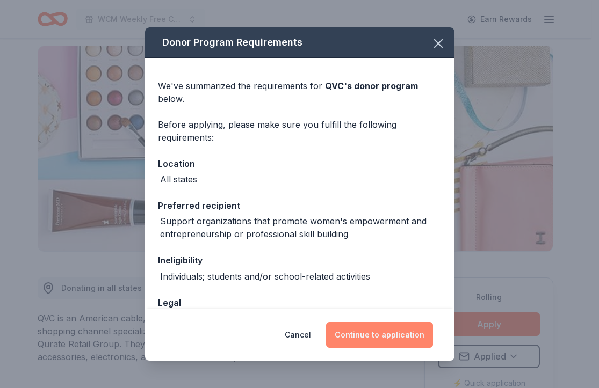
click at [348, 333] on button "Continue to application" at bounding box center [379, 335] width 107 height 26
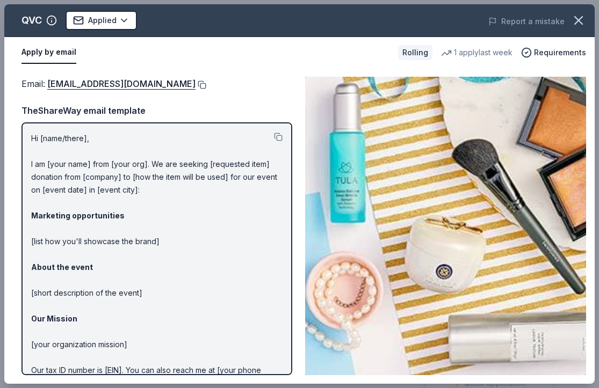
click at [196, 85] on button at bounding box center [201, 85] width 11 height 9
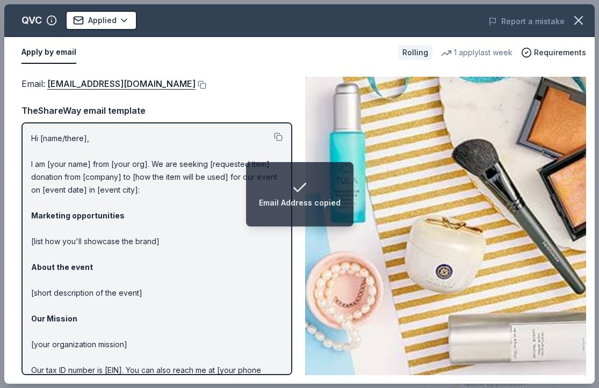
scroll to position [16, 0]
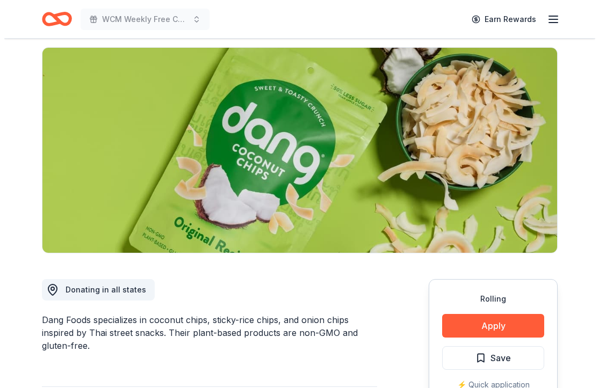
scroll to position [84, 0]
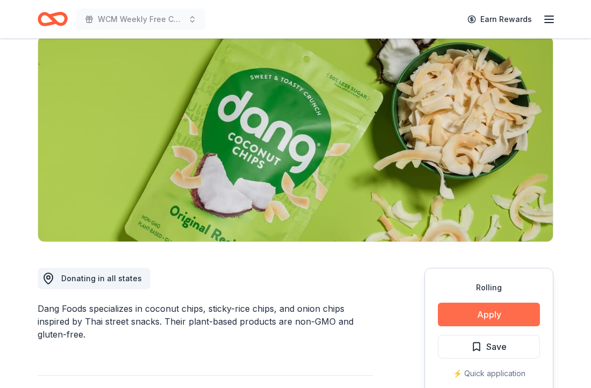
click at [500, 320] on button "Apply" at bounding box center [489, 315] width 102 height 24
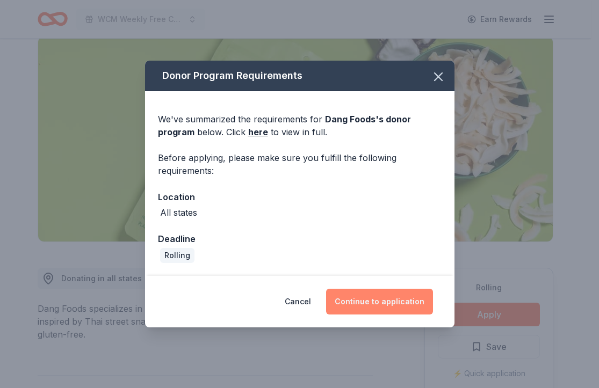
click at [398, 294] on button "Continue to application" at bounding box center [379, 302] width 107 height 26
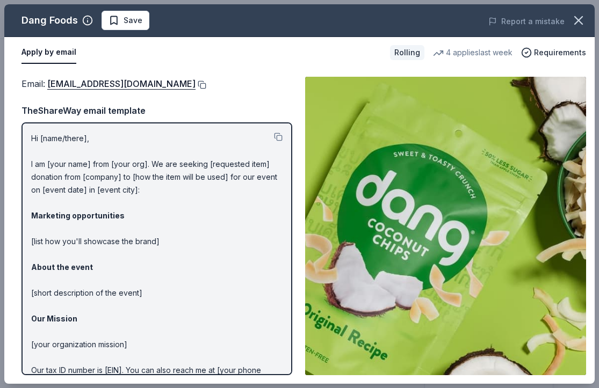
click at [196, 83] on button at bounding box center [201, 85] width 11 height 9
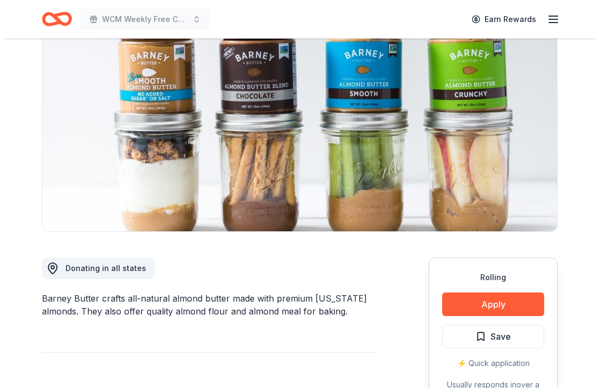
scroll to position [193, 0]
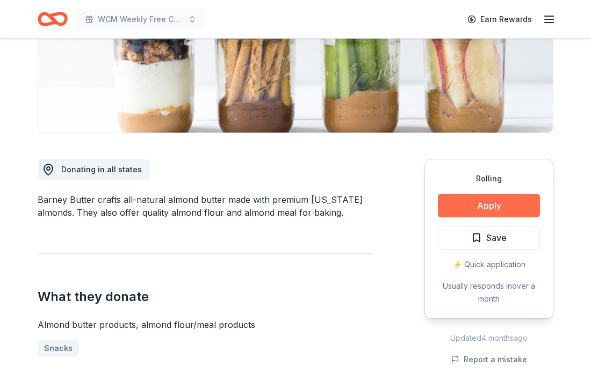
click at [468, 200] on button "Apply" at bounding box center [489, 206] width 102 height 24
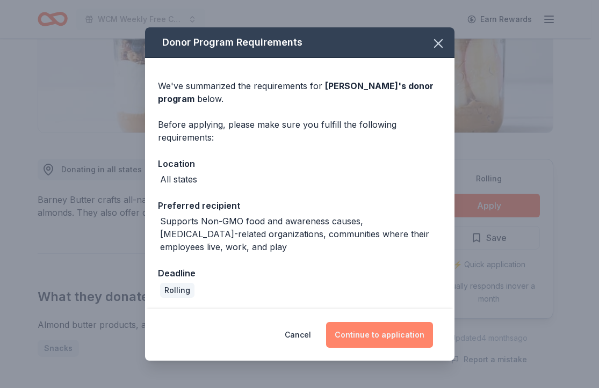
click at [375, 349] on div "Cancel Continue to application" at bounding box center [299, 335] width 309 height 52
click at [376, 345] on button "Continue to application" at bounding box center [379, 335] width 107 height 26
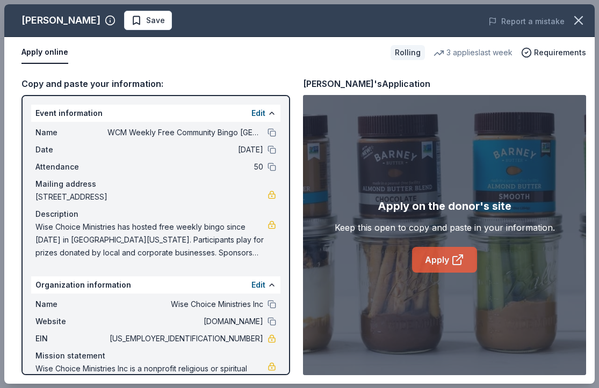
click at [449, 257] on link "Apply" at bounding box center [444, 260] width 65 height 26
click at [149, 17] on button "Save" at bounding box center [148, 20] width 48 height 19
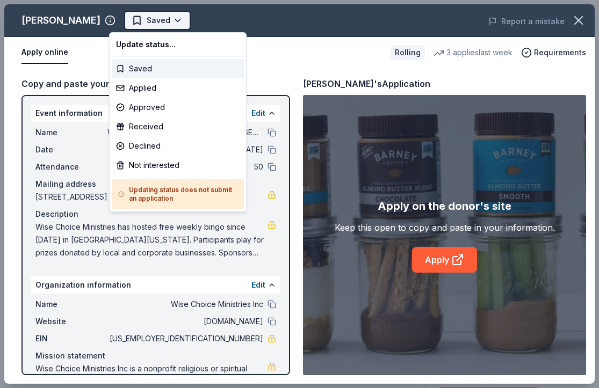
click at [149, 19] on body "WCM Weekly Free Community Bingo Jacksonville Florida Earn Rewards Rolling Share…" at bounding box center [295, 194] width 591 height 388
click at [143, 85] on div "Applied" at bounding box center [178, 87] width 132 height 19
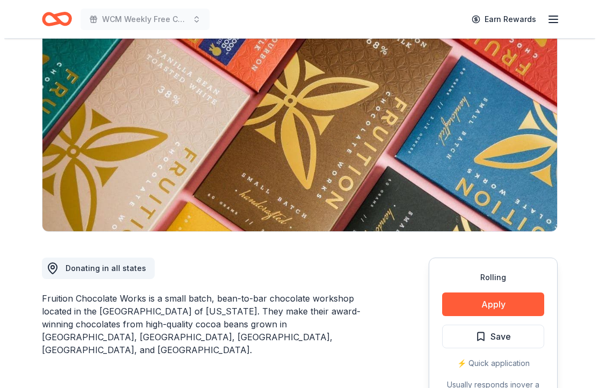
scroll to position [178, 0]
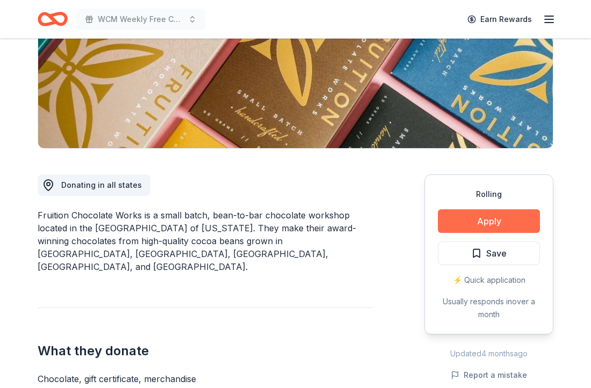
click at [499, 214] on button "Apply" at bounding box center [489, 221] width 102 height 24
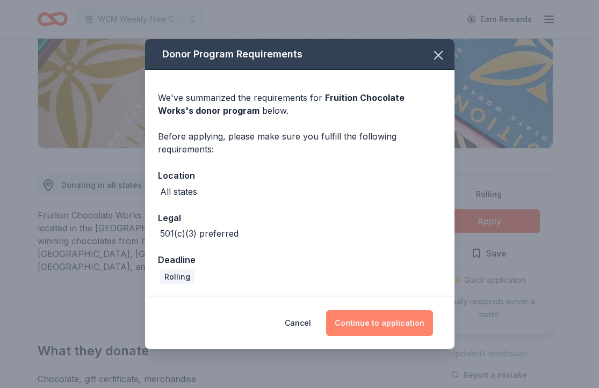
click at [373, 321] on button "Continue to application" at bounding box center [379, 323] width 107 height 26
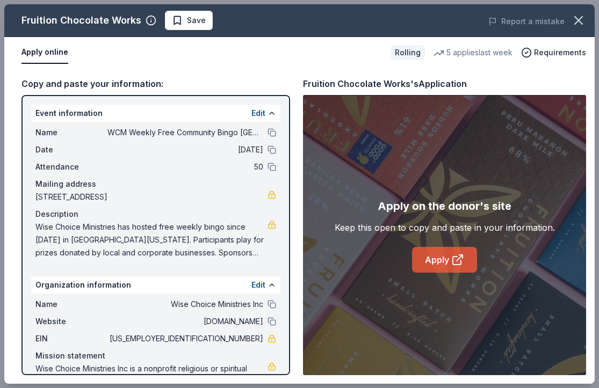
click at [429, 265] on link "Apply" at bounding box center [444, 260] width 65 height 26
click at [189, 13] on button "Save" at bounding box center [189, 20] width 48 height 19
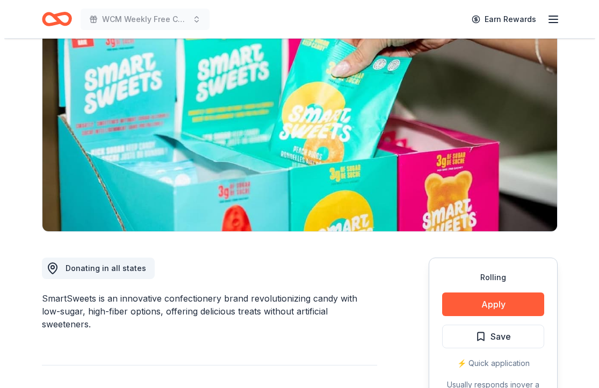
scroll to position [183, 0]
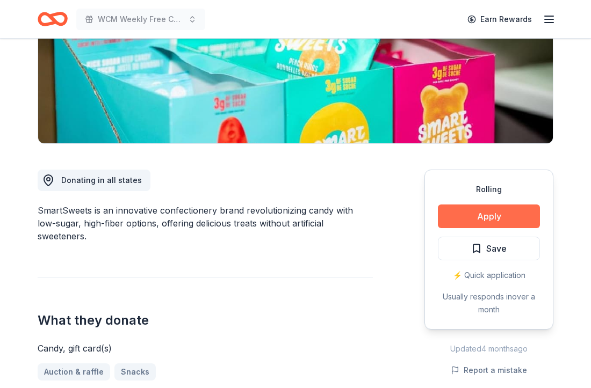
click at [497, 213] on button "Apply" at bounding box center [489, 217] width 102 height 24
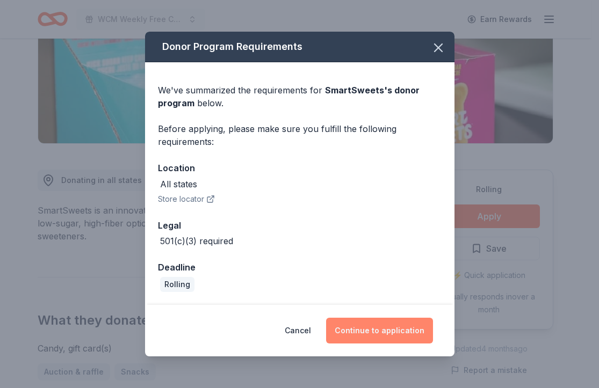
click at [392, 328] on button "Continue to application" at bounding box center [379, 331] width 107 height 26
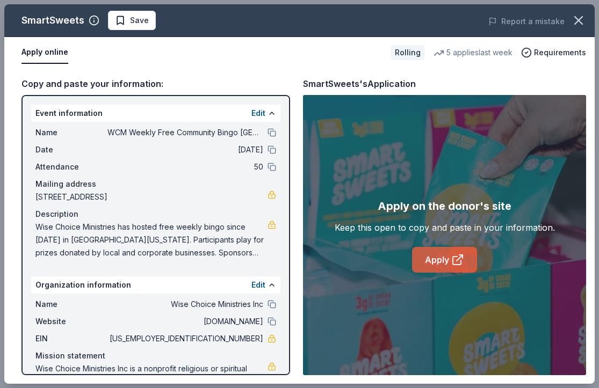
click at [451, 258] on icon at bounding box center [457, 260] width 13 height 13
click at [141, 28] on button "Save" at bounding box center [132, 20] width 48 height 19
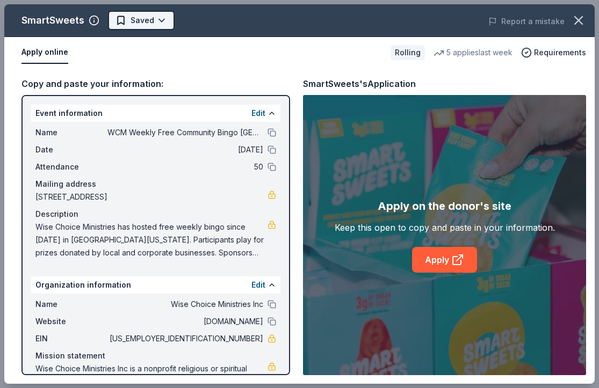
scroll to position [0, 0]
click at [140, 27] on body "WCM Weekly Free Community Bingo Jacksonville Florida Earn Rewards Rolling Share…" at bounding box center [295, 194] width 591 height 388
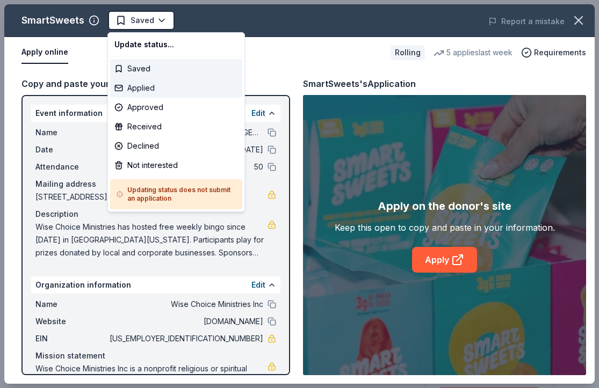
click at [140, 84] on div "Applied" at bounding box center [176, 87] width 132 height 19
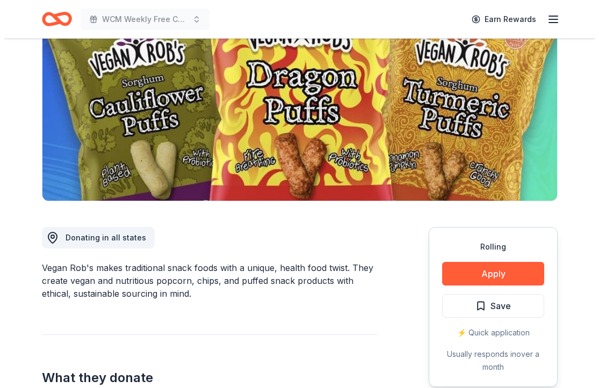
scroll to position [209, 0]
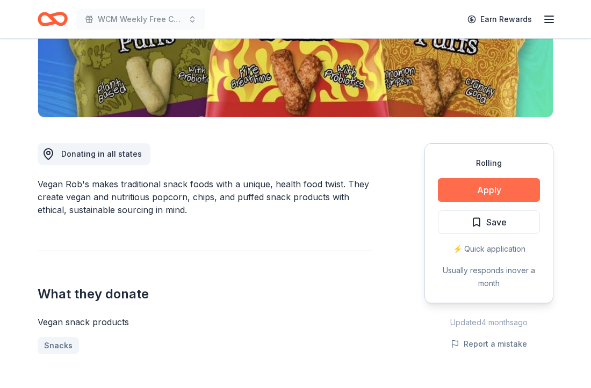
click at [521, 192] on button "Apply" at bounding box center [489, 190] width 102 height 24
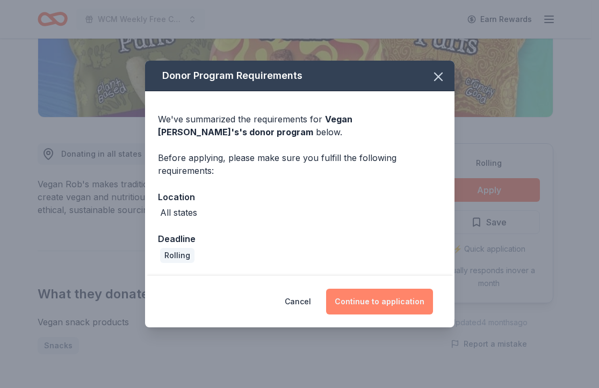
click at [395, 309] on button "Continue to application" at bounding box center [379, 302] width 107 height 26
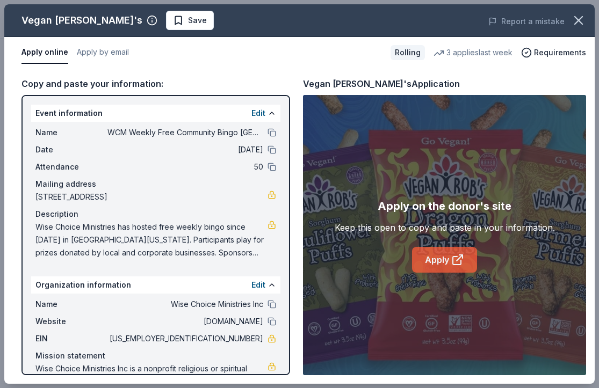
click at [468, 260] on link "Apply" at bounding box center [444, 260] width 65 height 26
click at [188, 21] on span "Save" at bounding box center [197, 20] width 19 height 13
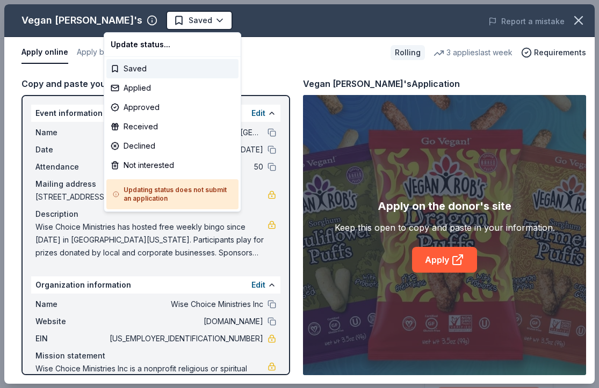
scroll to position [0, 0]
click at [144, 86] on div "Applied" at bounding box center [172, 87] width 132 height 19
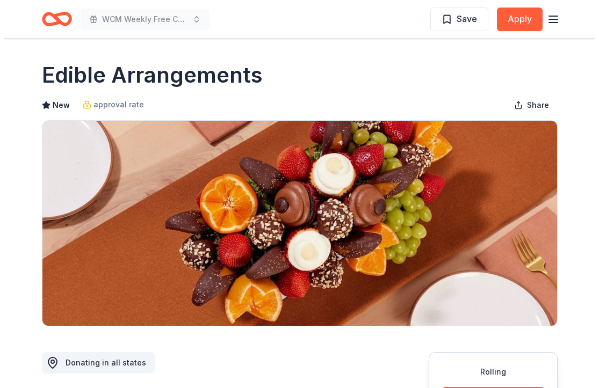
scroll to position [258, 0]
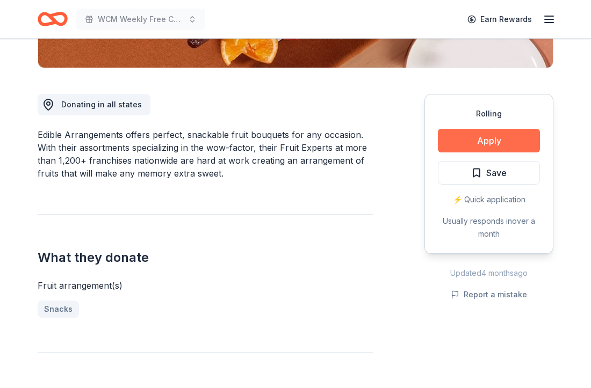
click at [491, 146] on button "Apply" at bounding box center [489, 141] width 102 height 24
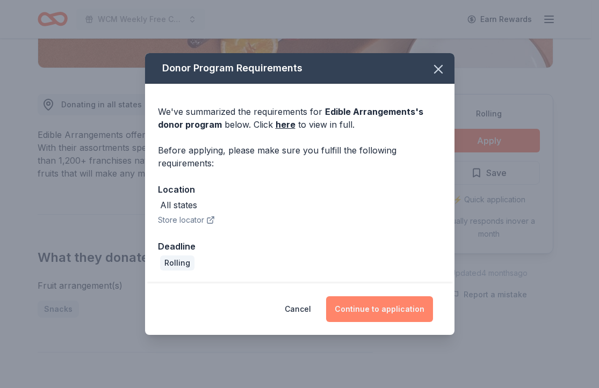
click at [382, 312] on button "Continue to application" at bounding box center [379, 310] width 107 height 26
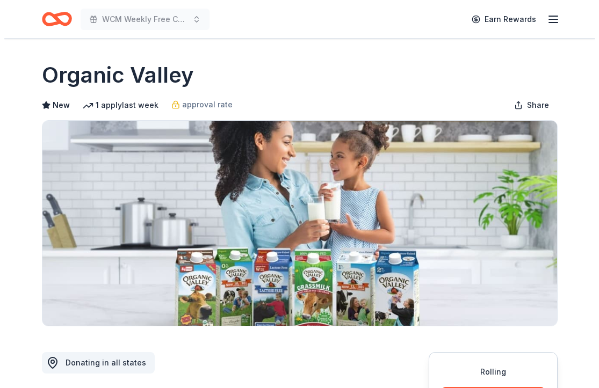
scroll to position [81, 0]
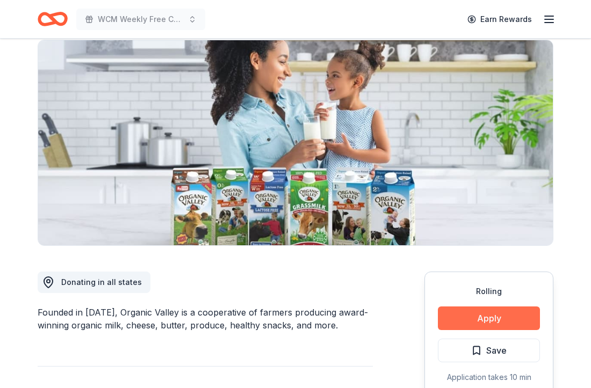
click at [465, 327] on button "Apply" at bounding box center [489, 319] width 102 height 24
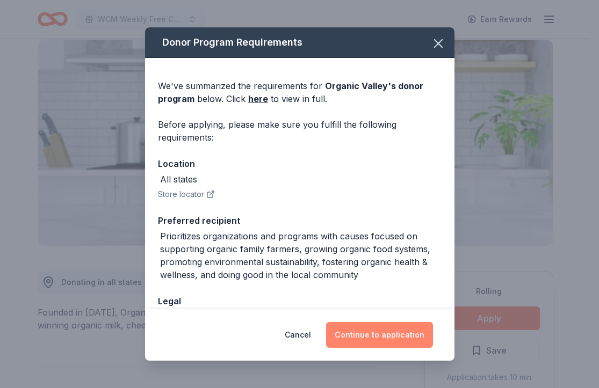
click at [382, 331] on button "Continue to application" at bounding box center [379, 335] width 107 height 26
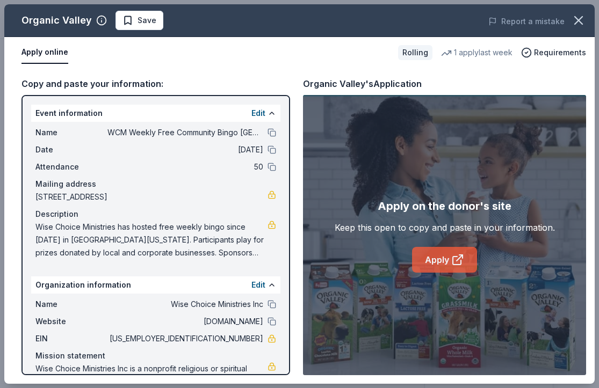
click at [440, 260] on link "Apply" at bounding box center [444, 260] width 65 height 26
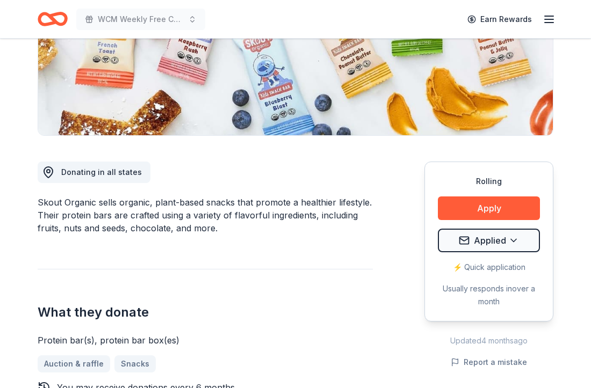
scroll to position [312, 0]
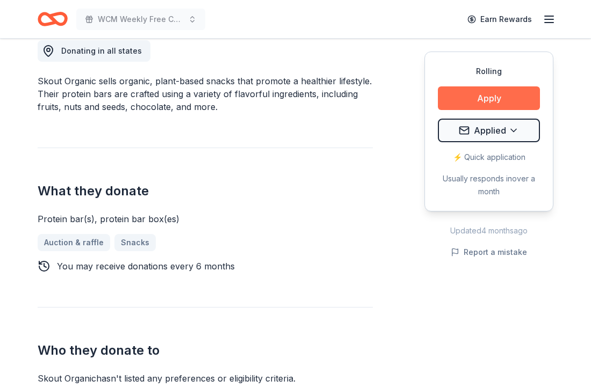
click at [483, 102] on button "Apply" at bounding box center [489, 98] width 102 height 24
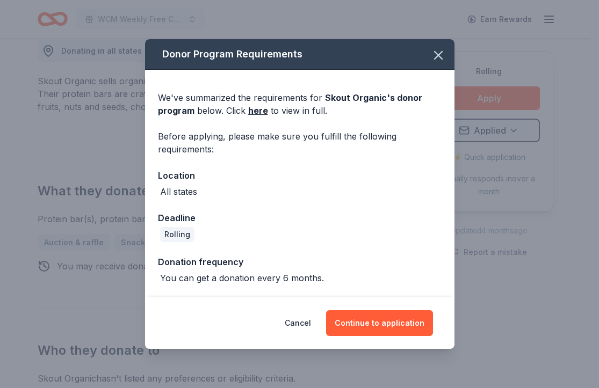
click at [478, 313] on div "Donor Program Requirements We've summarized the requirements for Skout Organic …" at bounding box center [299, 194] width 599 height 388
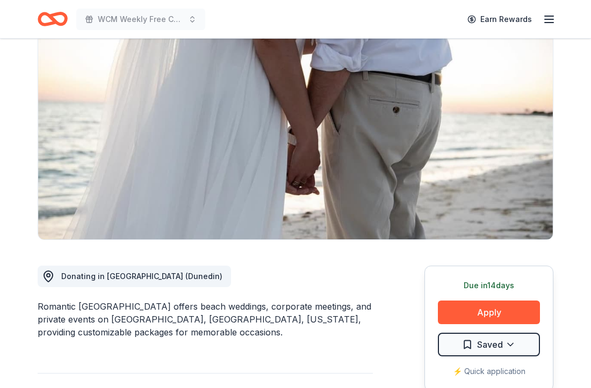
scroll to position [170, 0]
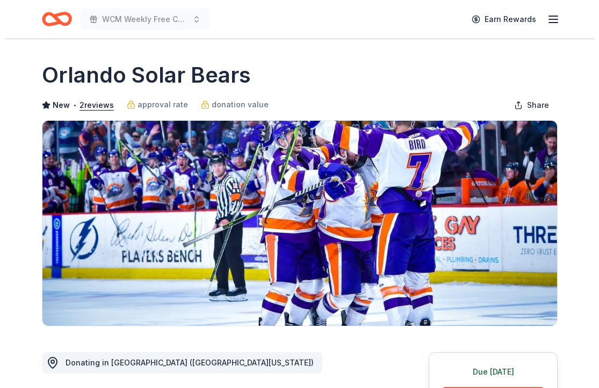
scroll to position [194, 0]
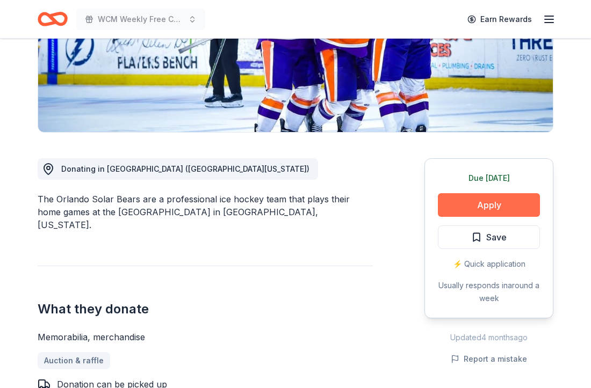
click at [494, 203] on button "Apply" at bounding box center [489, 205] width 102 height 24
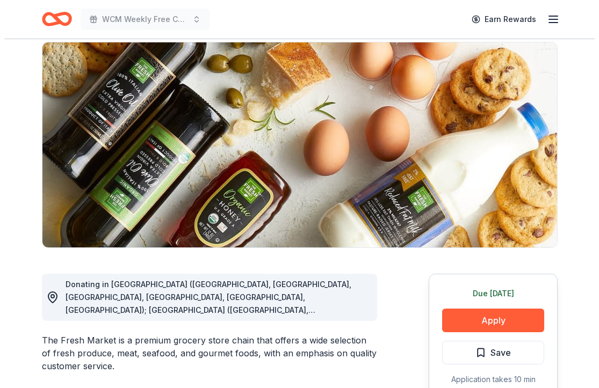
scroll to position [151, 0]
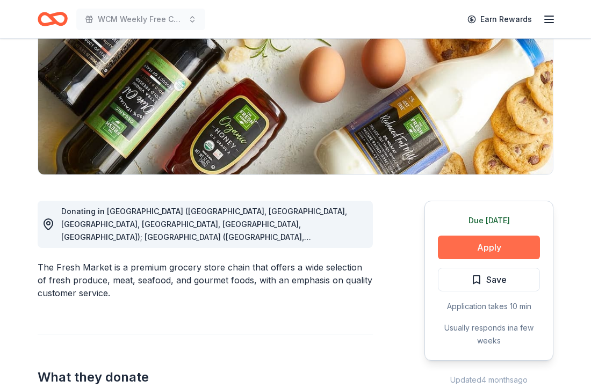
click at [479, 247] on button "Apply" at bounding box center [489, 248] width 102 height 24
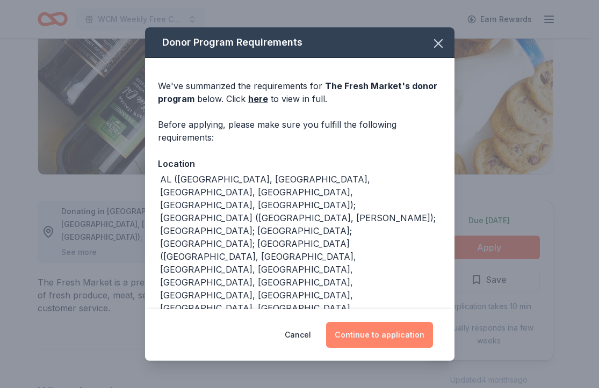
click at [383, 331] on button "Continue to application" at bounding box center [379, 335] width 107 height 26
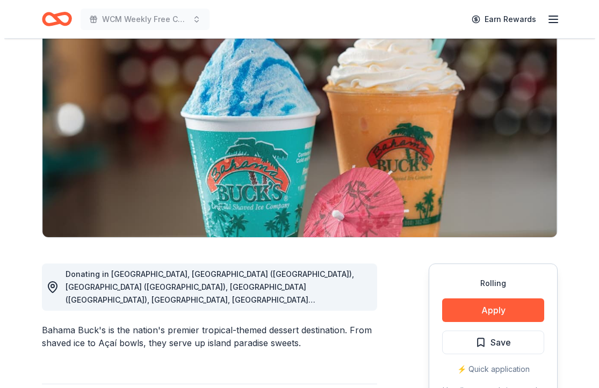
scroll to position [91, 0]
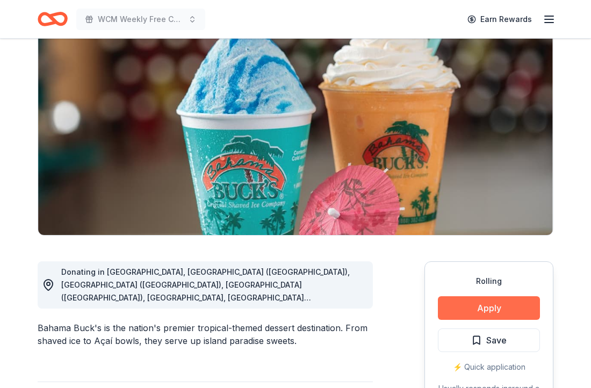
click at [469, 306] on button "Apply" at bounding box center [489, 309] width 102 height 24
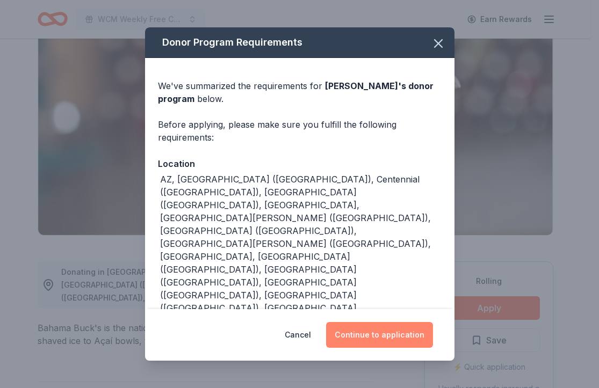
click at [369, 326] on button "Continue to application" at bounding box center [379, 335] width 107 height 26
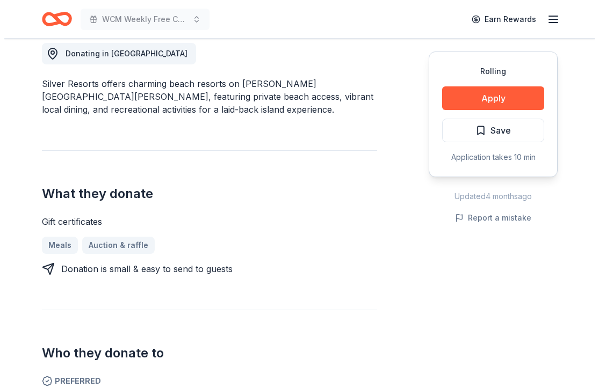
scroll to position [116, 0]
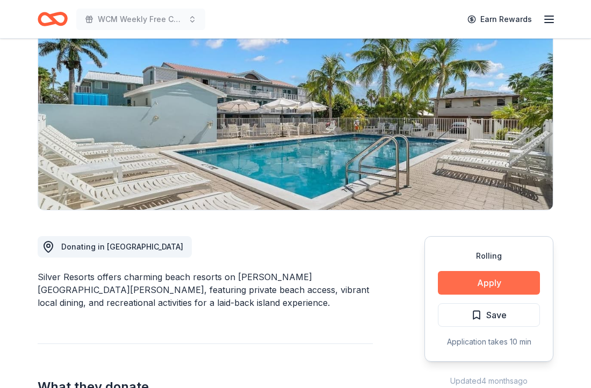
click at [514, 281] on button "Apply" at bounding box center [489, 283] width 102 height 24
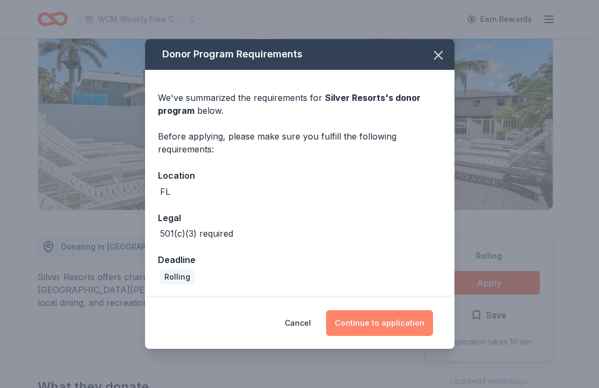
click at [397, 312] on button "Continue to application" at bounding box center [379, 323] width 107 height 26
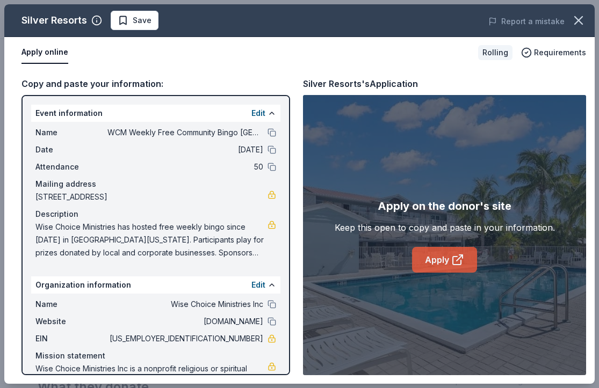
click at [438, 253] on link "Apply" at bounding box center [444, 260] width 65 height 26
click at [136, 28] on button "Save" at bounding box center [135, 20] width 48 height 19
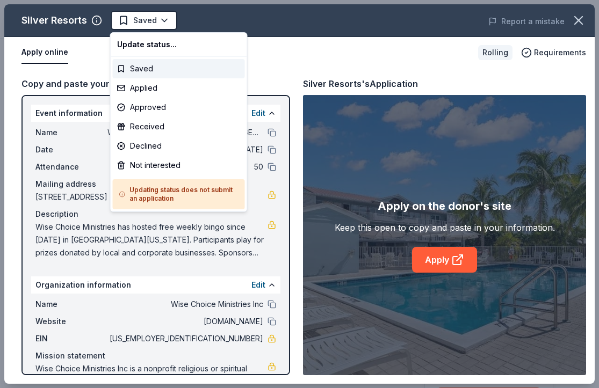
click at [138, 28] on body "WCM Weekly Free Community Bingo [GEOGRAPHIC_DATA] [US_STATE] Earn Rewards Rolli…" at bounding box center [295, 194] width 591 height 388
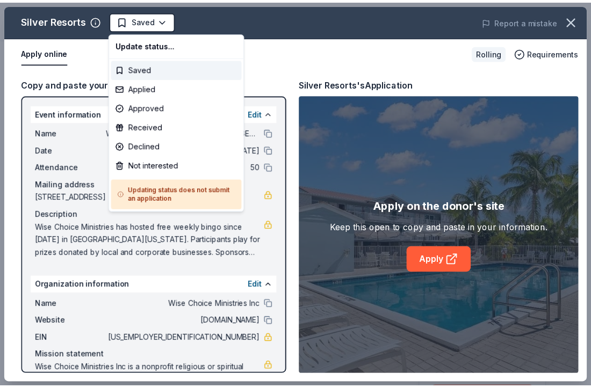
scroll to position [0, 0]
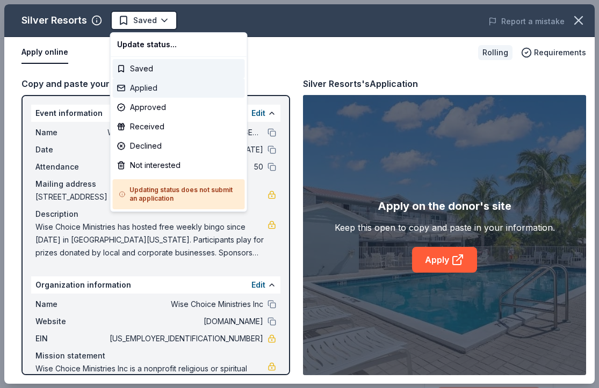
click at [137, 88] on div "Applied" at bounding box center [179, 87] width 132 height 19
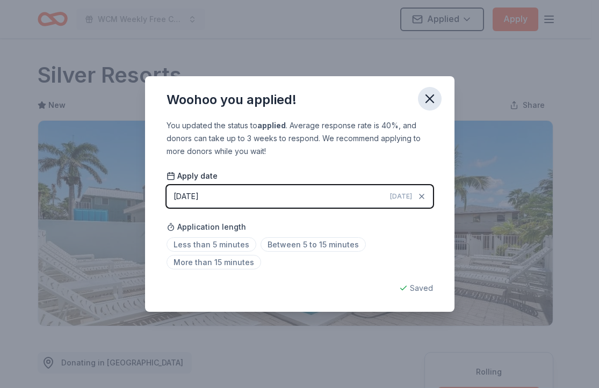
click at [428, 95] on icon "button" at bounding box center [429, 98] width 15 height 15
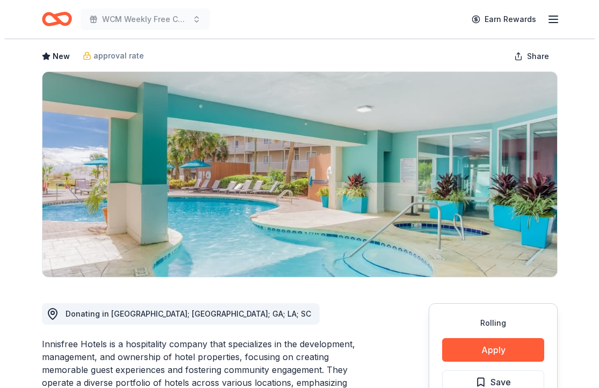
scroll to position [69, 0]
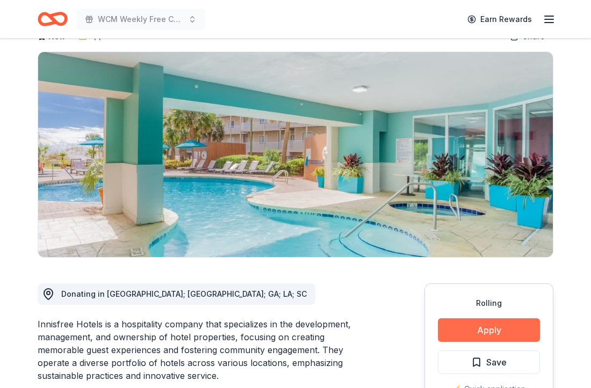
click at [488, 334] on button "Apply" at bounding box center [489, 331] width 102 height 24
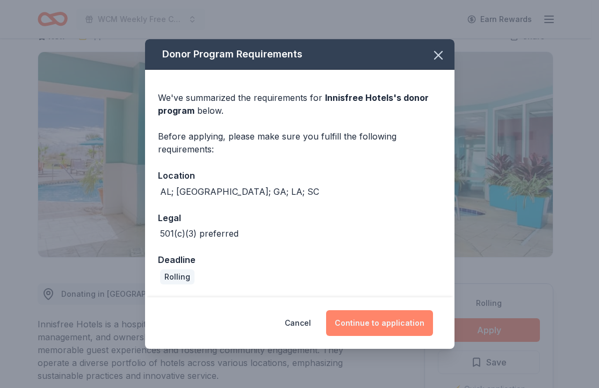
click at [398, 321] on button "Continue to application" at bounding box center [379, 323] width 107 height 26
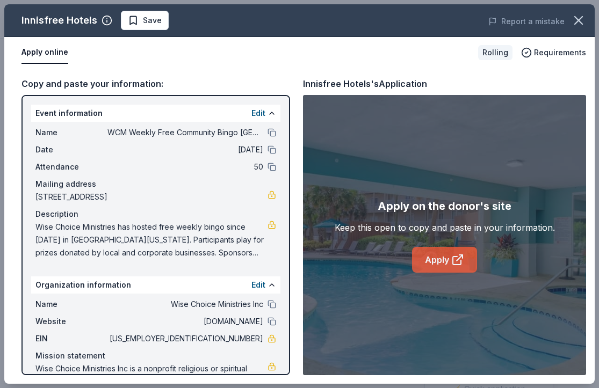
click at [428, 264] on link "Apply" at bounding box center [444, 260] width 65 height 26
click at [157, 23] on span "Save" at bounding box center [152, 20] width 19 height 13
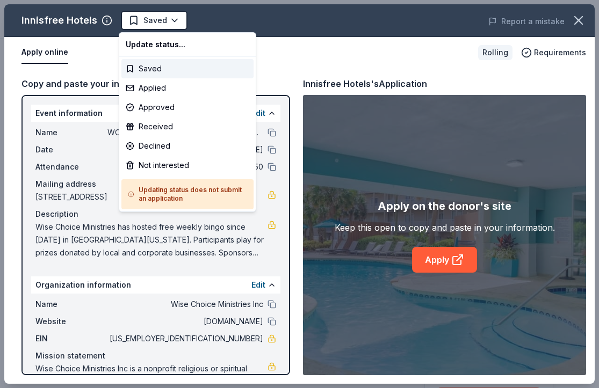
click at [157, 23] on body "WCM Weekly Free Community Bingo [GEOGRAPHIC_DATA] [US_STATE] Earn Rewards Rolli…" at bounding box center [295, 194] width 591 height 388
click at [154, 88] on div "Applied" at bounding box center [187, 87] width 132 height 19
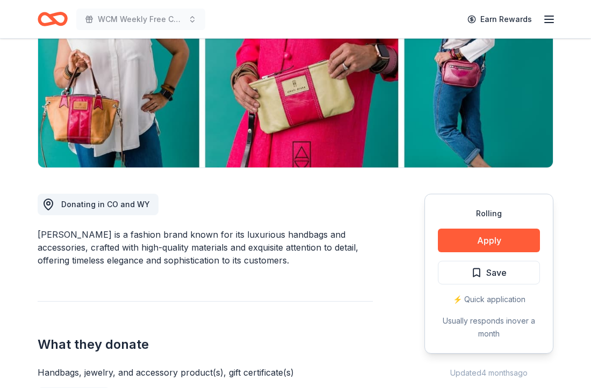
scroll to position [219, 0]
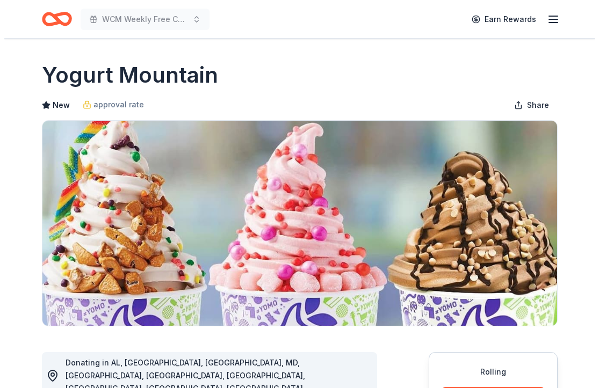
scroll to position [342, 0]
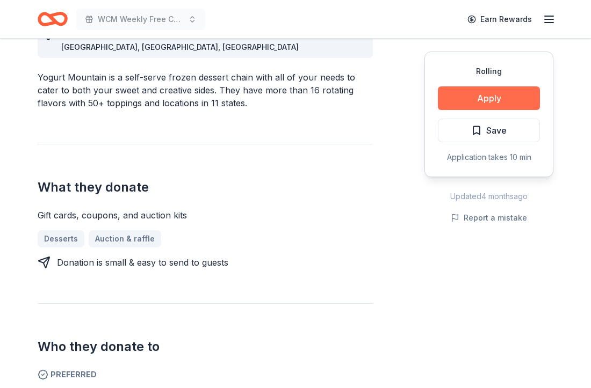
click at [495, 107] on button "Apply" at bounding box center [489, 98] width 102 height 24
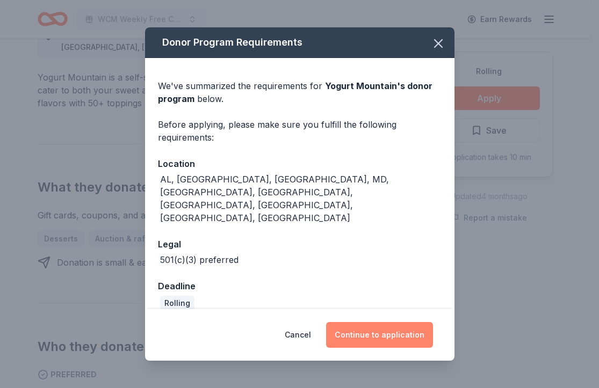
click at [377, 322] on button "Continue to application" at bounding box center [379, 335] width 107 height 26
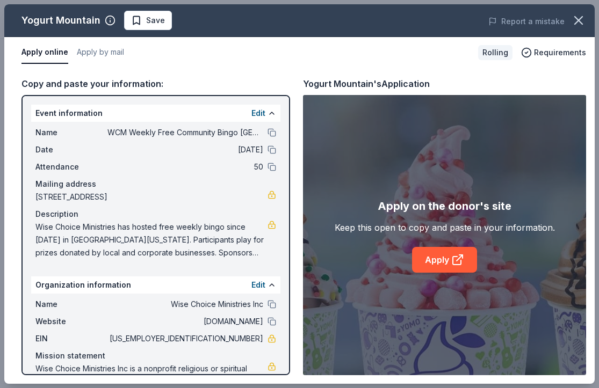
click at [449, 276] on div "Apply on the donor's site Keep this open to copy and paste in your information.…" at bounding box center [444, 235] width 283 height 280
click at [449, 272] on link "Apply" at bounding box center [444, 260] width 65 height 26
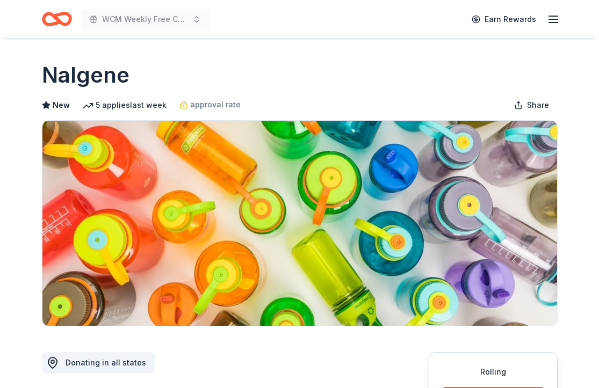
scroll to position [176, 0]
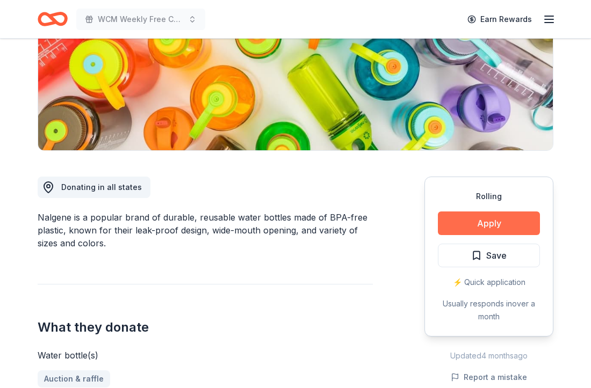
click at [485, 225] on button "Apply" at bounding box center [489, 224] width 102 height 24
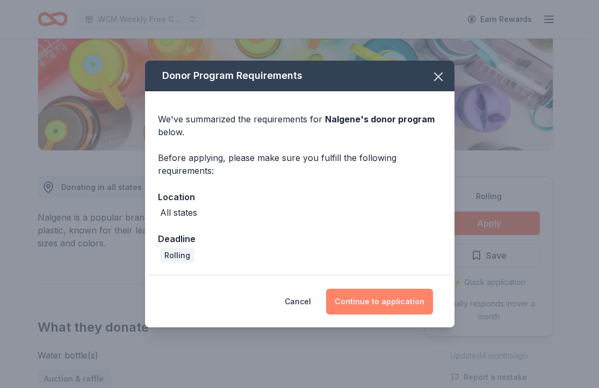
click at [372, 300] on button "Continue to application" at bounding box center [379, 302] width 107 height 26
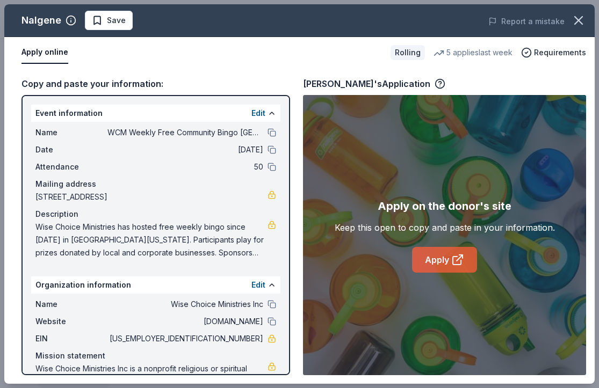
click at [439, 269] on link "Apply" at bounding box center [444, 260] width 65 height 26
click at [105, 25] on span "Save" at bounding box center [109, 20] width 34 height 13
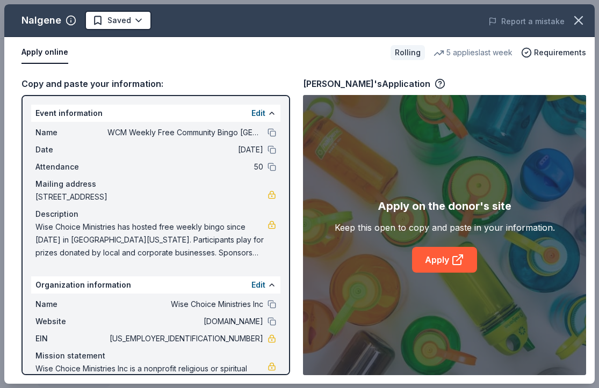
click at [105, 25] on body "WCM Weekly Free Community Bingo Jacksonville Florida Earn Rewards Rolling Share…" at bounding box center [295, 18] width 591 height 388
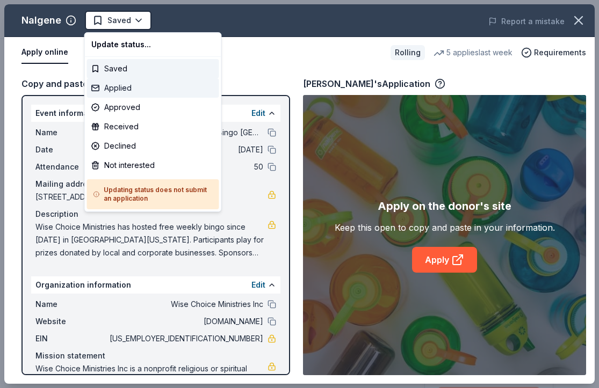
click at [109, 91] on div "Applied" at bounding box center [153, 87] width 132 height 19
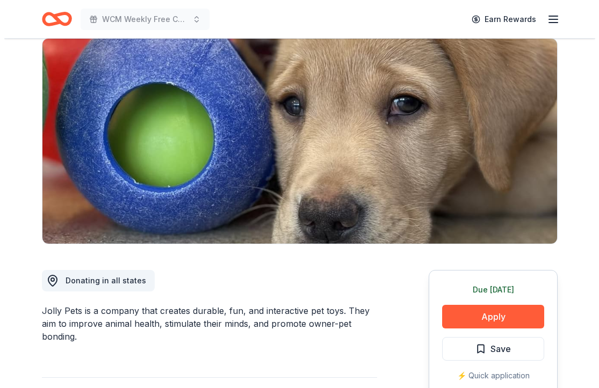
scroll to position [150, 0]
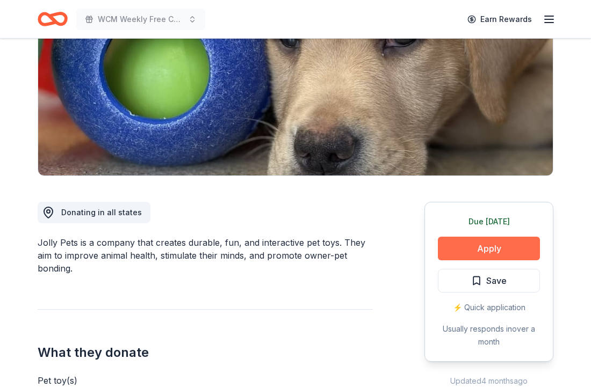
click at [485, 247] on button "Apply" at bounding box center [489, 249] width 102 height 24
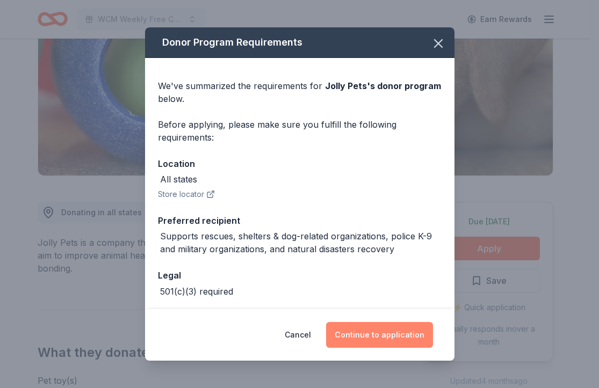
click at [363, 344] on button "Continue to application" at bounding box center [379, 335] width 107 height 26
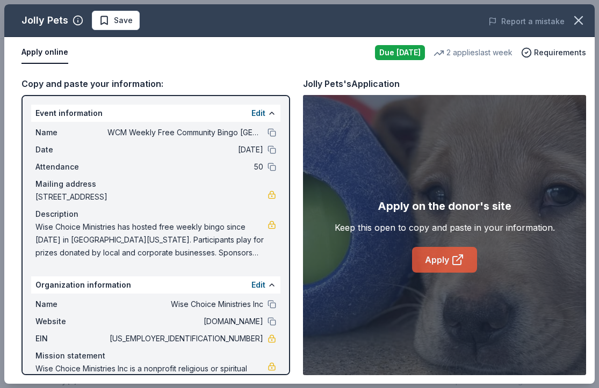
click at [445, 265] on link "Apply" at bounding box center [444, 260] width 65 height 26
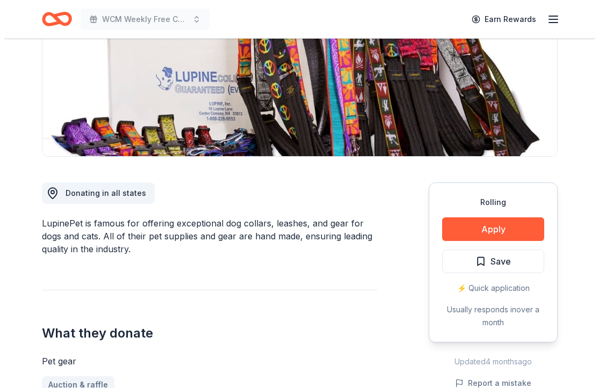
scroll to position [263, 0]
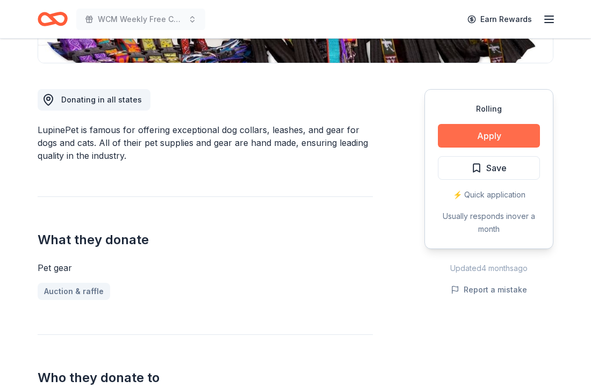
click at [457, 141] on button "Apply" at bounding box center [489, 136] width 102 height 24
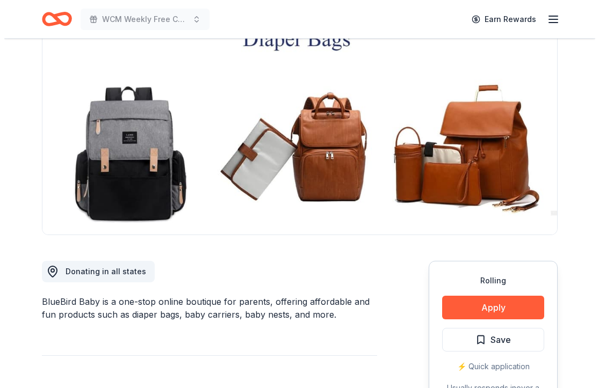
scroll to position [180, 0]
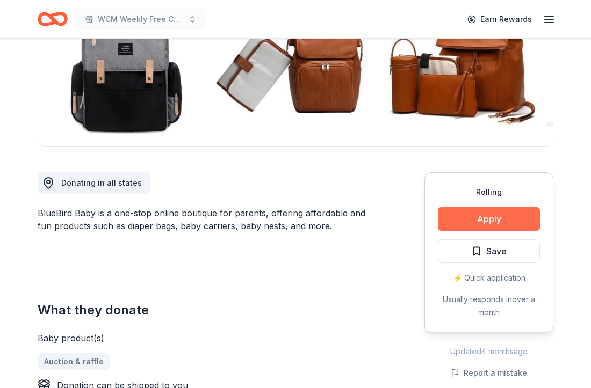
click at [451, 213] on button "Apply" at bounding box center [489, 219] width 102 height 24
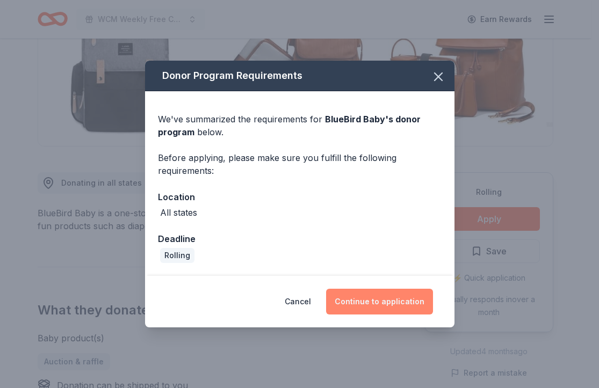
click at [372, 306] on button "Continue to application" at bounding box center [379, 302] width 107 height 26
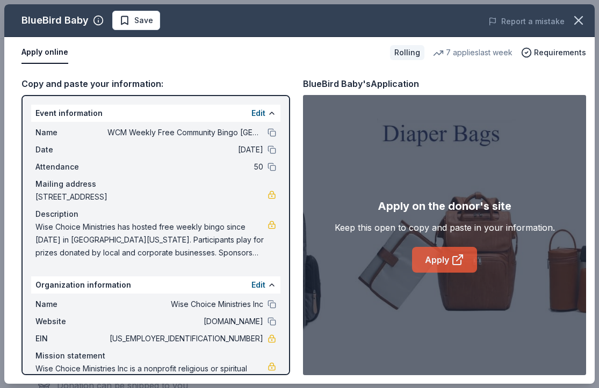
click at [445, 258] on link "Apply" at bounding box center [444, 260] width 65 height 26
click at [126, 25] on span "Save" at bounding box center [136, 20] width 34 height 13
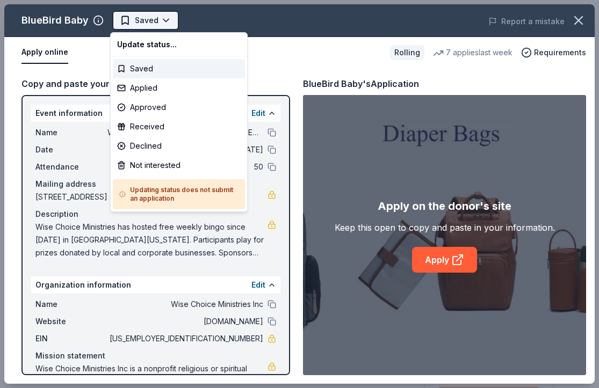
click at [163, 19] on body "WCM Weekly Free Community Bingo [GEOGRAPHIC_DATA] [US_STATE] Earn Rewards Rolli…" at bounding box center [295, 194] width 591 height 388
click at [166, 83] on div "Applied" at bounding box center [179, 87] width 132 height 19
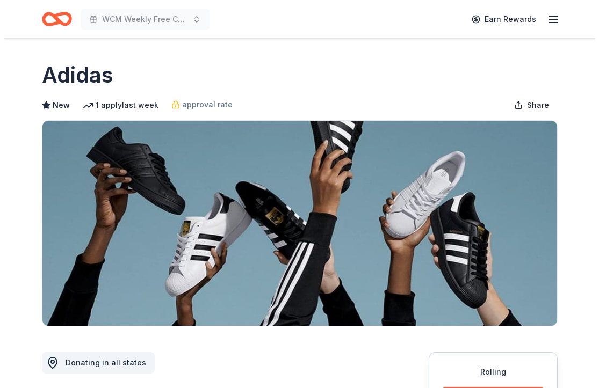
scroll to position [204, 0]
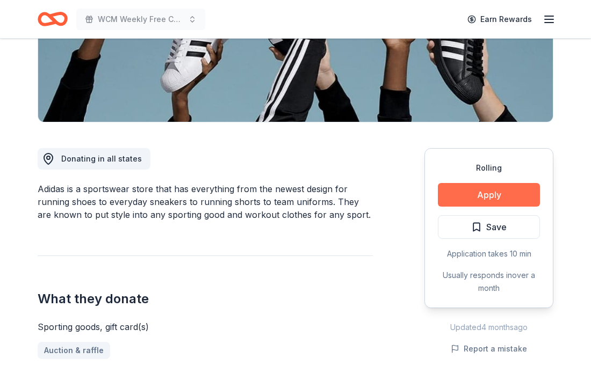
click at [450, 200] on button "Apply" at bounding box center [489, 195] width 102 height 24
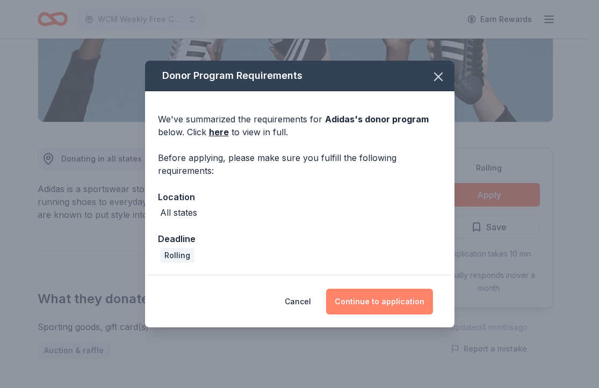
click at [370, 302] on button "Continue to application" at bounding box center [379, 302] width 107 height 26
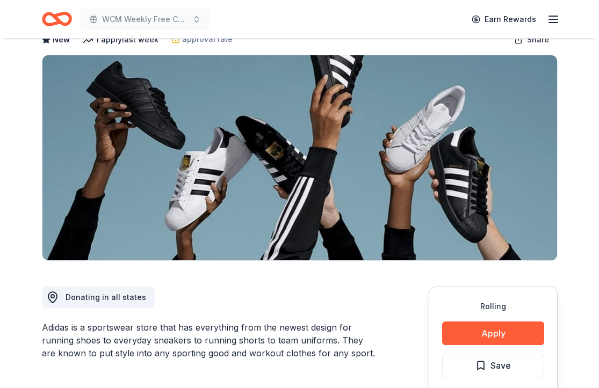
scroll to position [196, 0]
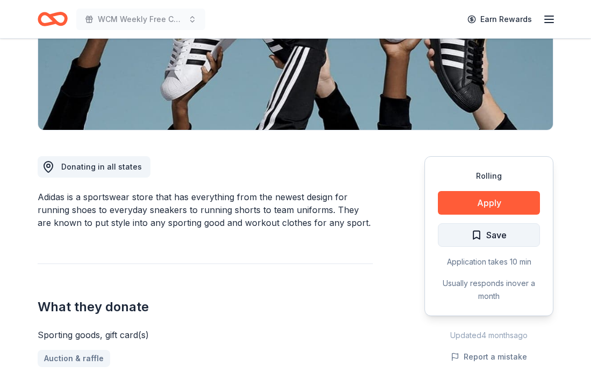
click at [496, 242] on span "Save" at bounding box center [496, 235] width 20 height 14
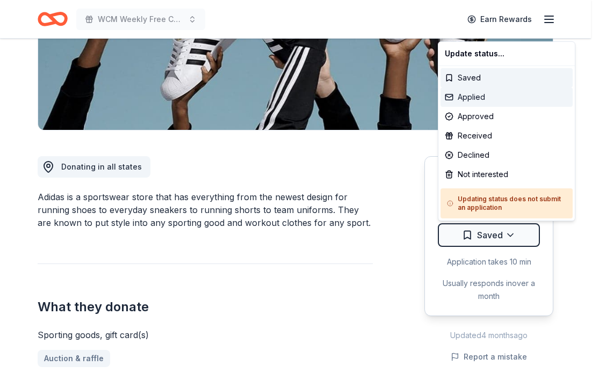
click at [485, 95] on div "Applied" at bounding box center [506, 97] width 132 height 19
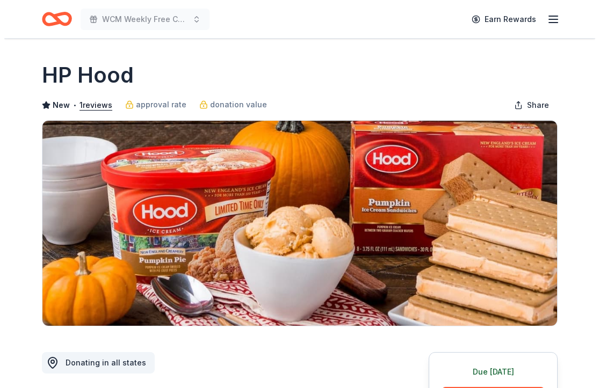
scroll to position [199, 0]
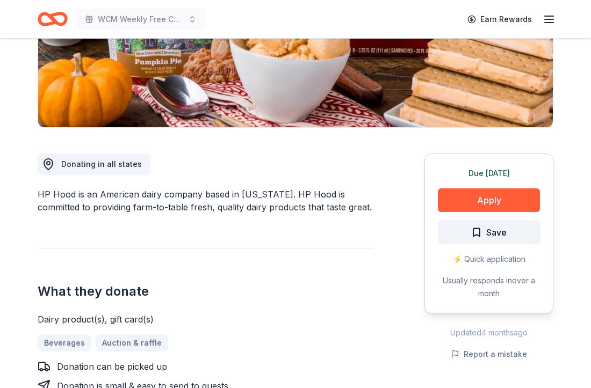
click at [507, 229] on button "Save" at bounding box center [489, 233] width 102 height 24
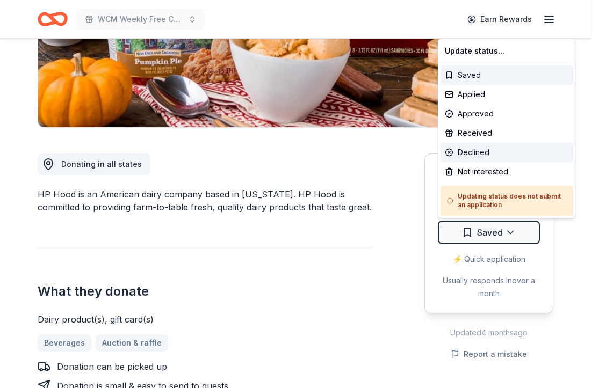
click at [490, 151] on div "Declined" at bounding box center [506, 152] width 132 height 19
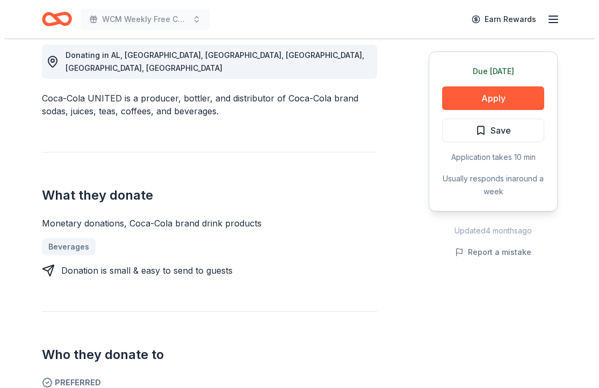
scroll to position [439, 0]
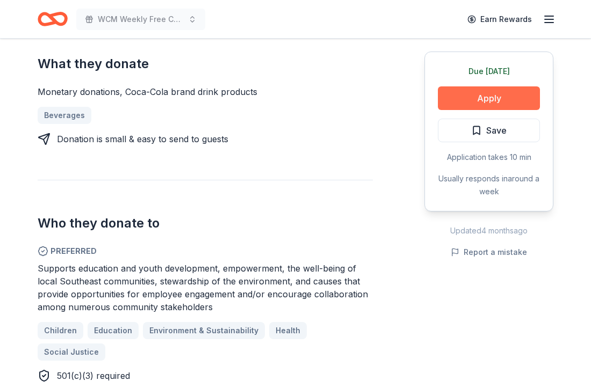
click at [485, 90] on button "Apply" at bounding box center [489, 98] width 102 height 24
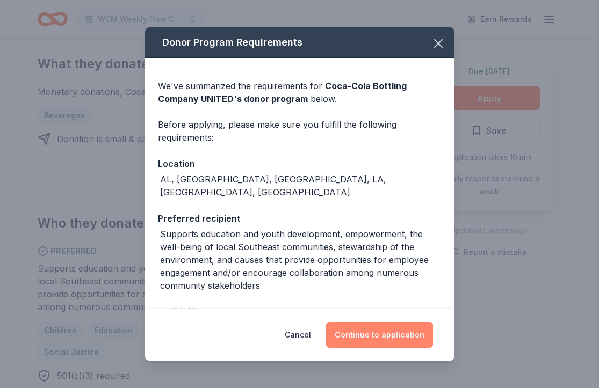
click at [410, 334] on button "Continue to application" at bounding box center [379, 335] width 107 height 26
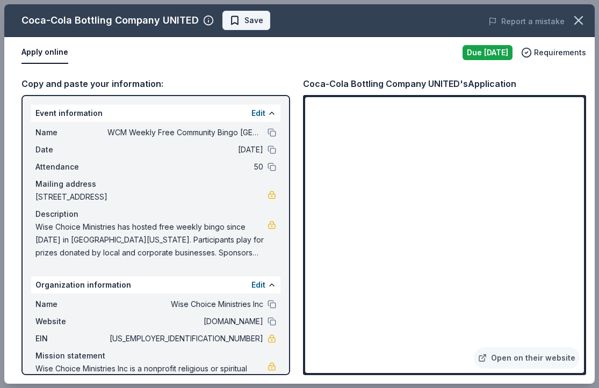
click at [257, 13] on button "Save" at bounding box center [246, 20] width 48 height 19
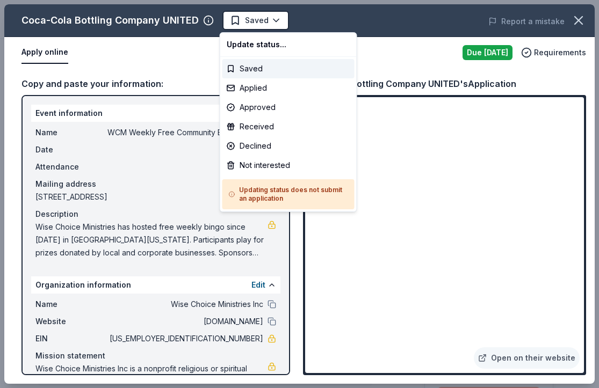
click at [257, 14] on html "WCM Weekly Free Community Bingo [GEOGRAPHIC_DATA] [US_STATE] Saved Apply Due [D…" at bounding box center [299, 194] width 599 height 388
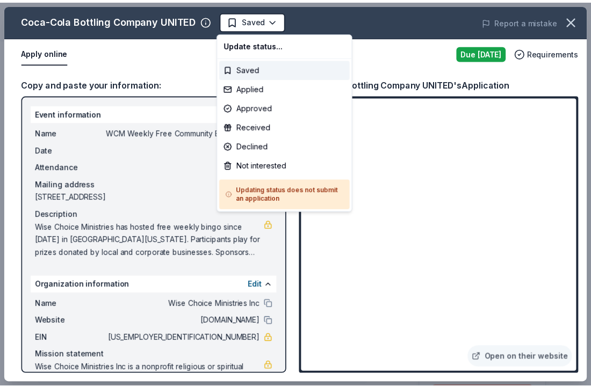
scroll to position [0, 0]
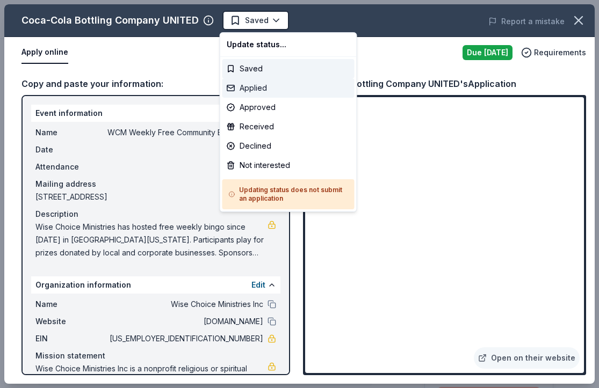
click at [259, 88] on div "Applied" at bounding box center [288, 87] width 132 height 19
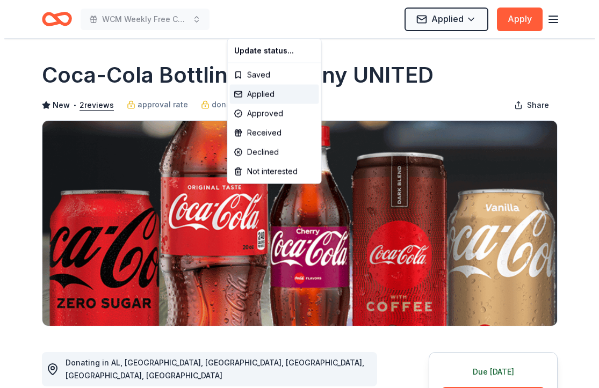
scroll to position [78, 0]
